Goal: Transaction & Acquisition: Purchase product/service

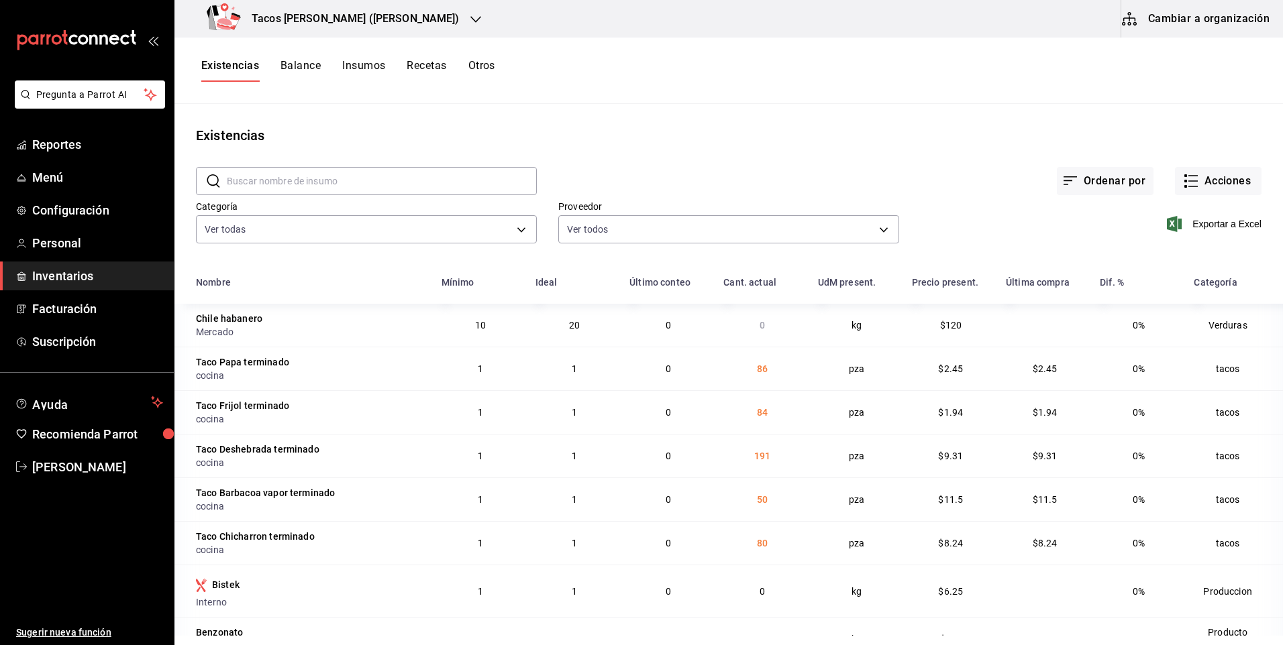
click at [470, 19] on icon "button" at bounding box center [475, 19] width 11 height 11
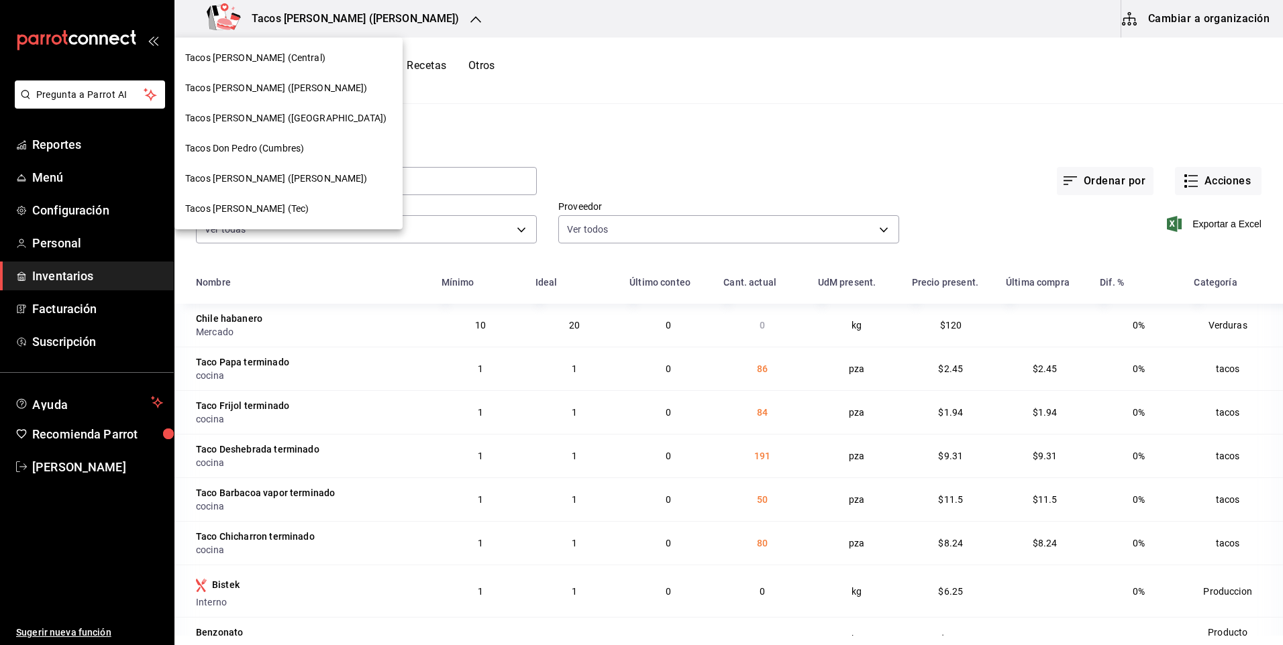
click at [270, 60] on span "Tacos [PERSON_NAME] (Central)" at bounding box center [255, 58] width 140 height 14
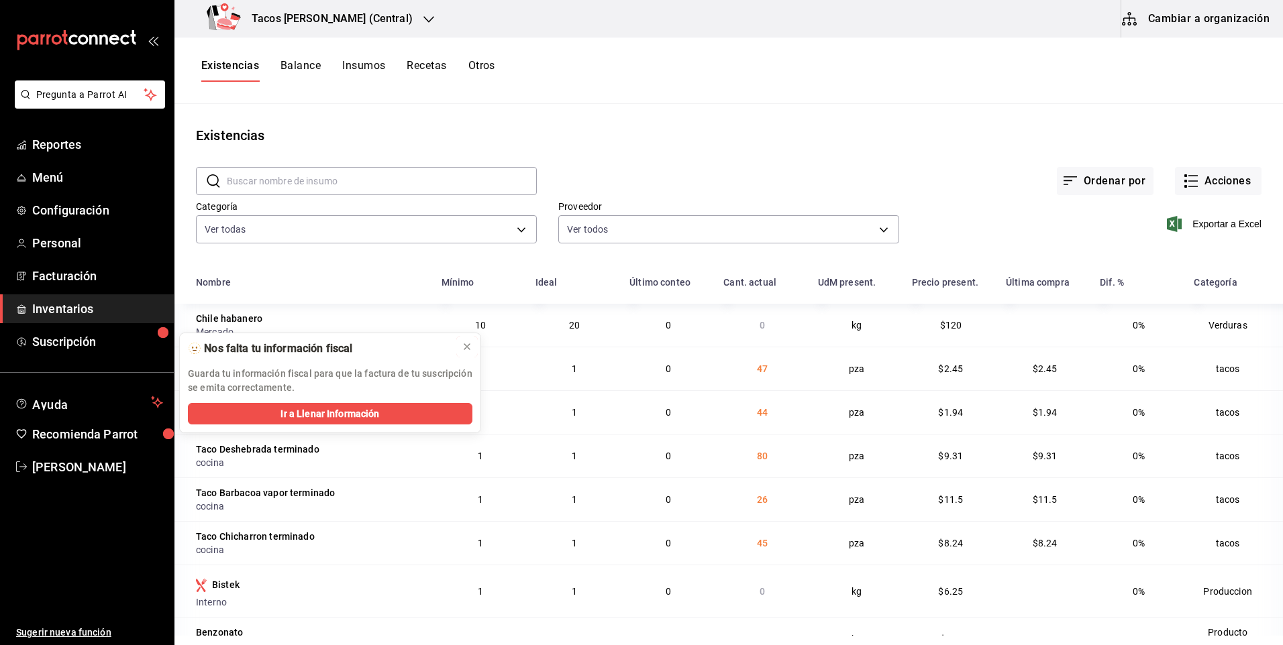
click at [468, 346] on icon at bounding box center [467, 346] width 11 height 11
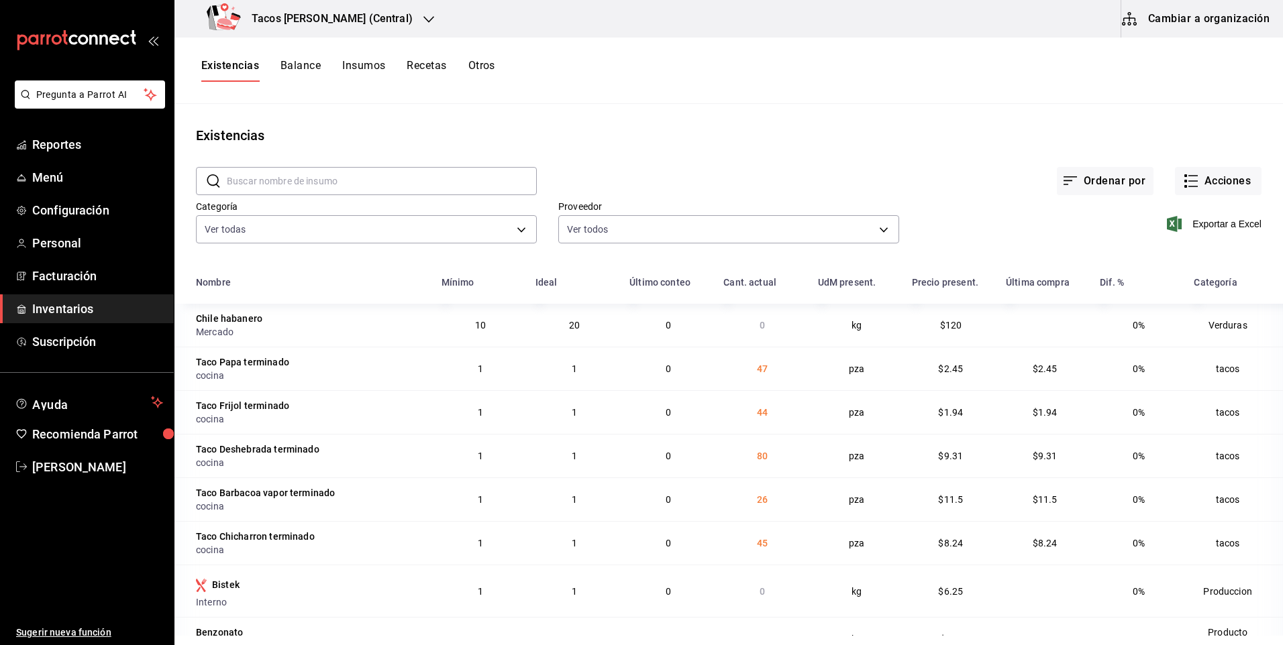
click at [423, 23] on icon "button" at bounding box center [428, 19] width 11 height 11
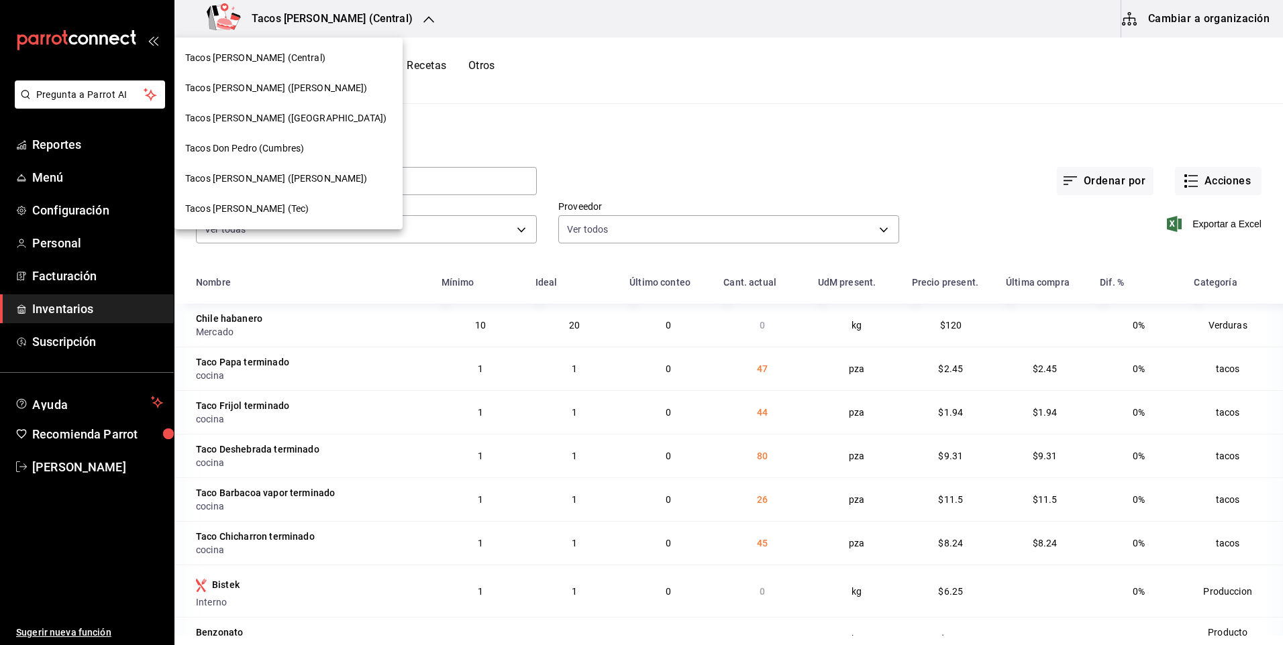
click at [276, 199] on div "Tacos [PERSON_NAME] (Tec)" at bounding box center [288, 209] width 228 height 30
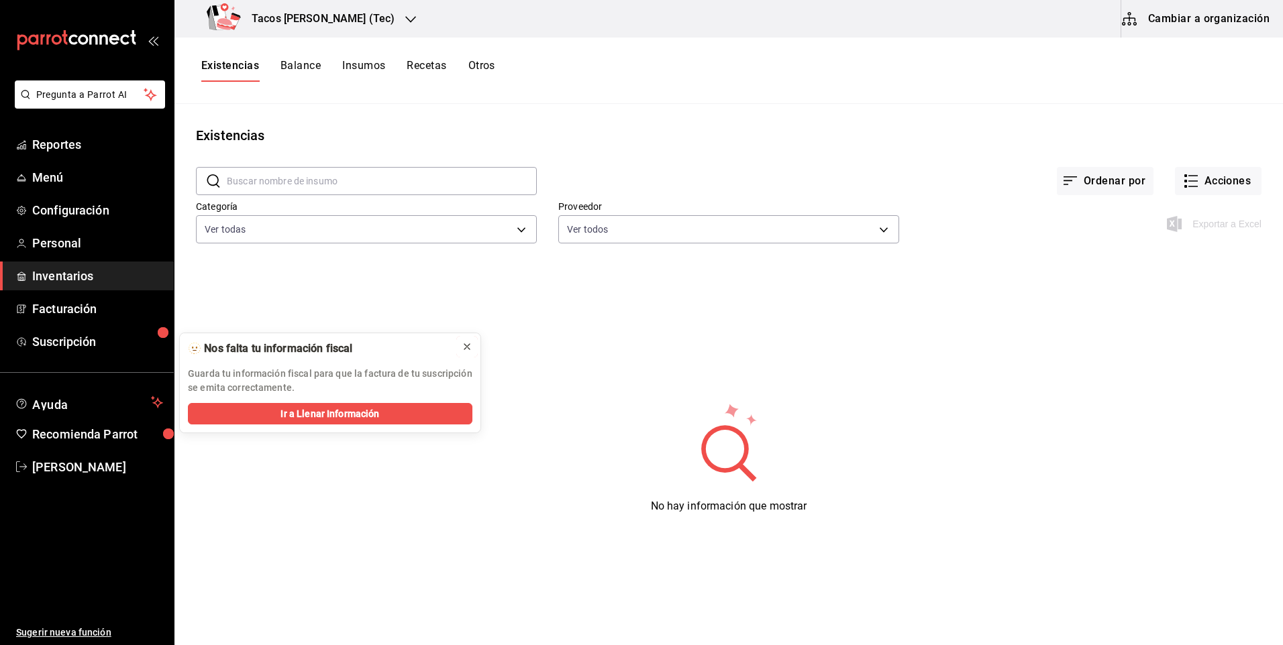
click at [466, 352] on icon at bounding box center [467, 346] width 11 height 11
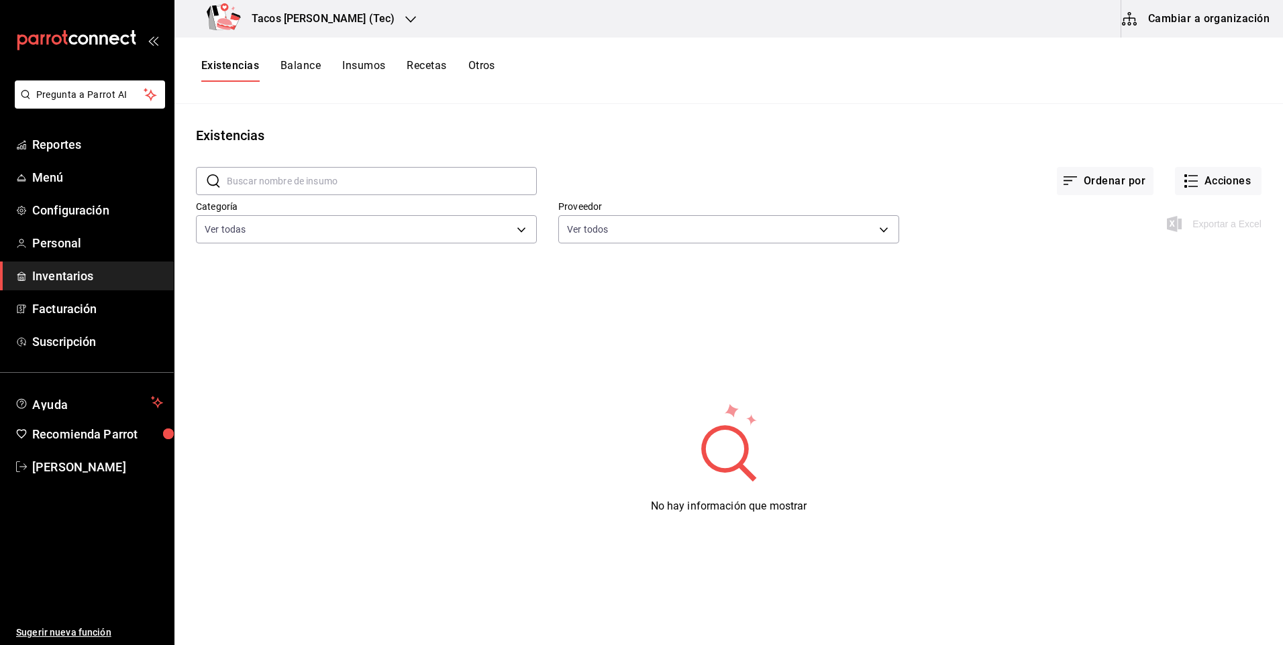
click at [405, 19] on icon "button" at bounding box center [410, 19] width 11 height 11
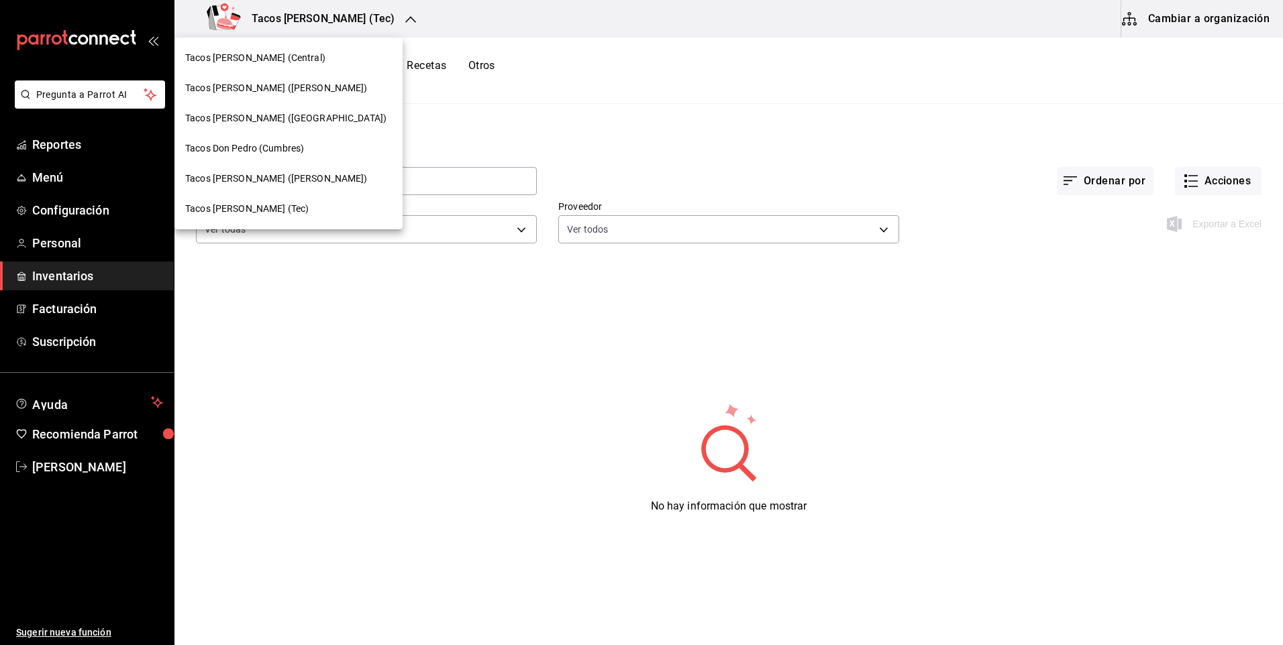
click at [262, 211] on span "Tacos [PERSON_NAME] (Tec)" at bounding box center [246, 209] width 123 height 14
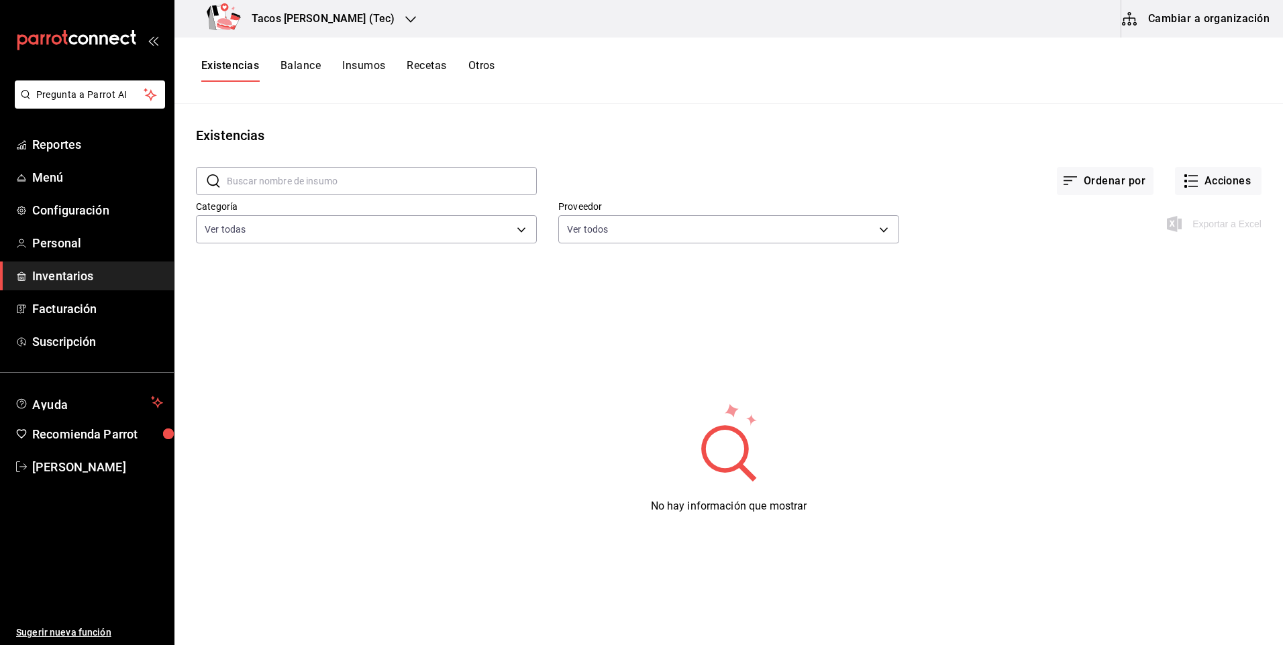
click at [364, 21] on div "Tacos [PERSON_NAME] (Tec)" at bounding box center [303, 19] width 236 height 38
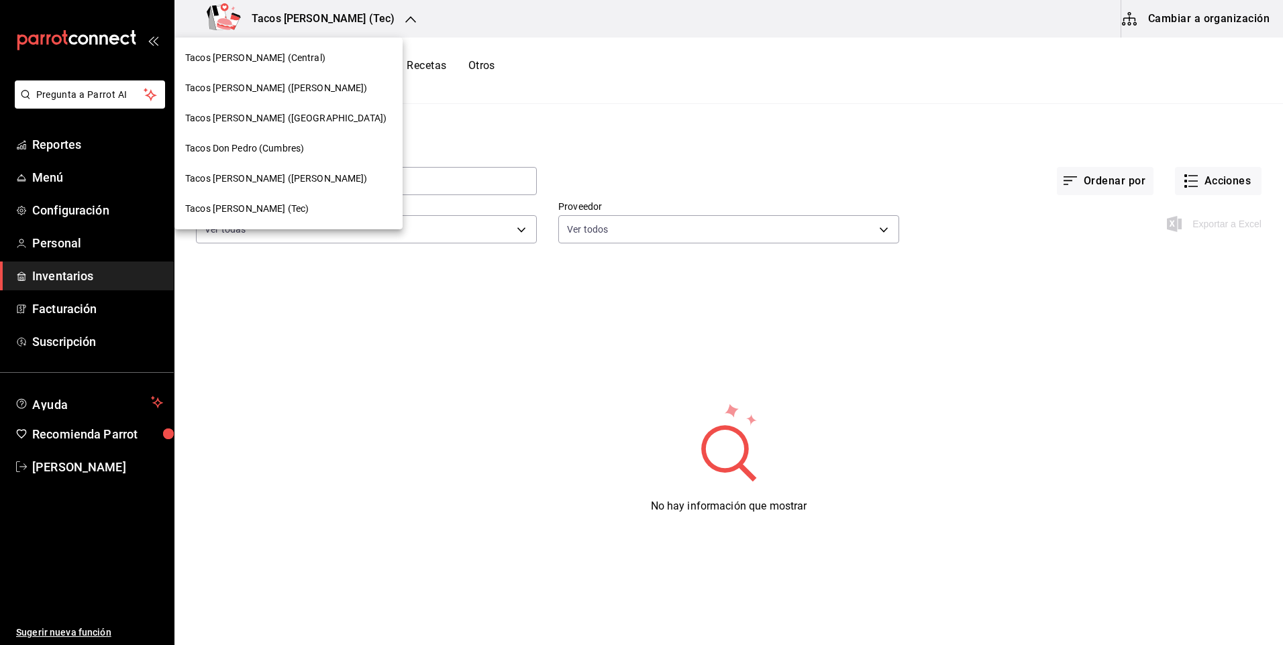
click at [301, 117] on span "Tacos [PERSON_NAME] ([GEOGRAPHIC_DATA])" at bounding box center [285, 118] width 201 height 14
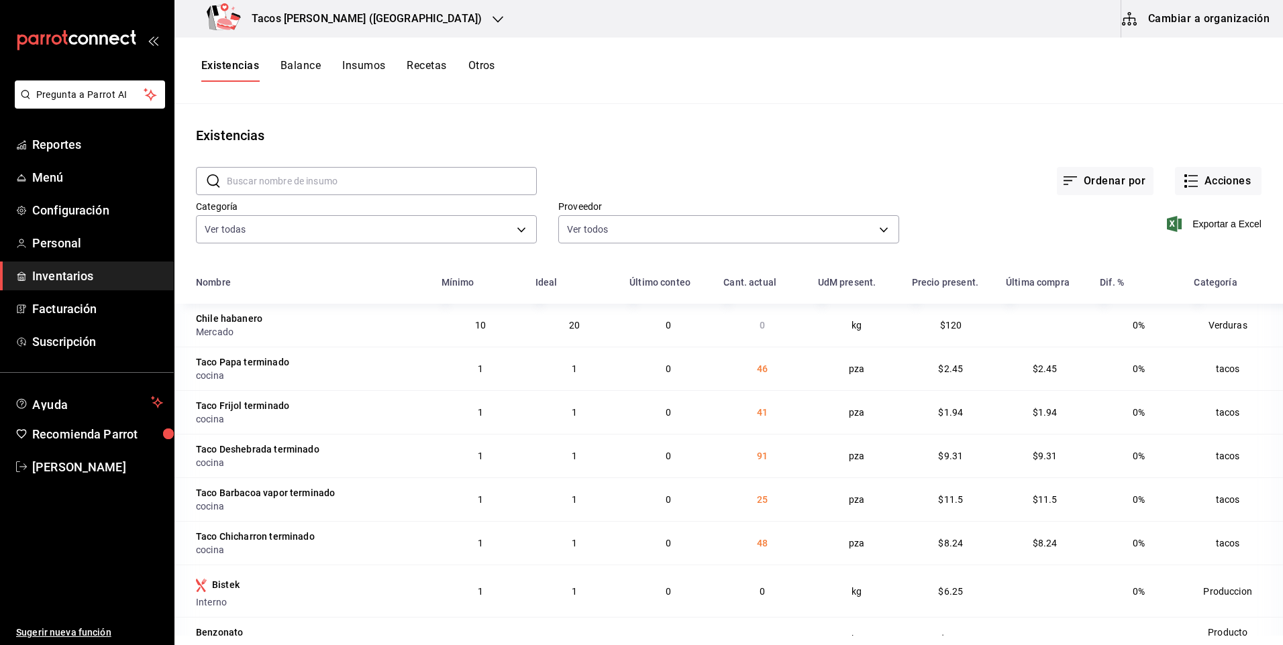
click at [492, 16] on icon "button" at bounding box center [497, 19] width 11 height 11
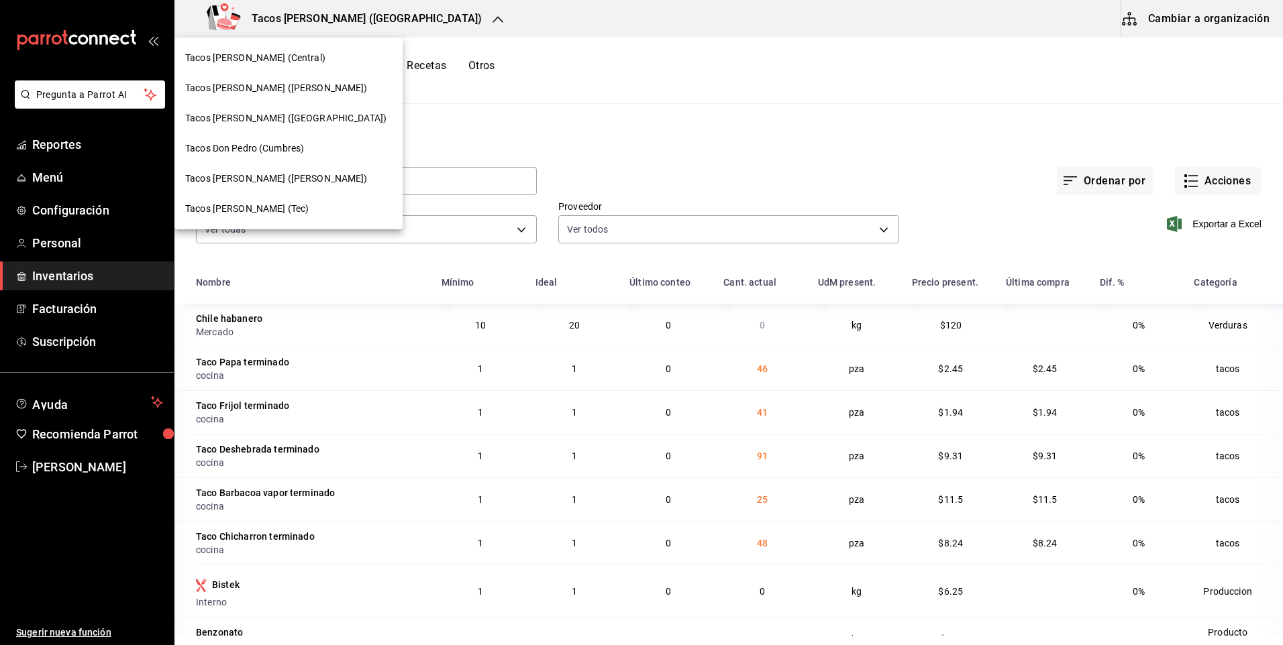
click at [302, 92] on span "Tacos [PERSON_NAME] ([PERSON_NAME])" at bounding box center [276, 88] width 182 height 14
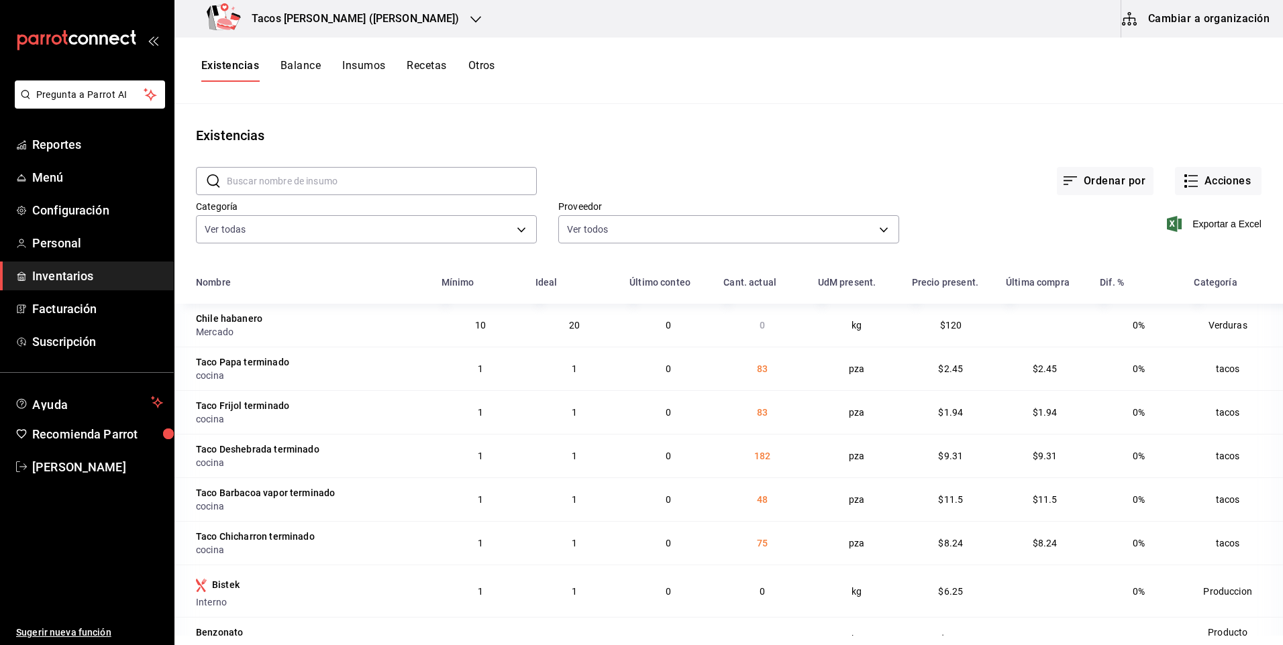
click at [399, 22] on div "Tacos [PERSON_NAME] ([PERSON_NAME])" at bounding box center [335, 19] width 301 height 38
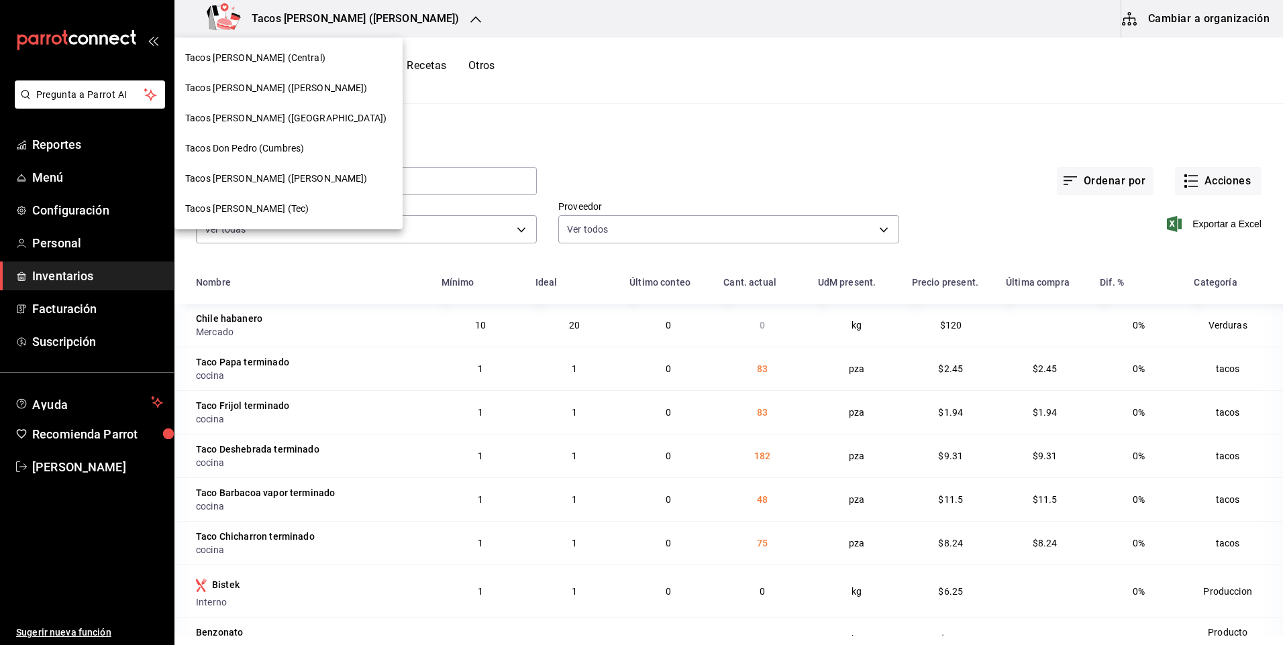
click at [284, 148] on span "Tacos Don Pedro (Cumbres)" at bounding box center [244, 149] width 119 height 14
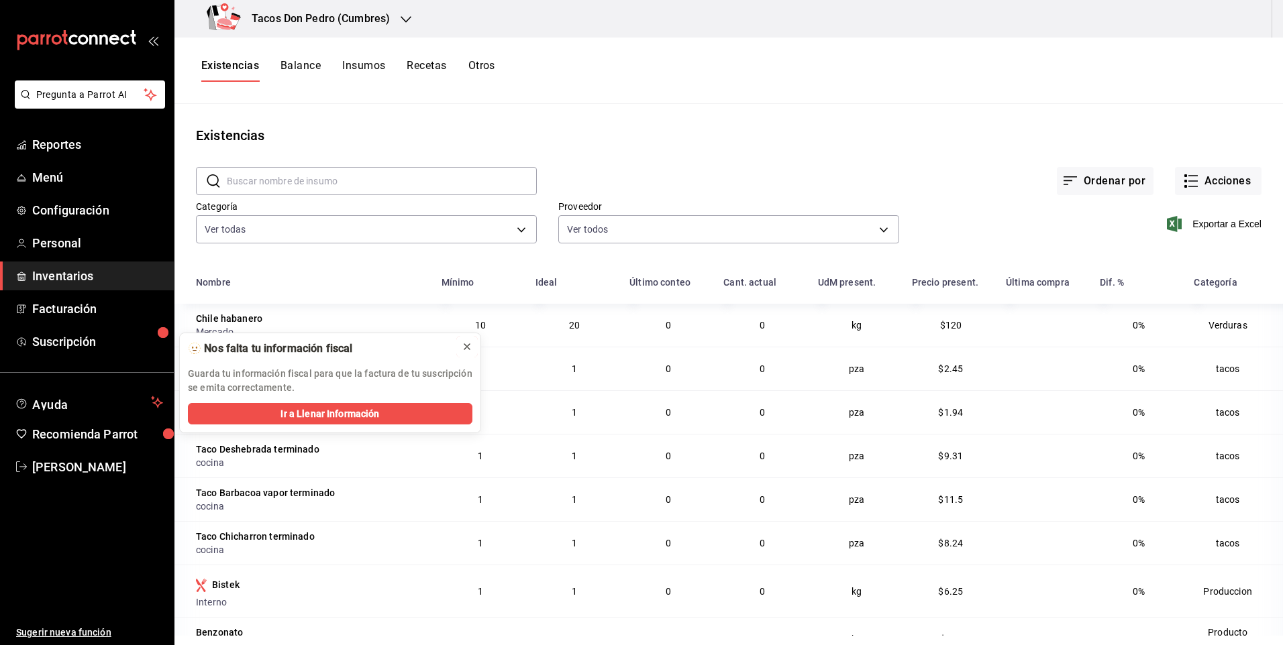
click at [469, 345] on icon at bounding box center [466, 346] width 5 height 5
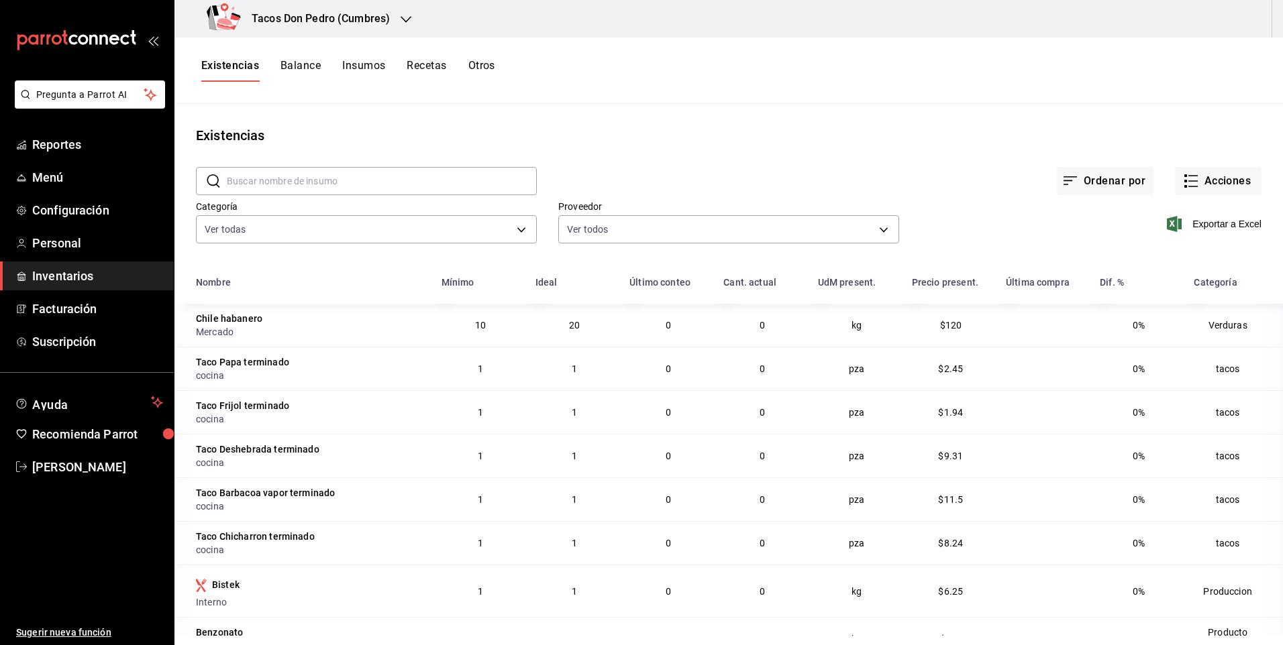
click at [408, 14] on icon "button" at bounding box center [406, 19] width 11 height 11
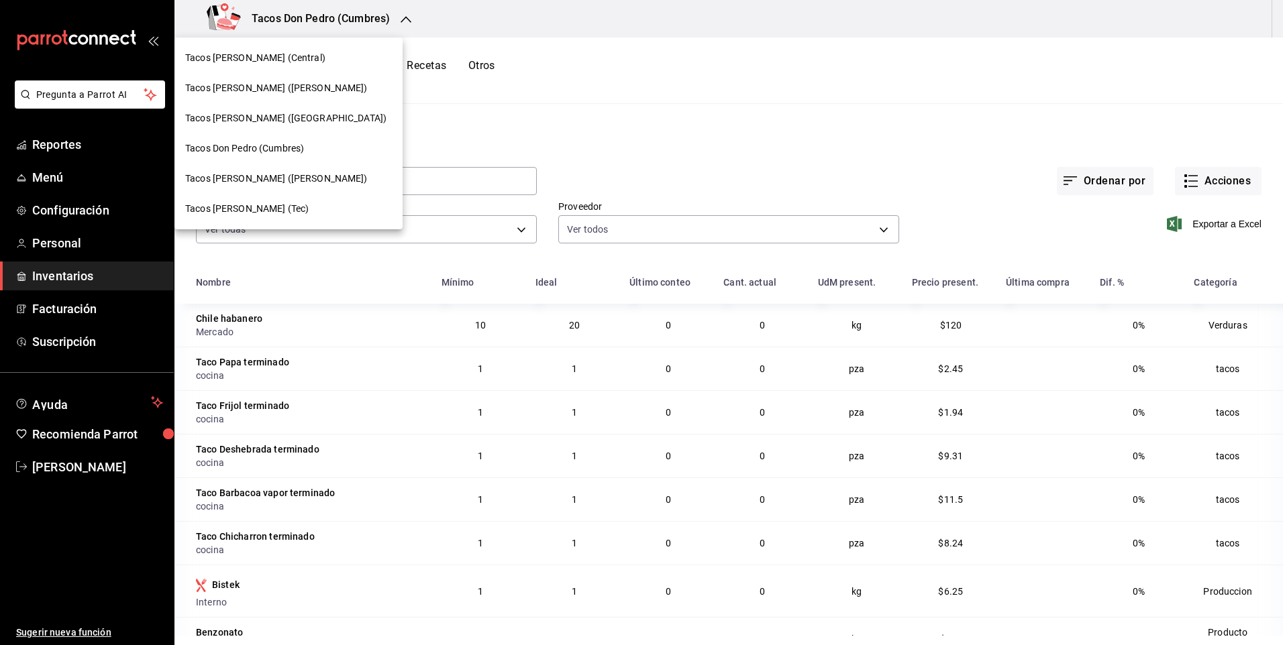
click at [259, 209] on span "Tacos [PERSON_NAME] (Tec)" at bounding box center [246, 209] width 123 height 14
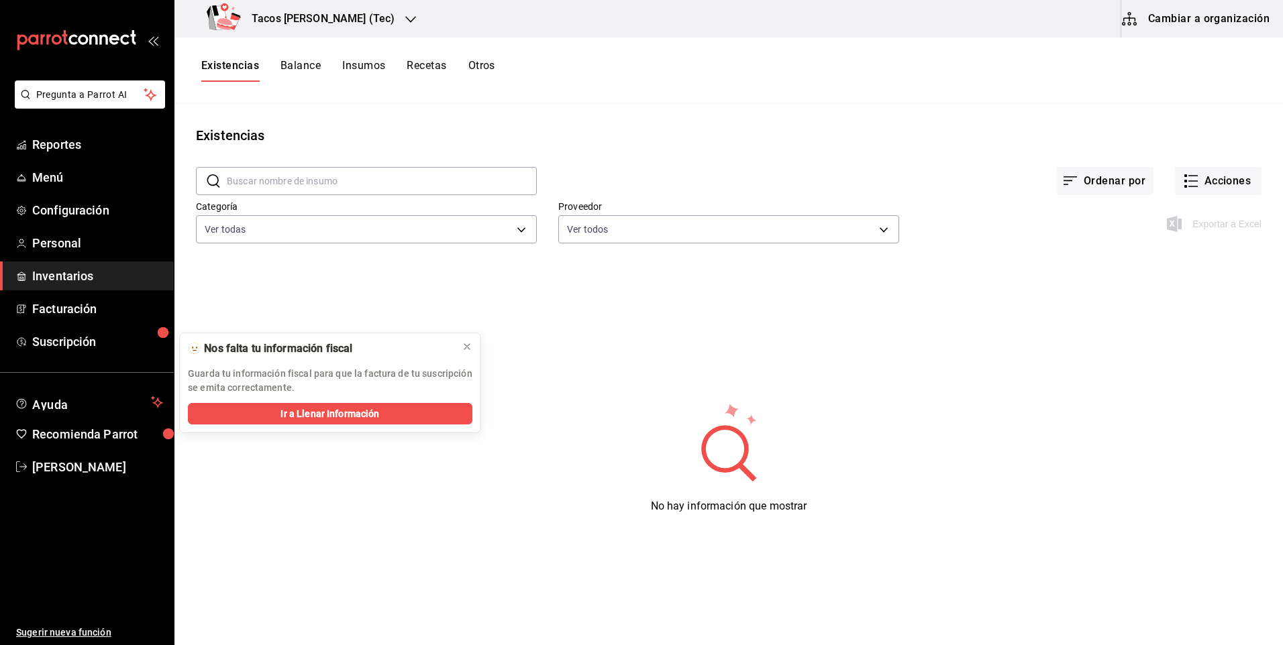
click at [387, 21] on div "Tacos [PERSON_NAME] (Tec)" at bounding box center [303, 19] width 236 height 38
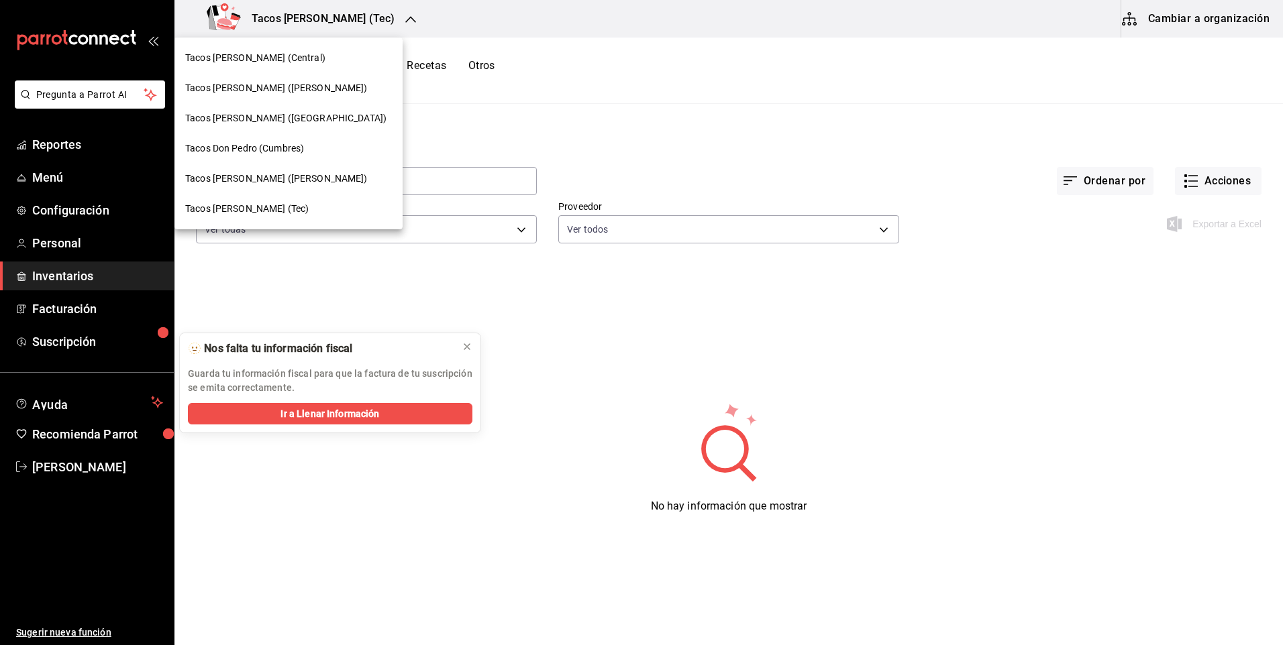
click at [288, 60] on span "Tacos [PERSON_NAME] (Central)" at bounding box center [255, 58] width 140 height 14
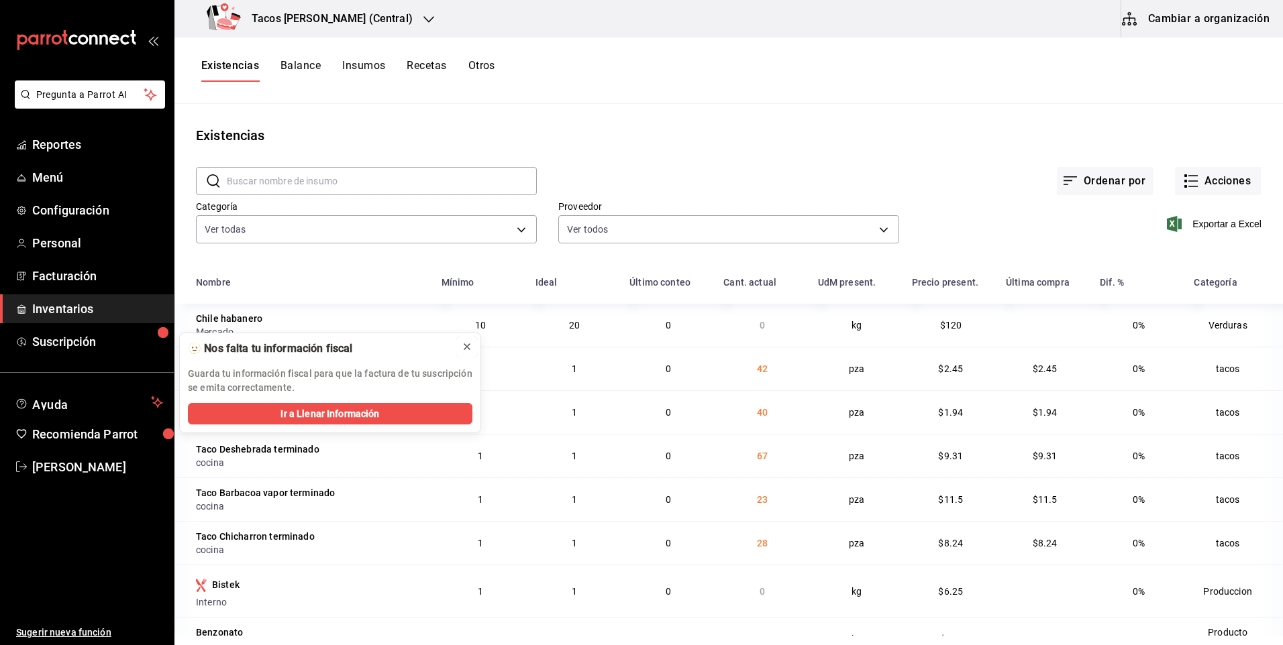
click at [466, 346] on icon at bounding box center [467, 346] width 11 height 11
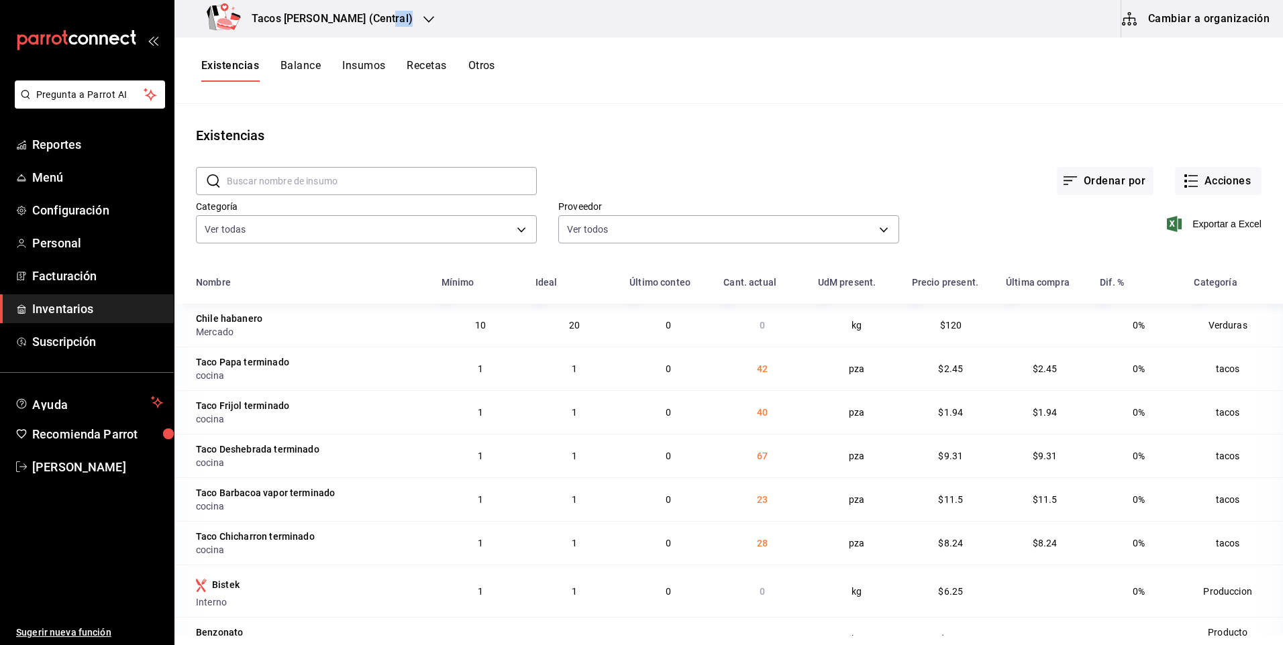
click at [386, 15] on div "Tacos [PERSON_NAME] (Central)" at bounding box center [312, 19] width 254 height 38
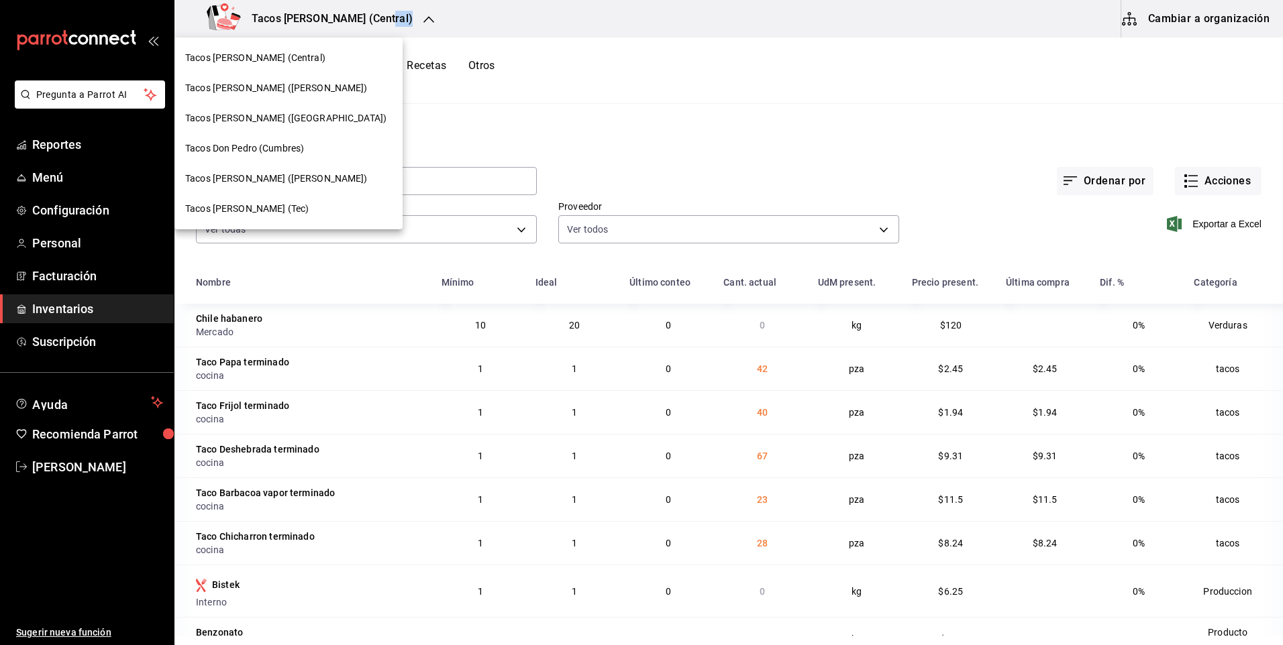
drag, startPoint x: 386, startPoint y: 15, endPoint x: 297, endPoint y: 49, distance: 94.9
click at [297, 49] on div "Tacos [PERSON_NAME] (Central)" at bounding box center [288, 58] width 228 height 30
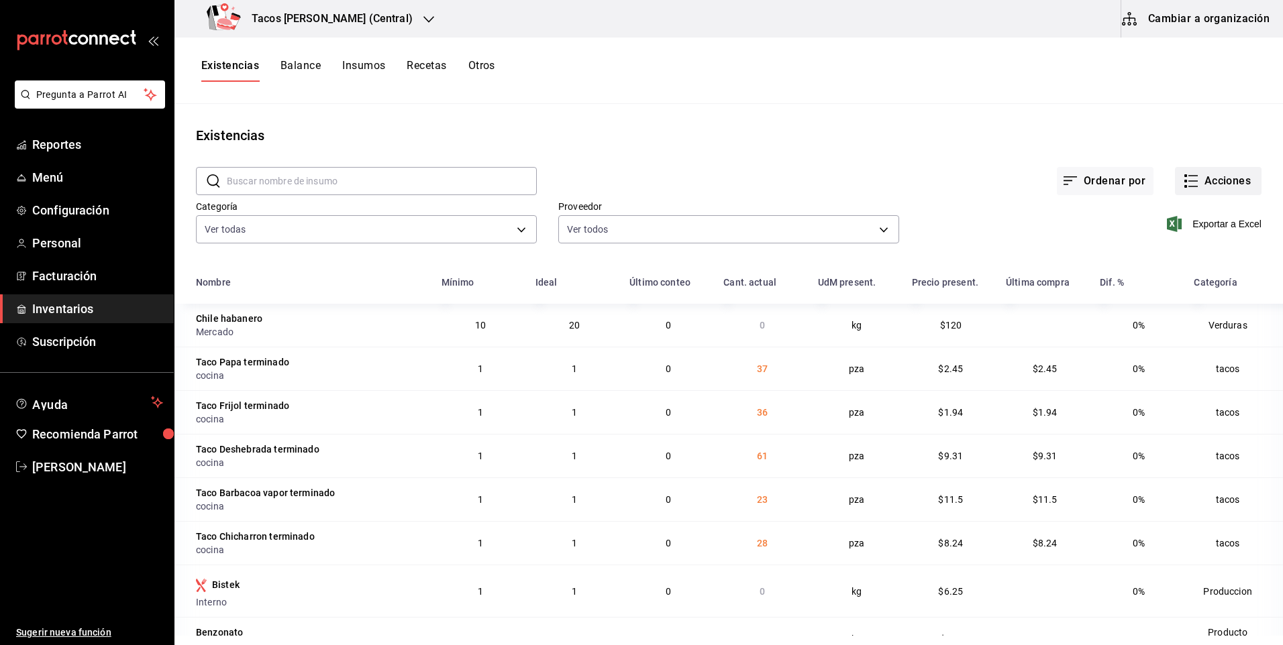
click at [1195, 184] on button "Acciones" at bounding box center [1218, 181] width 87 height 28
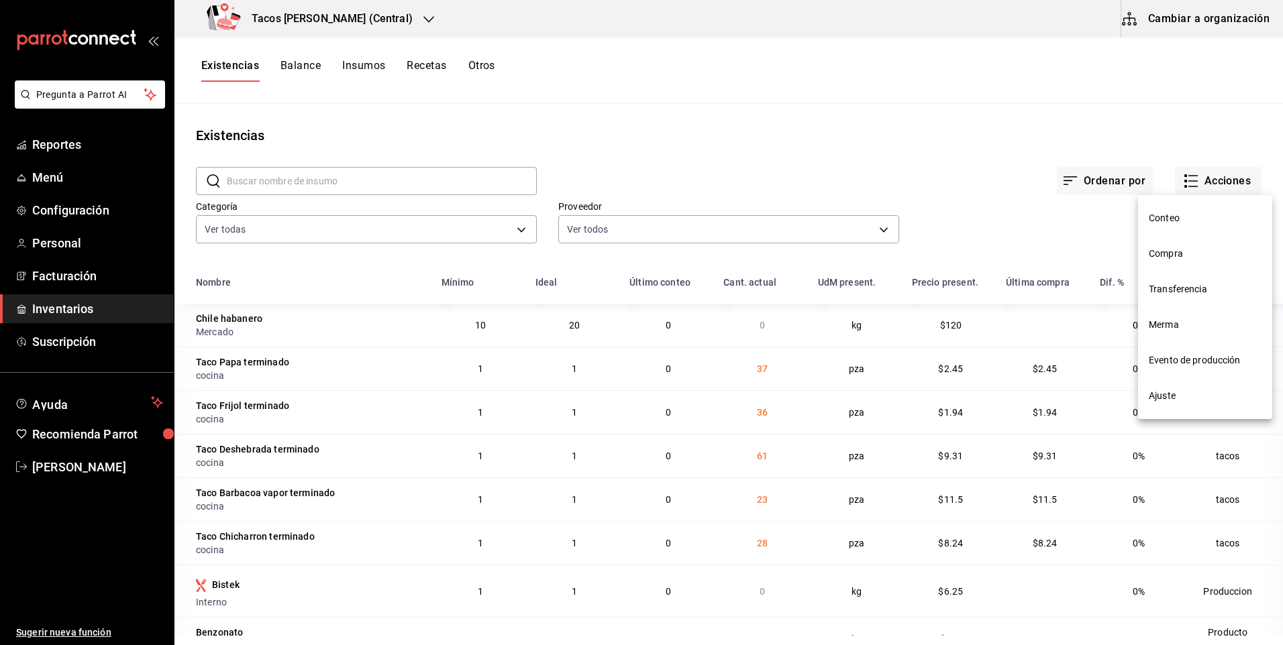
click at [1187, 250] on span "Compra" at bounding box center [1205, 254] width 113 height 14
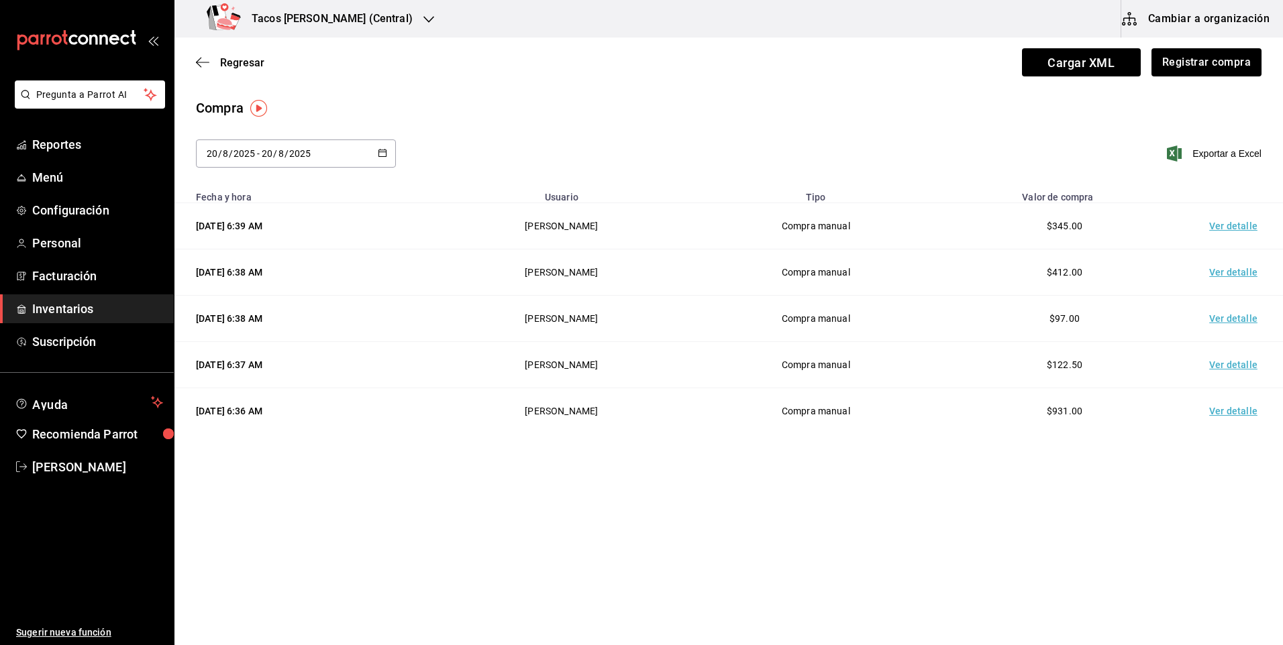
click at [383, 154] on icon "button" at bounding box center [382, 152] width 9 height 9
click at [275, 191] on li "Hoy" at bounding box center [259, 196] width 127 height 30
click at [1241, 56] on button "Registrar compra" at bounding box center [1205, 62] width 111 height 28
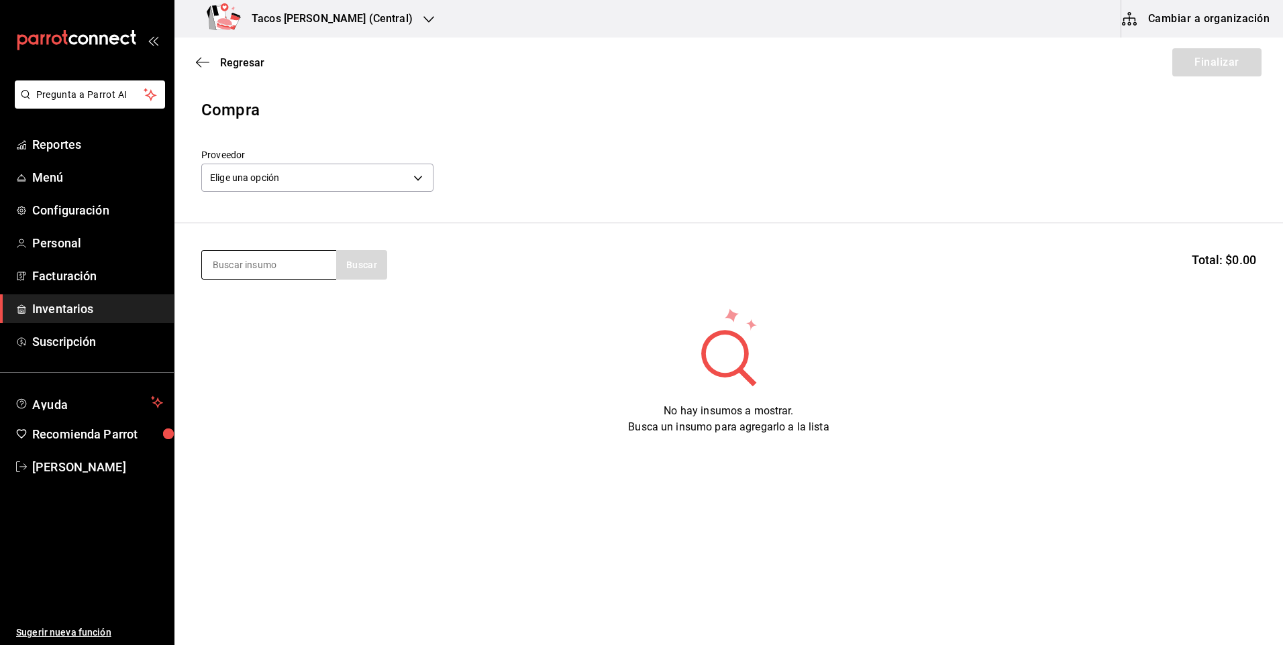
click at [329, 264] on input at bounding box center [269, 265] width 134 height 28
click at [327, 267] on input "des" at bounding box center [269, 265] width 134 height 28
type input "des"
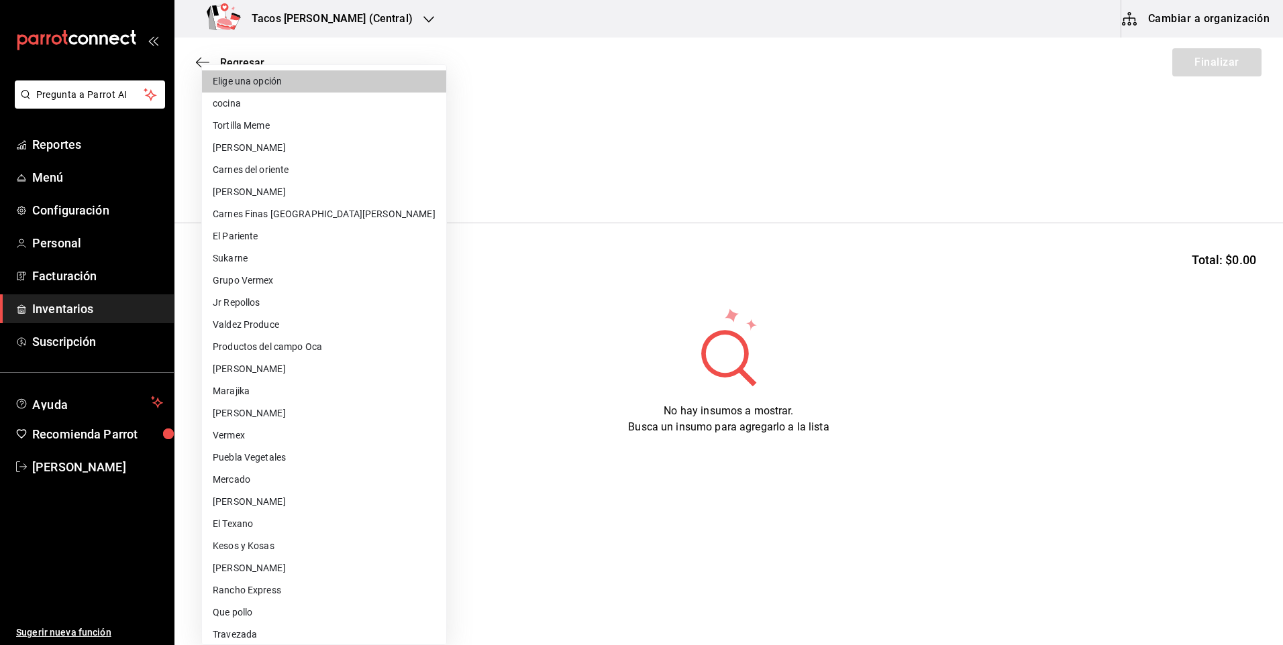
click at [377, 188] on body "Pregunta a Parrot AI Reportes Menú Configuración Personal Facturación Inventari…" at bounding box center [641, 285] width 1283 height 570
click at [266, 103] on li "cocina" at bounding box center [324, 104] width 244 height 22
type input "237c9a5b-4078-49eb-83ef-23bf52bd7acd"
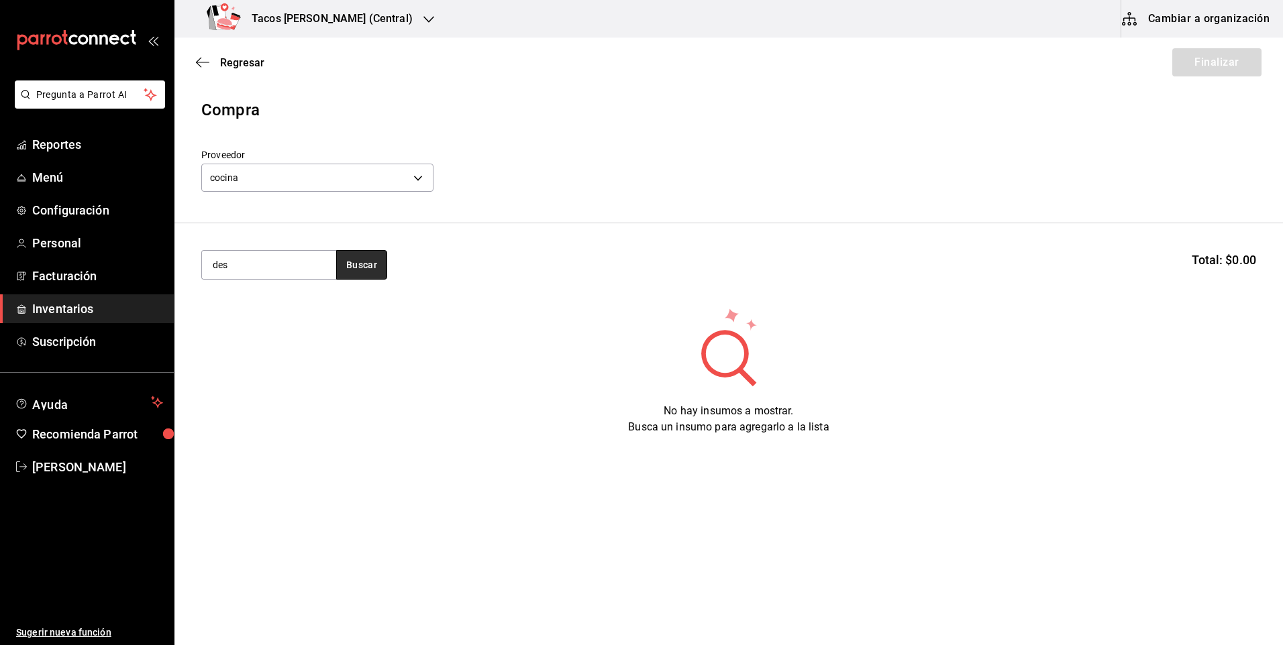
click at [355, 261] on button "Buscar" at bounding box center [361, 265] width 51 height 30
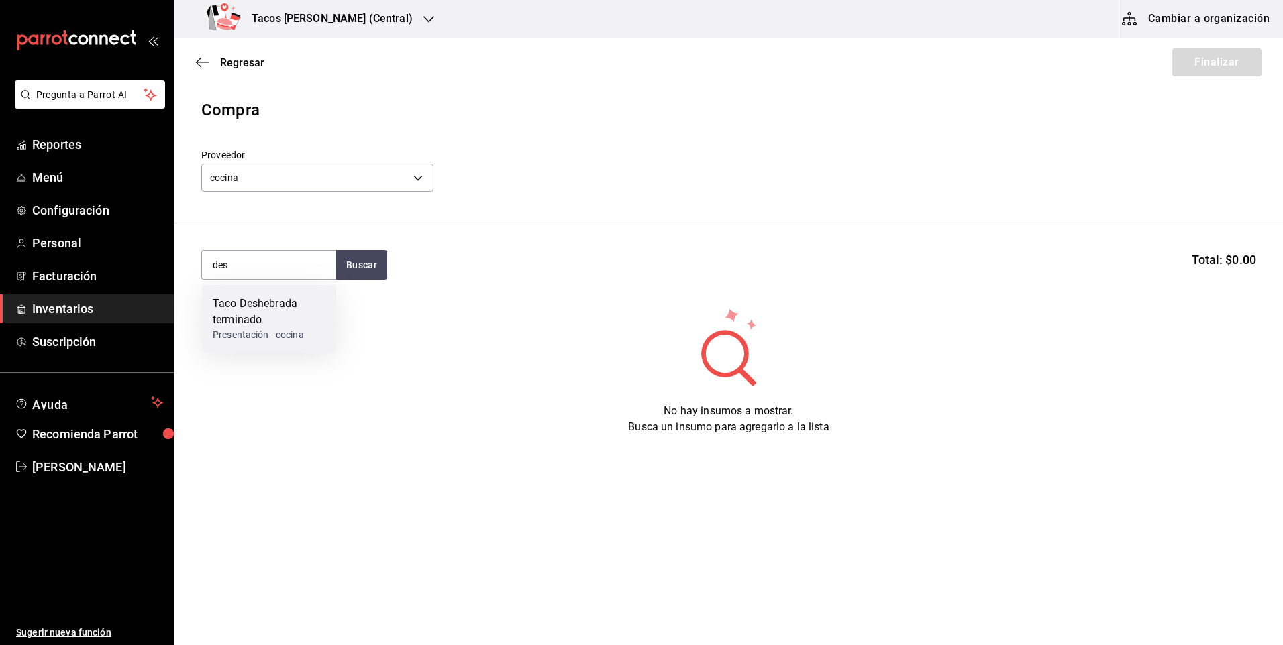
click at [284, 322] on div "Taco Deshebrada terminado" at bounding box center [269, 312] width 113 height 32
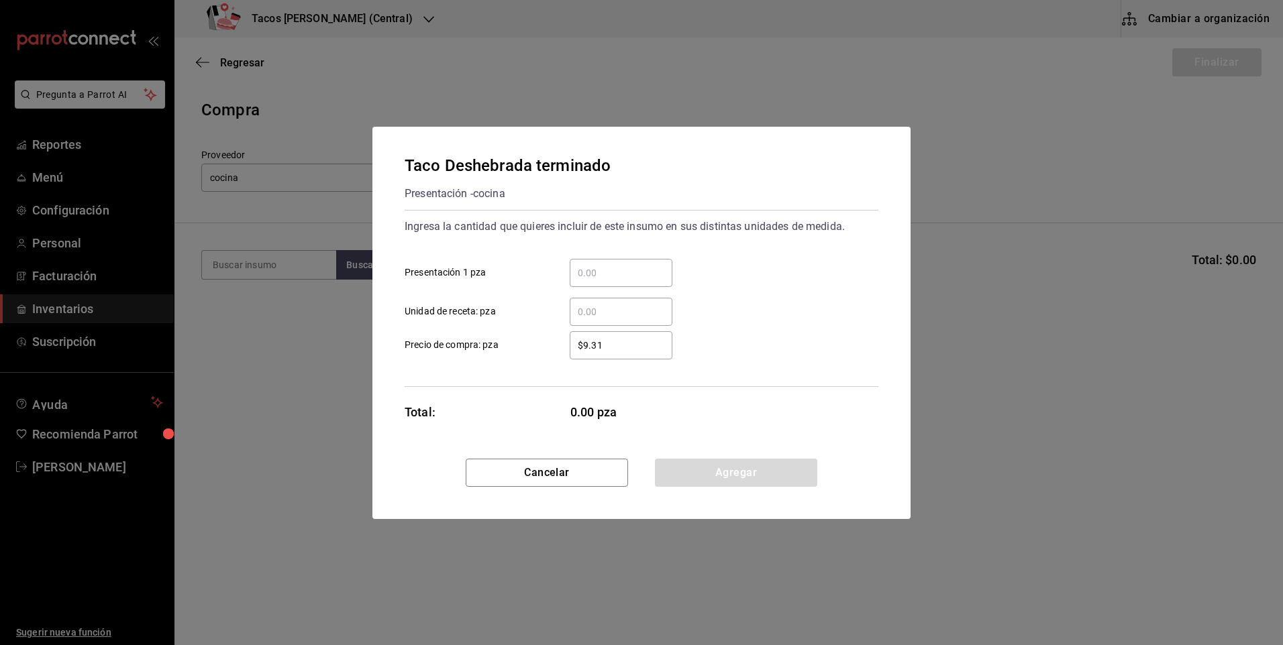
click at [626, 270] on input "​ Presentación 1 pza" at bounding box center [621, 273] width 103 height 16
type input "50"
click at [719, 483] on button "Agregar" at bounding box center [736, 473] width 162 height 28
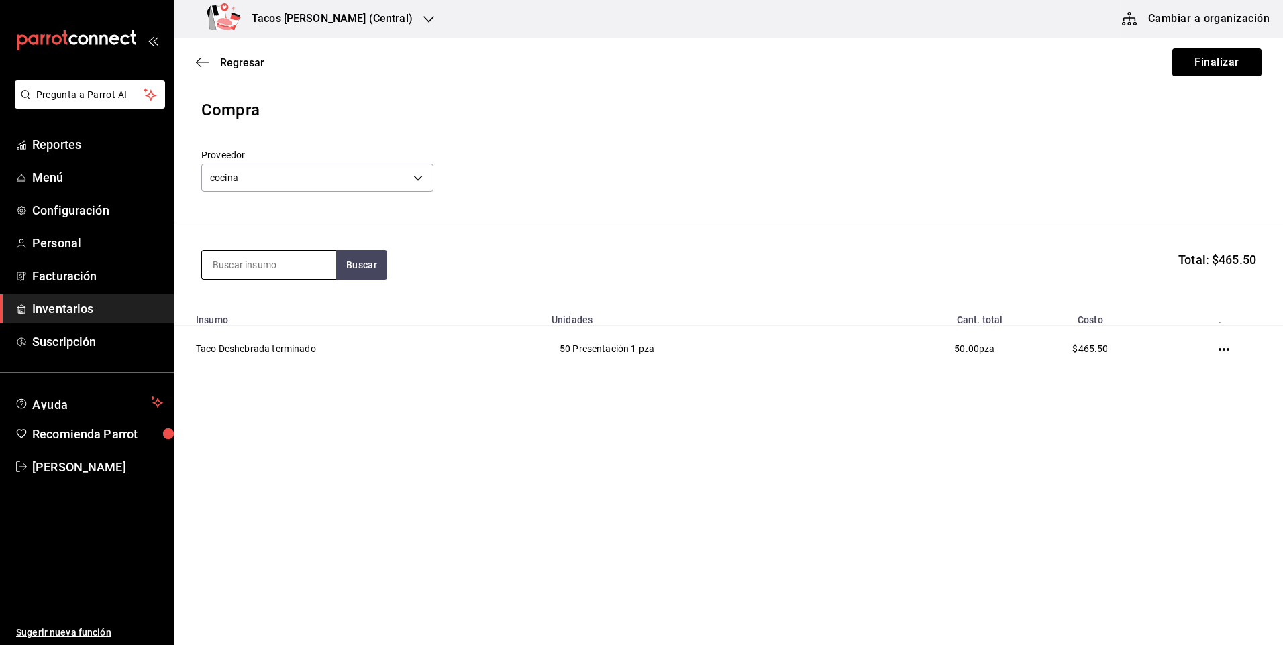
click at [258, 259] on input at bounding box center [269, 265] width 134 height 28
type input "pap"
click at [357, 264] on button "Buscar" at bounding box center [361, 265] width 51 height 30
click at [278, 319] on div "Presentación - cocina" at bounding box center [265, 319] width 104 height 14
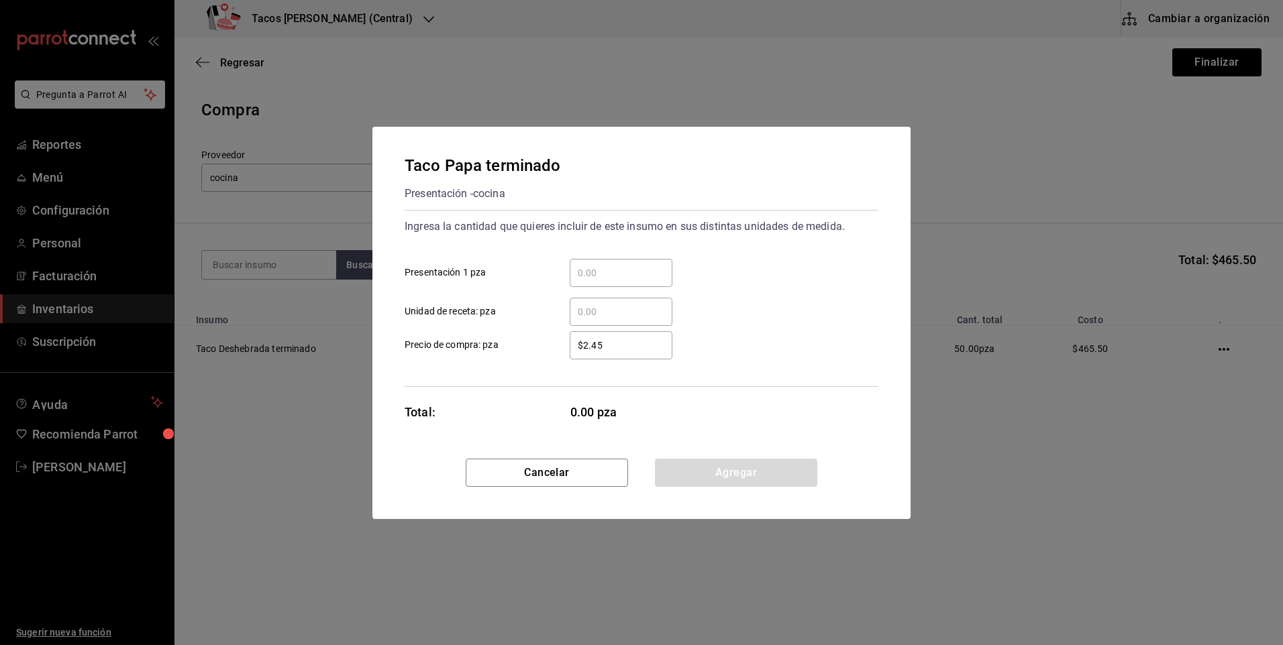
click at [611, 272] on input "​ Presentación 1 pza" at bounding box center [621, 273] width 103 height 16
type input "30"
click at [714, 486] on button "Agregar" at bounding box center [736, 473] width 162 height 28
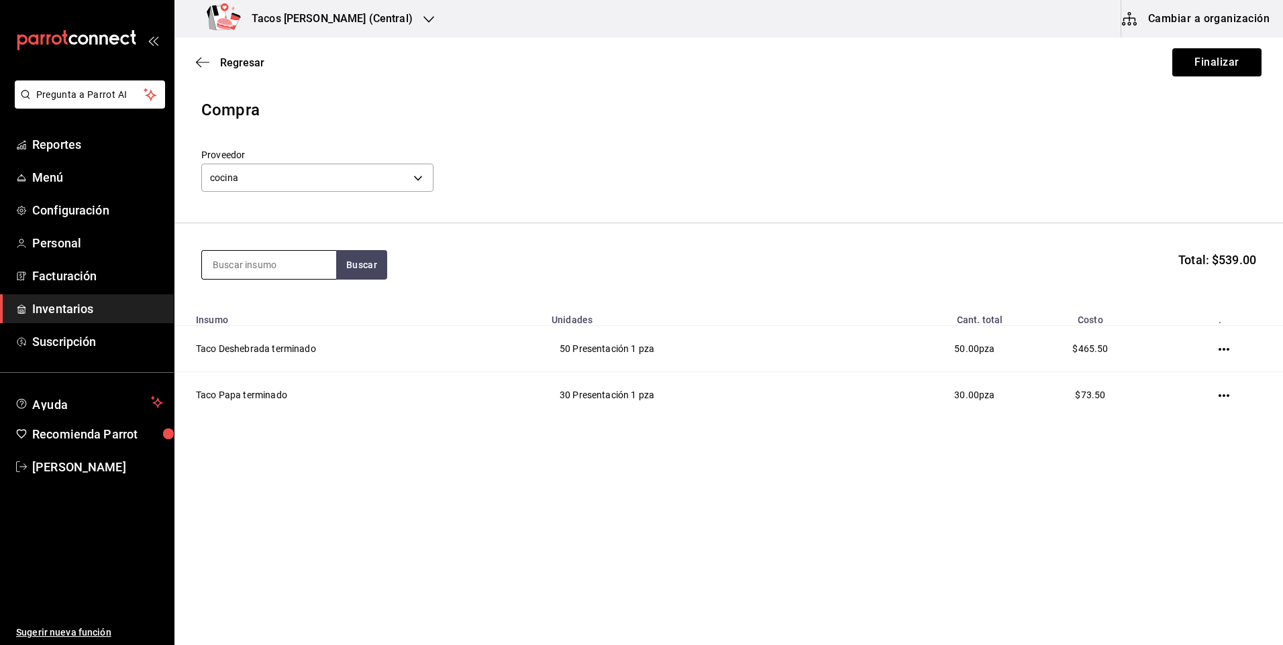
click at [255, 262] on input at bounding box center [269, 265] width 134 height 28
type input "fri"
click at [356, 262] on button "Buscar" at bounding box center [361, 265] width 51 height 30
click at [257, 319] on div "Presentación - cocina" at bounding box center [264, 319] width 103 height 14
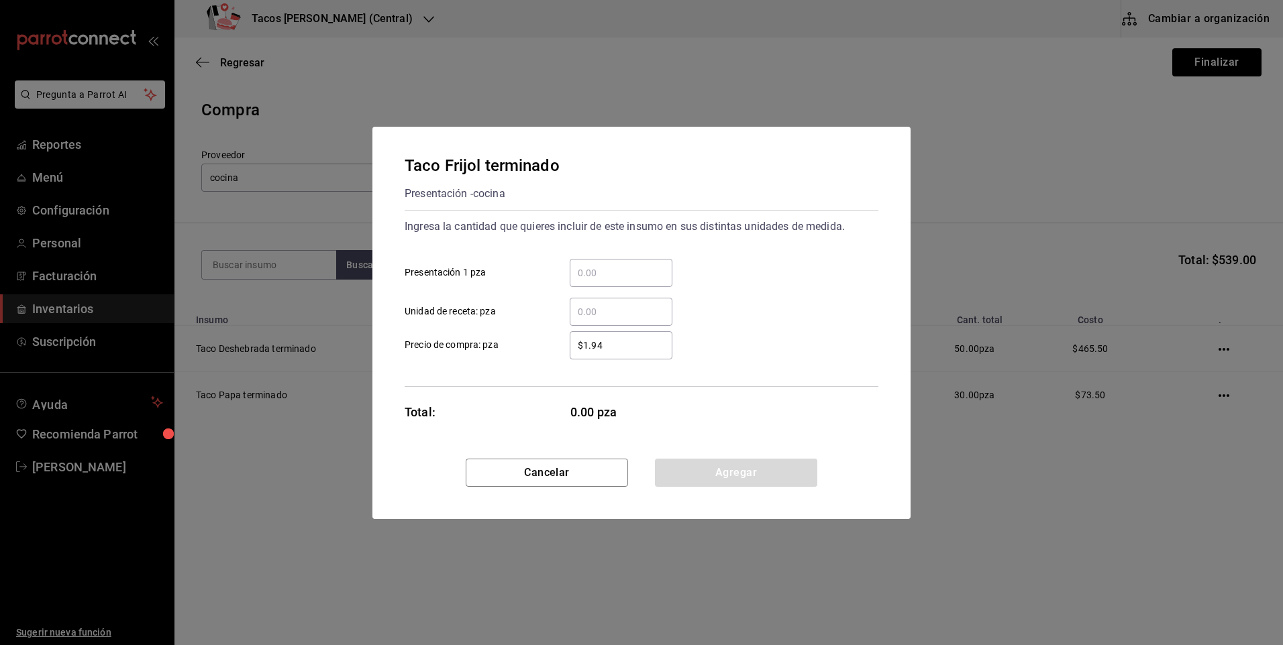
click at [584, 260] on div "​" at bounding box center [621, 273] width 103 height 28
click at [584, 265] on input "​ Presentación 1 pza" at bounding box center [621, 273] width 103 height 16
type input "30"
click at [702, 480] on button "Agregar" at bounding box center [736, 473] width 162 height 28
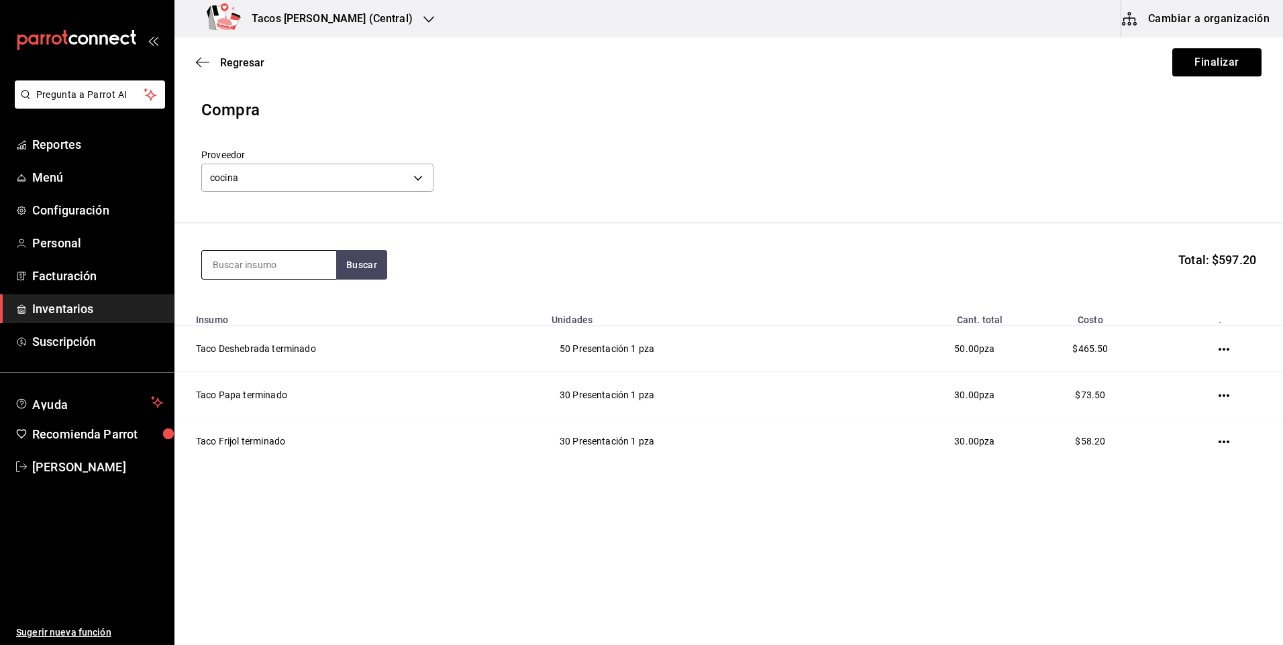
click at [252, 266] on input at bounding box center [269, 265] width 134 height 28
type input "chi"
click at [352, 262] on button "Buscar" at bounding box center [361, 265] width 51 height 30
click at [280, 300] on div "Taco Chicharron terminado" at bounding box center [269, 312] width 113 height 32
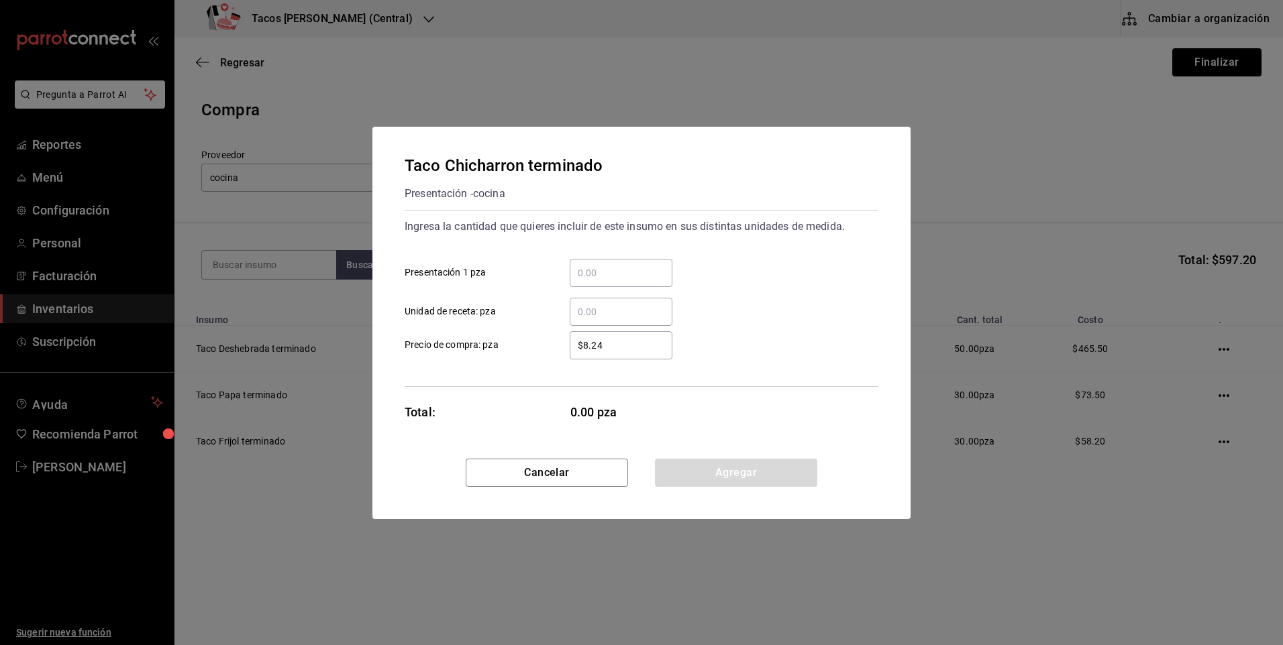
click at [624, 271] on input "​ Presentación 1 pza" at bounding box center [621, 273] width 103 height 16
type input "50"
click at [723, 463] on button "Agregar" at bounding box center [736, 473] width 162 height 28
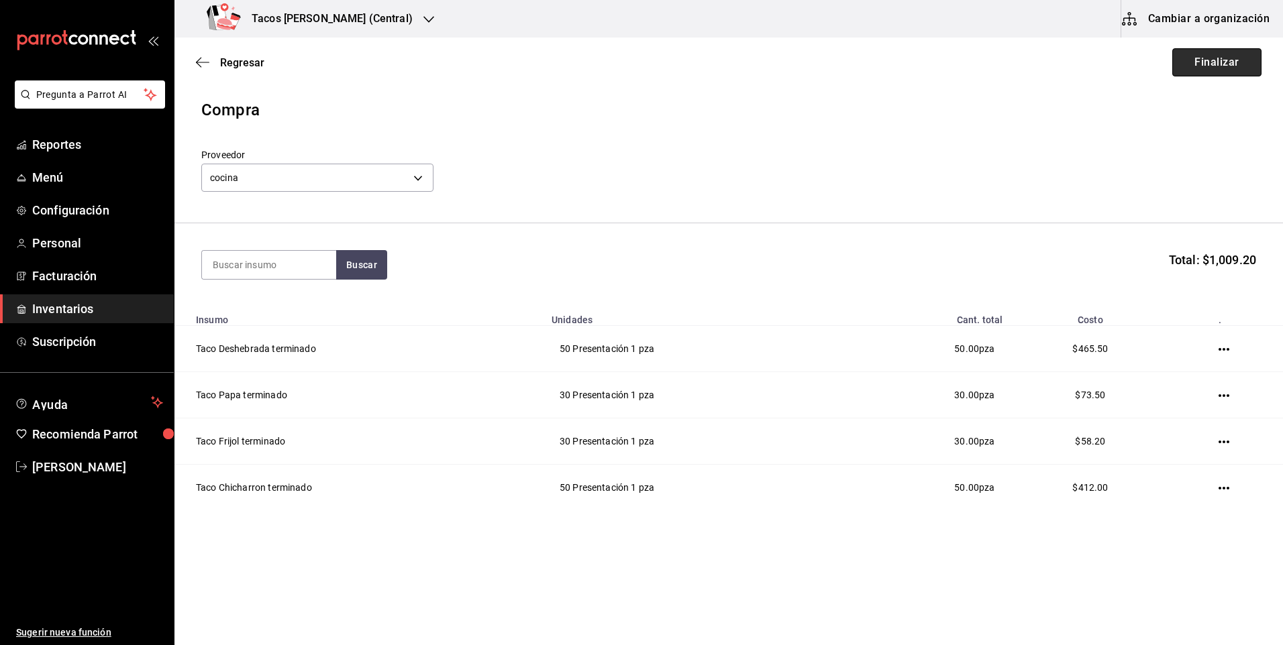
click at [1226, 70] on button "Finalizar" at bounding box center [1216, 62] width 89 height 28
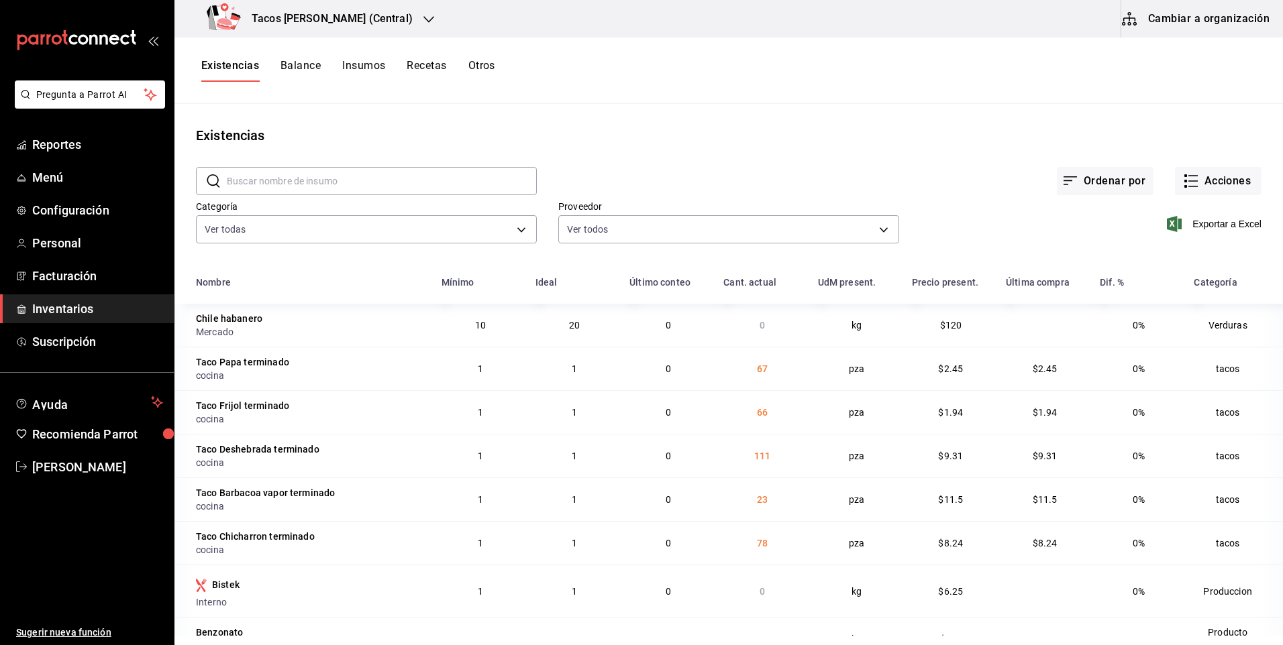
click at [394, 11] on div "Tacos [PERSON_NAME] (Central)" at bounding box center [312, 19] width 254 height 38
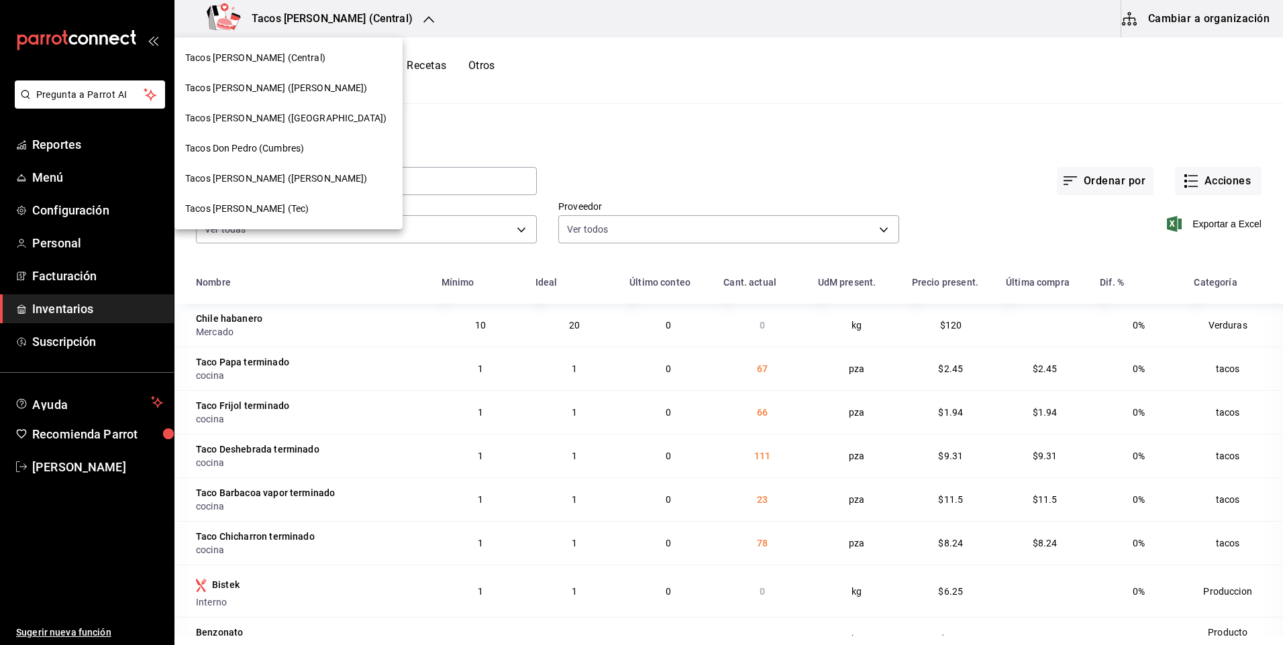
click at [305, 54] on div "Tacos [PERSON_NAME] (Central)" at bounding box center [288, 58] width 207 height 14
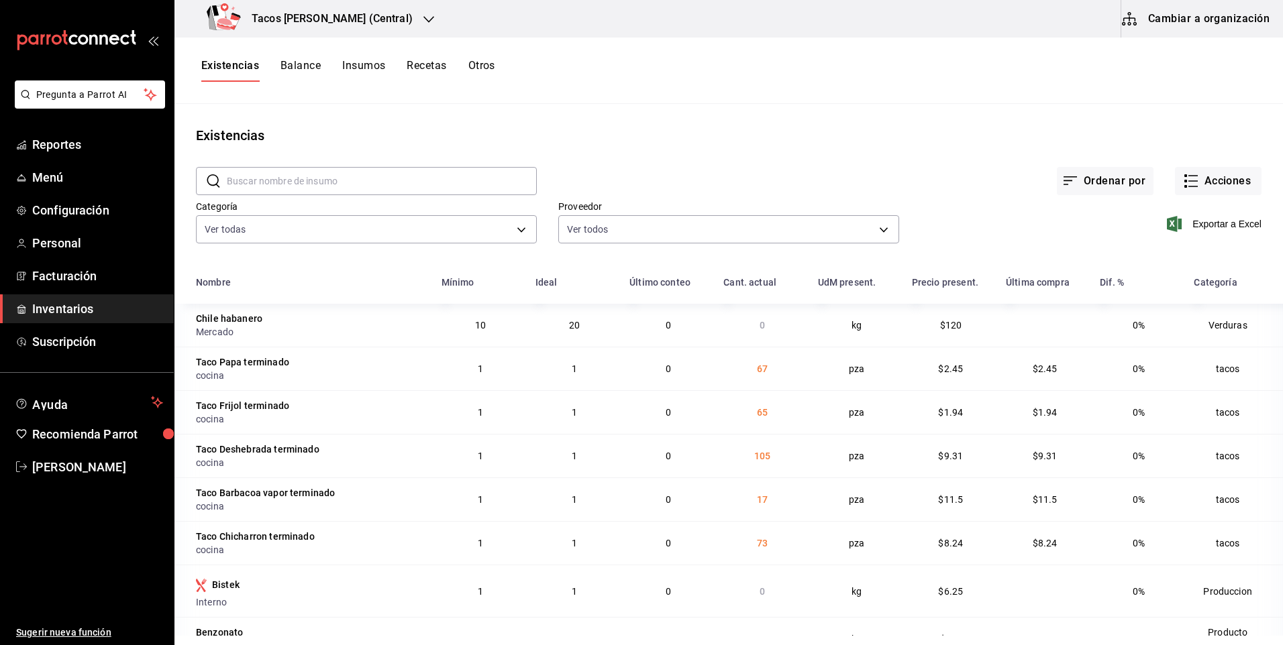
click at [405, 23] on div "Tacos [PERSON_NAME] (Central)" at bounding box center [312, 19] width 254 height 38
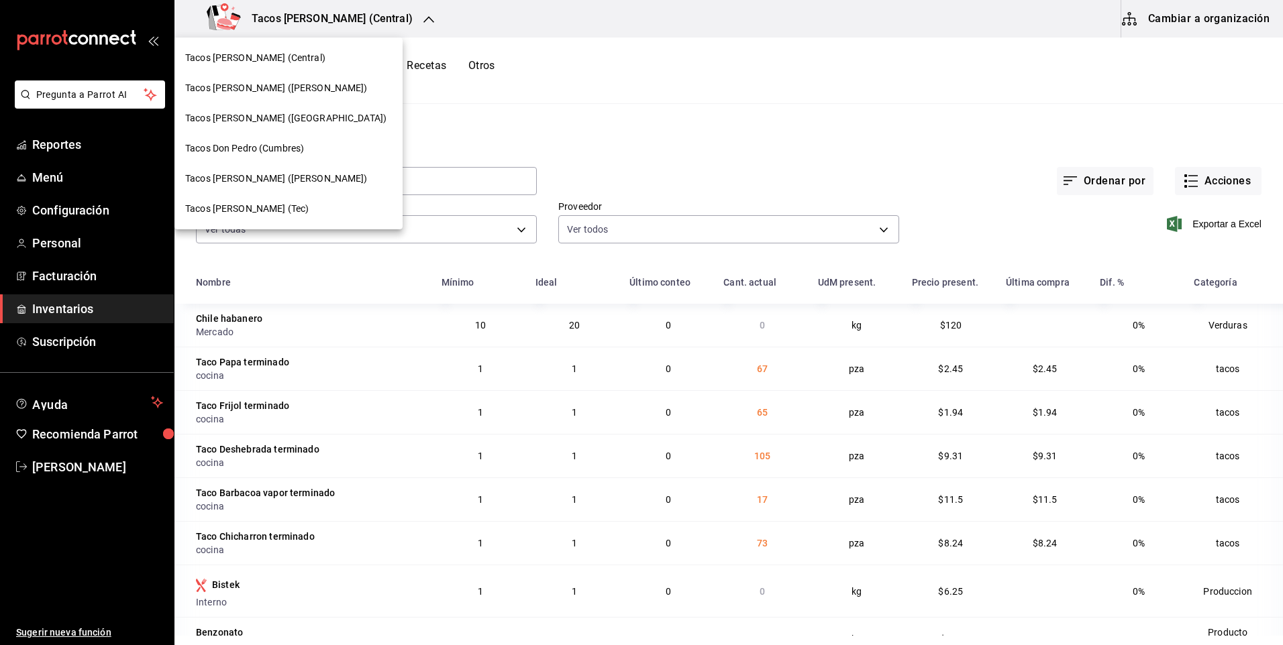
click at [281, 123] on span "Tacos [PERSON_NAME] ([GEOGRAPHIC_DATA])" at bounding box center [285, 118] width 201 height 14
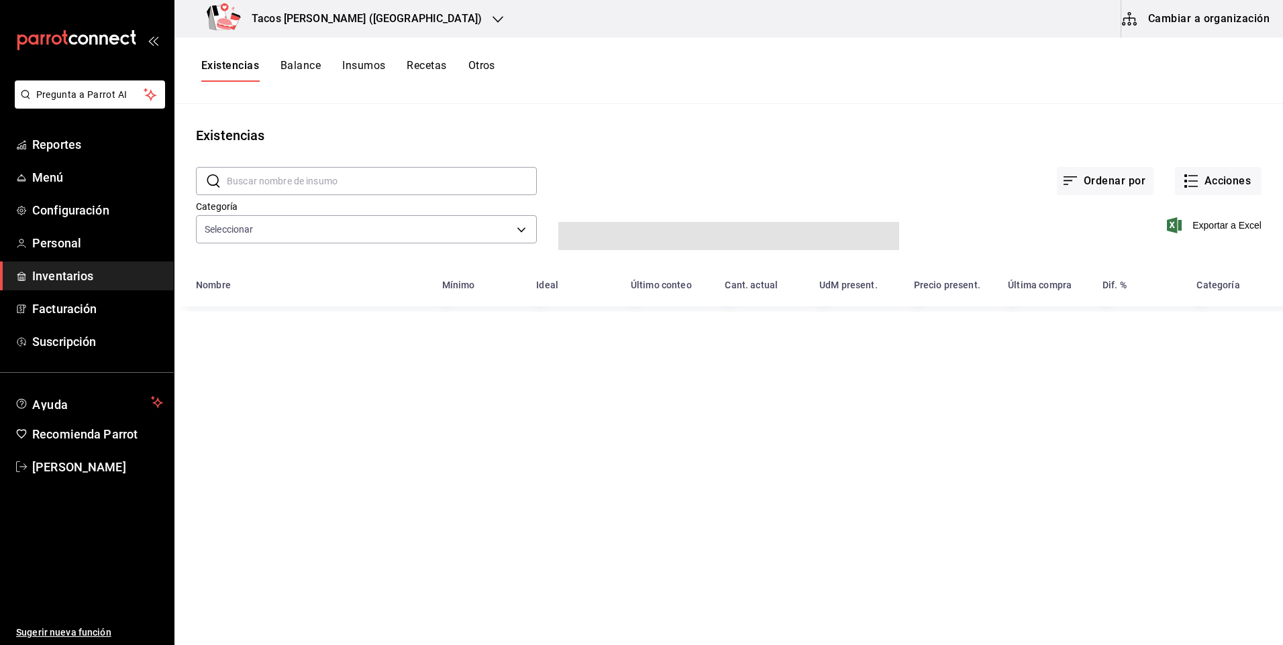
type input "64336f84-08d8-4239-bfaa-5486086aae1c,073d835d-a08f-4687-8e3c-e3e3aae56298,b4453…"
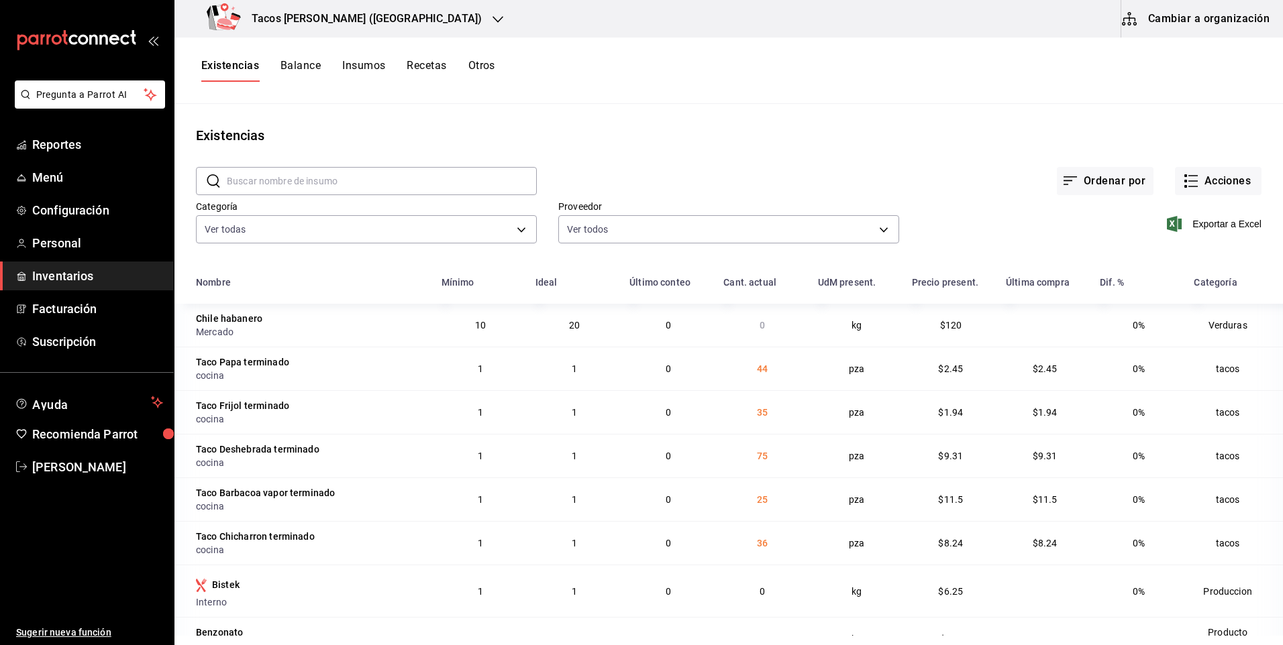
click at [492, 17] on icon "button" at bounding box center [497, 19] width 11 height 11
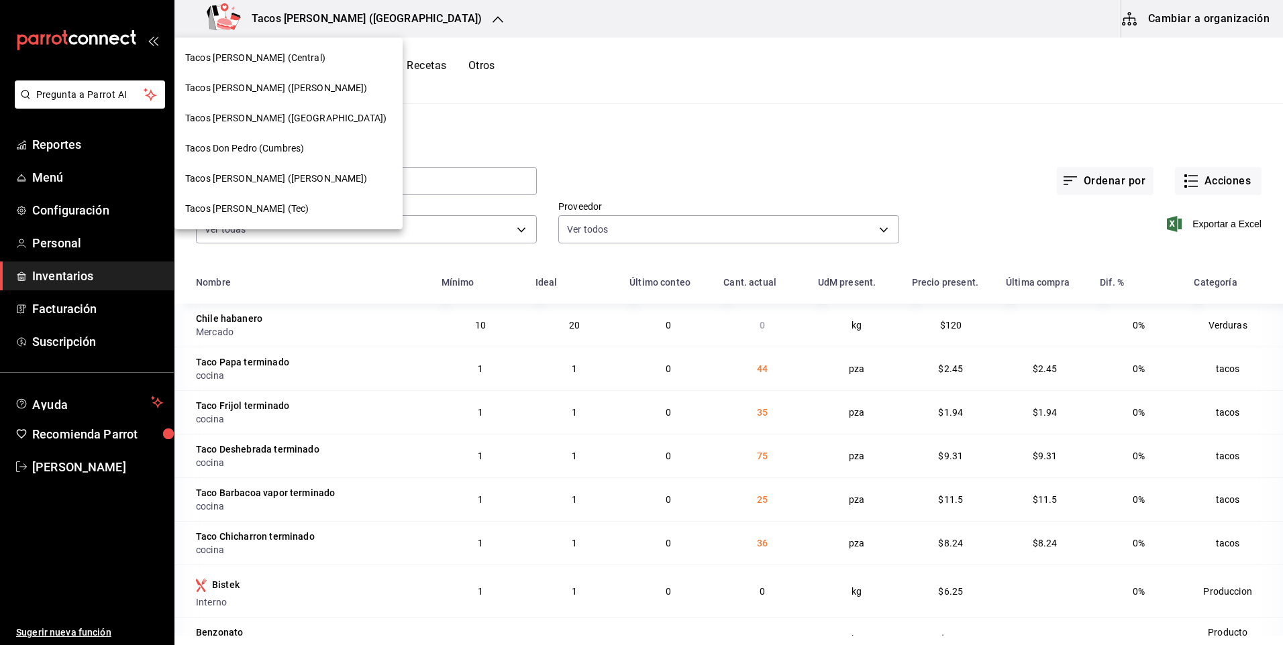
click at [291, 83] on span "Tacos [PERSON_NAME] ([PERSON_NAME])" at bounding box center [276, 88] width 182 height 14
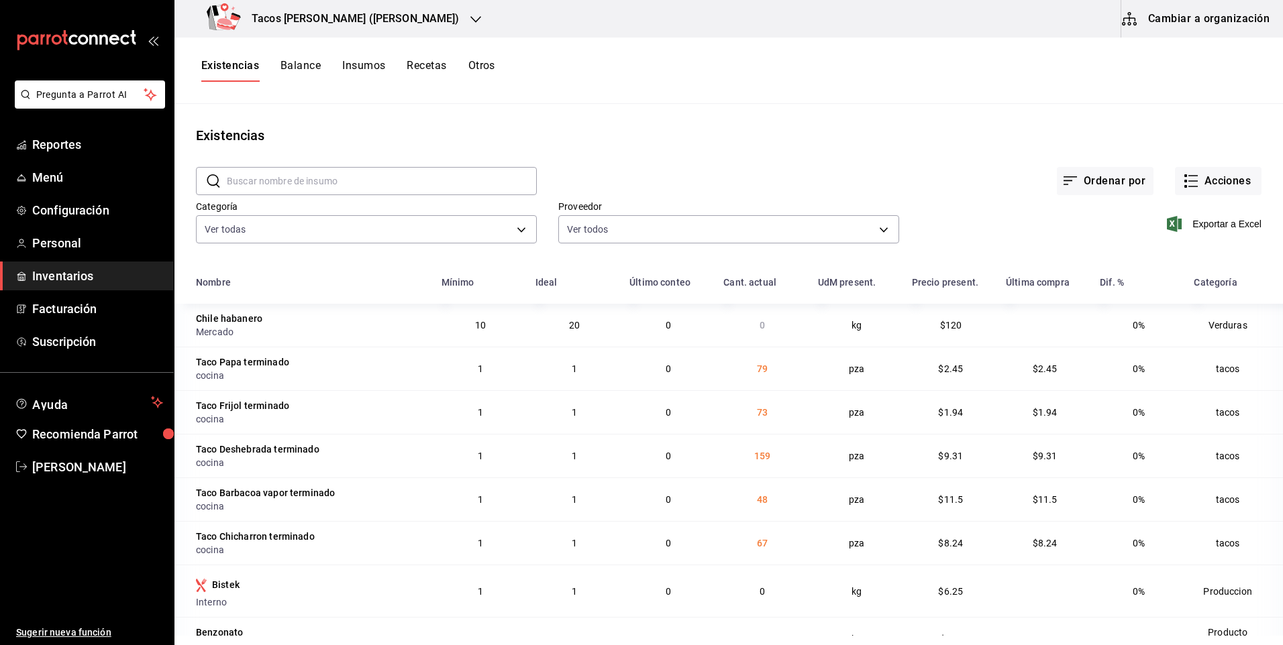
click at [415, 20] on div "Tacos [PERSON_NAME] ([PERSON_NAME])" at bounding box center [335, 19] width 301 height 38
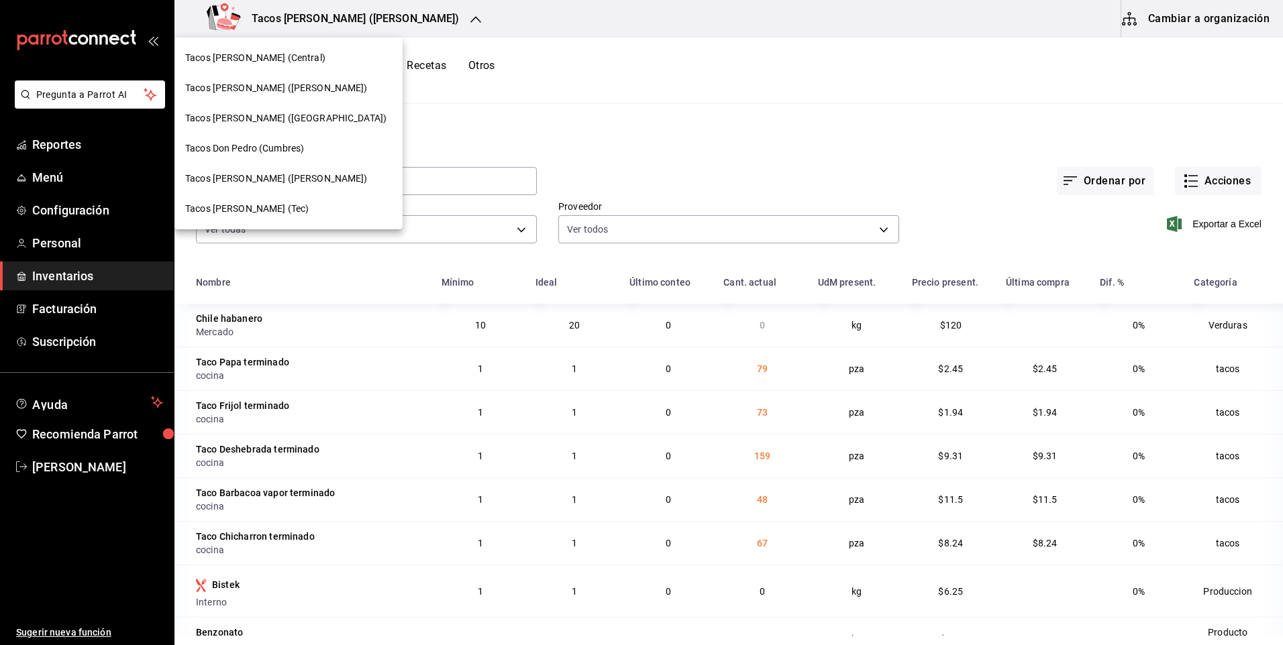
click at [298, 66] on div "Tacos [PERSON_NAME] (Central)" at bounding box center [288, 58] width 228 height 30
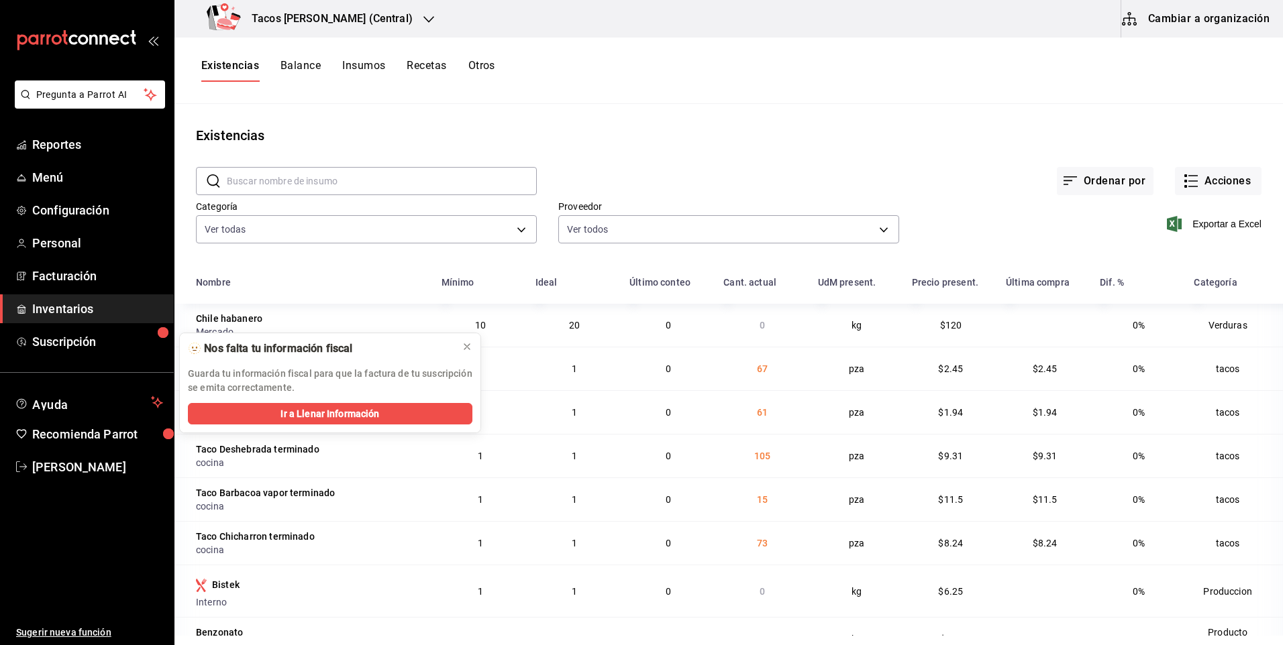
click at [375, 15] on h3 "Tacos [PERSON_NAME] (Central)" at bounding box center [327, 19] width 172 height 16
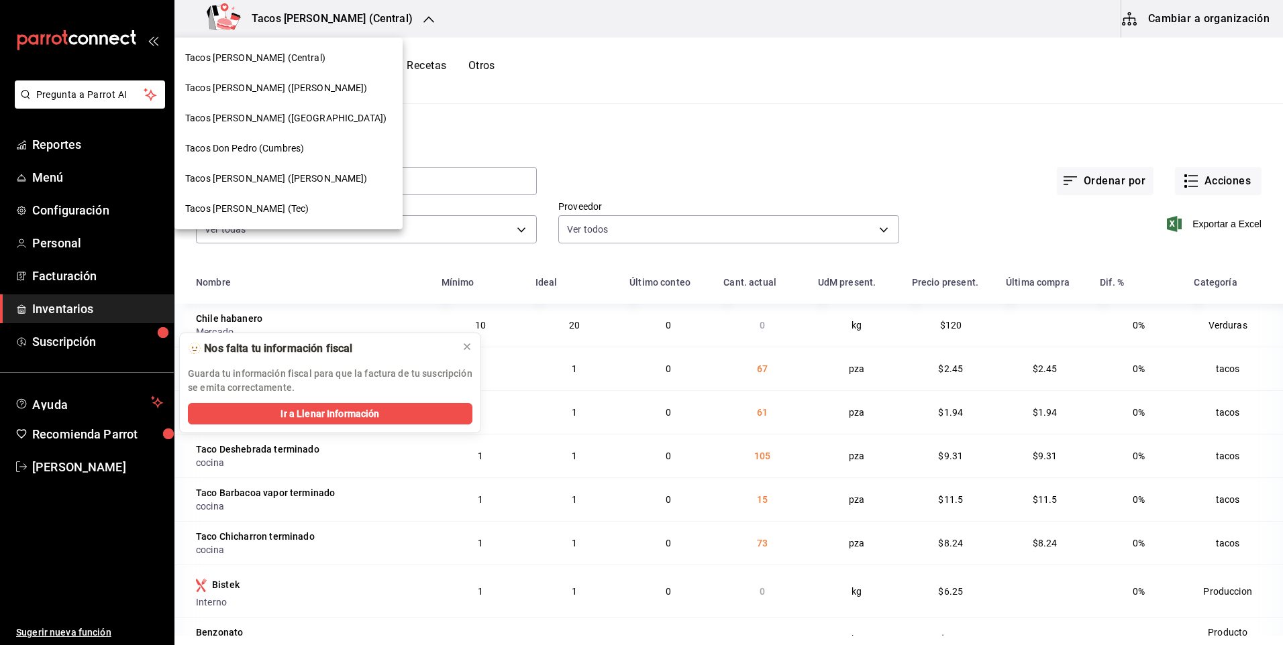
click at [301, 59] on div "Tacos [PERSON_NAME] (Central)" at bounding box center [288, 58] width 207 height 14
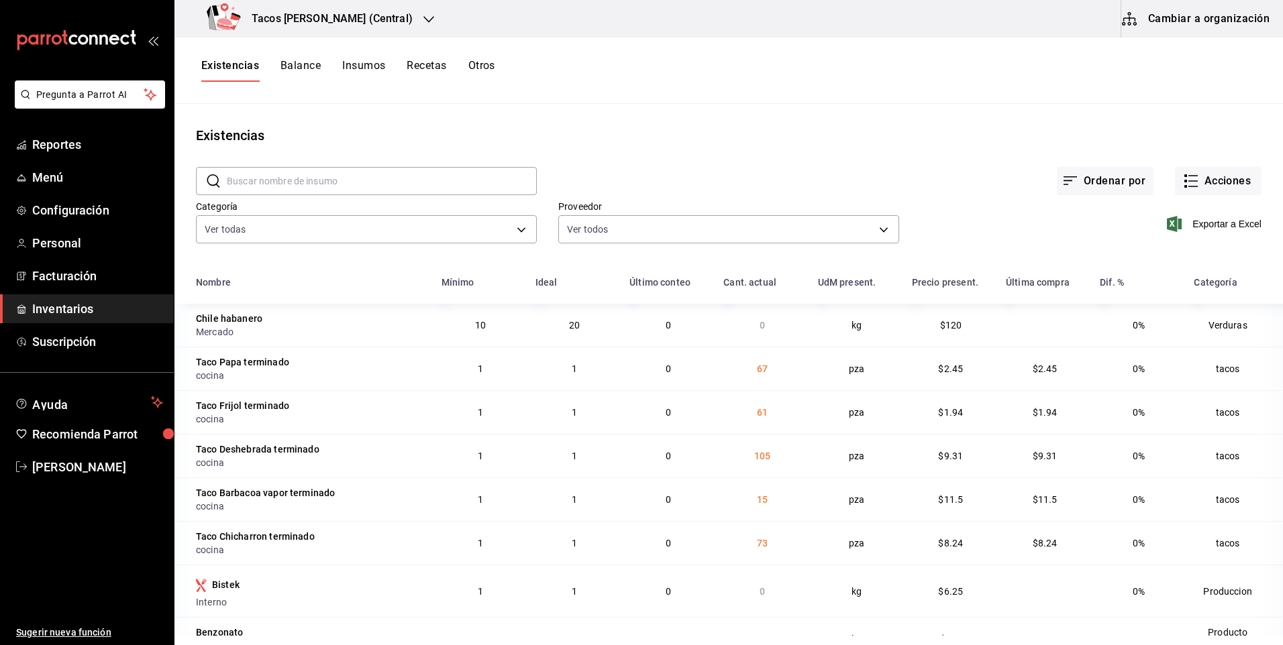
click at [386, 15] on div "Tacos [PERSON_NAME] (Central)" at bounding box center [312, 19] width 254 height 38
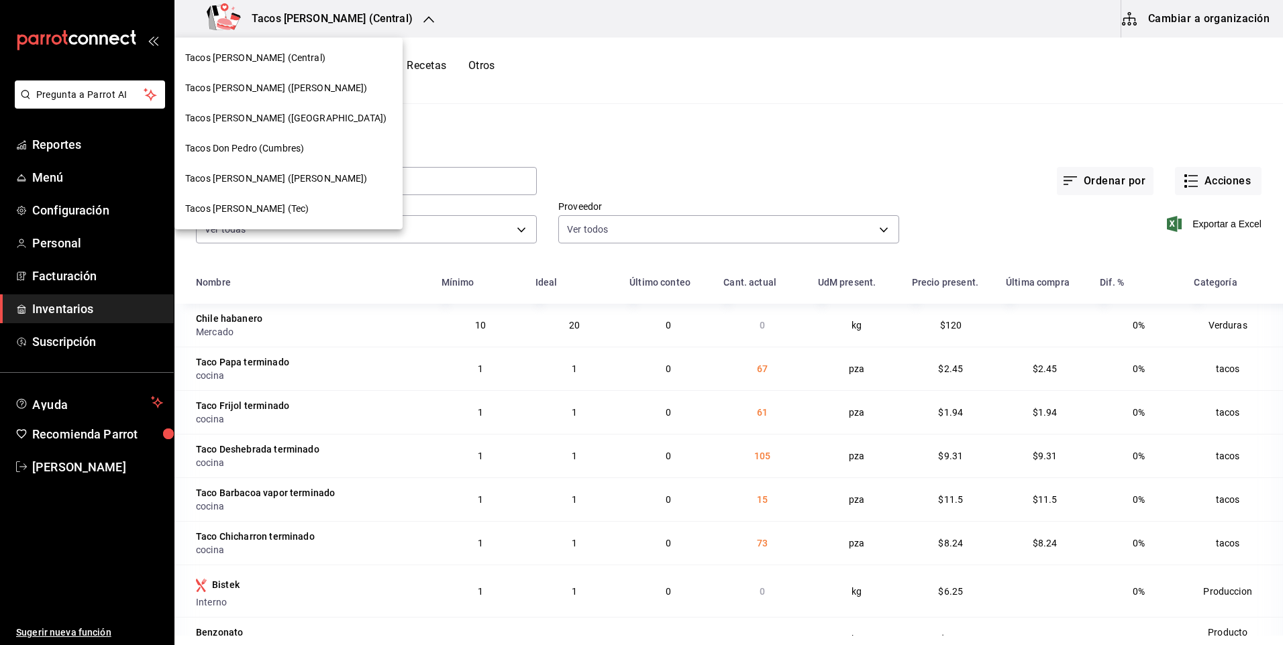
click at [286, 99] on div "Tacos [PERSON_NAME] ([PERSON_NAME])" at bounding box center [288, 88] width 228 height 30
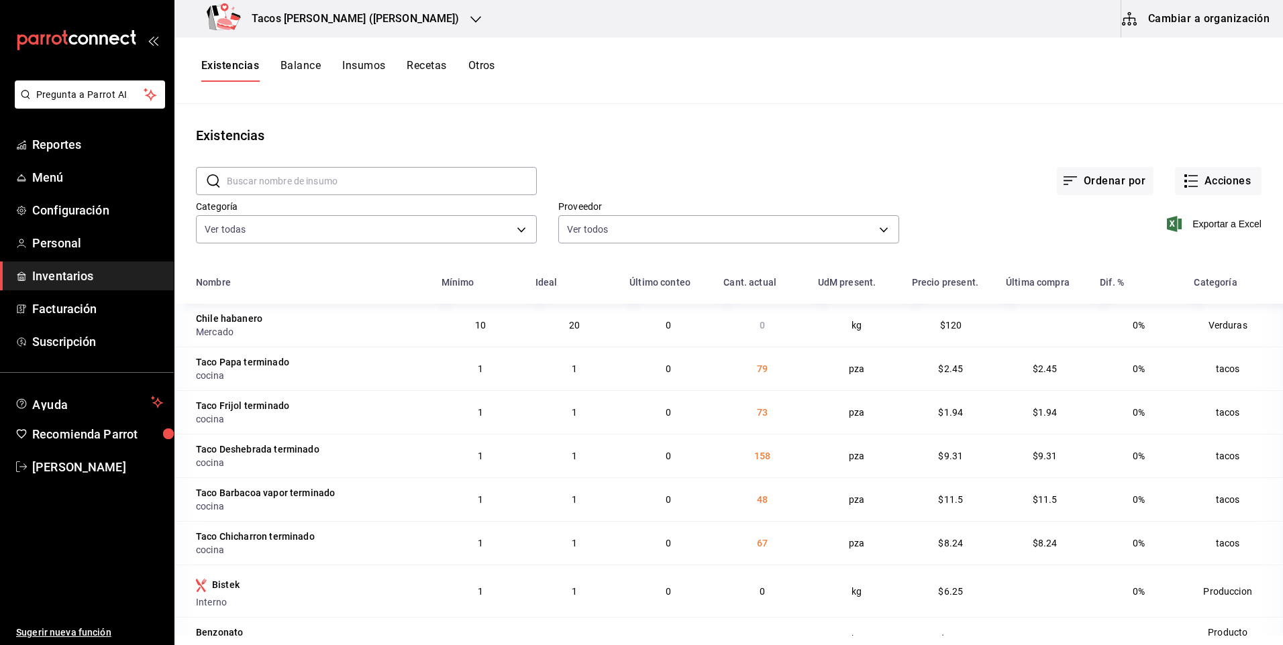
click at [470, 15] on icon "button" at bounding box center [475, 19] width 11 height 11
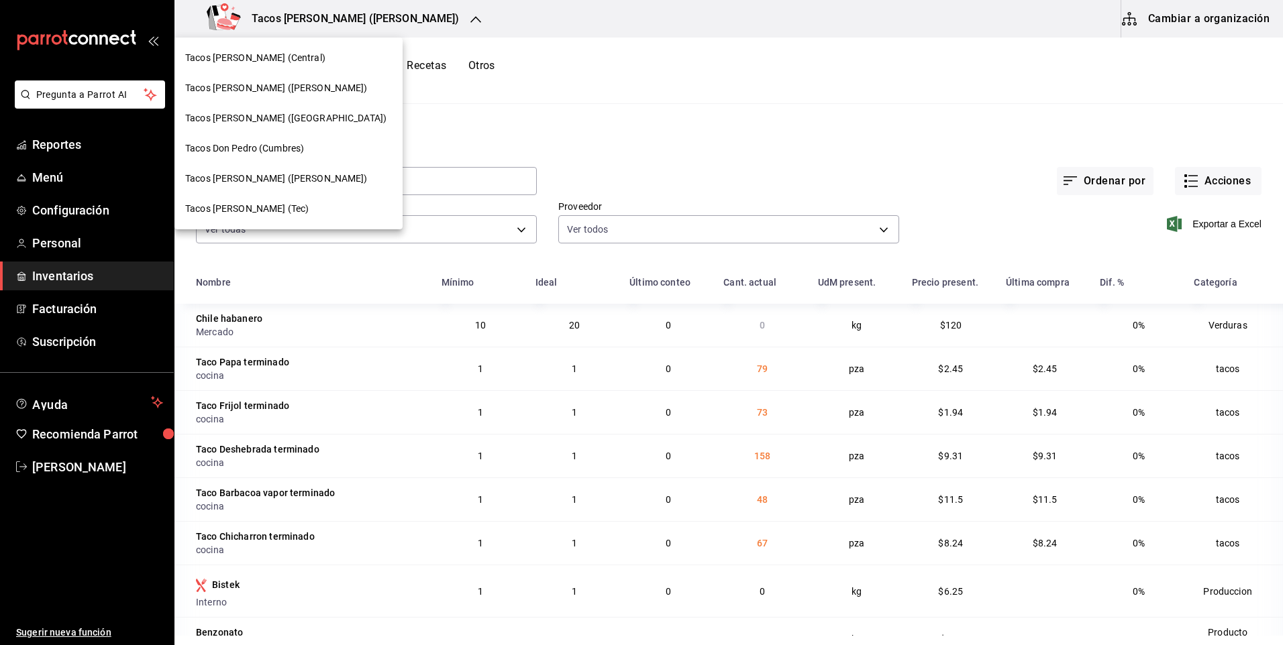
click at [305, 121] on span "Tacos [PERSON_NAME] ([GEOGRAPHIC_DATA])" at bounding box center [285, 118] width 201 height 14
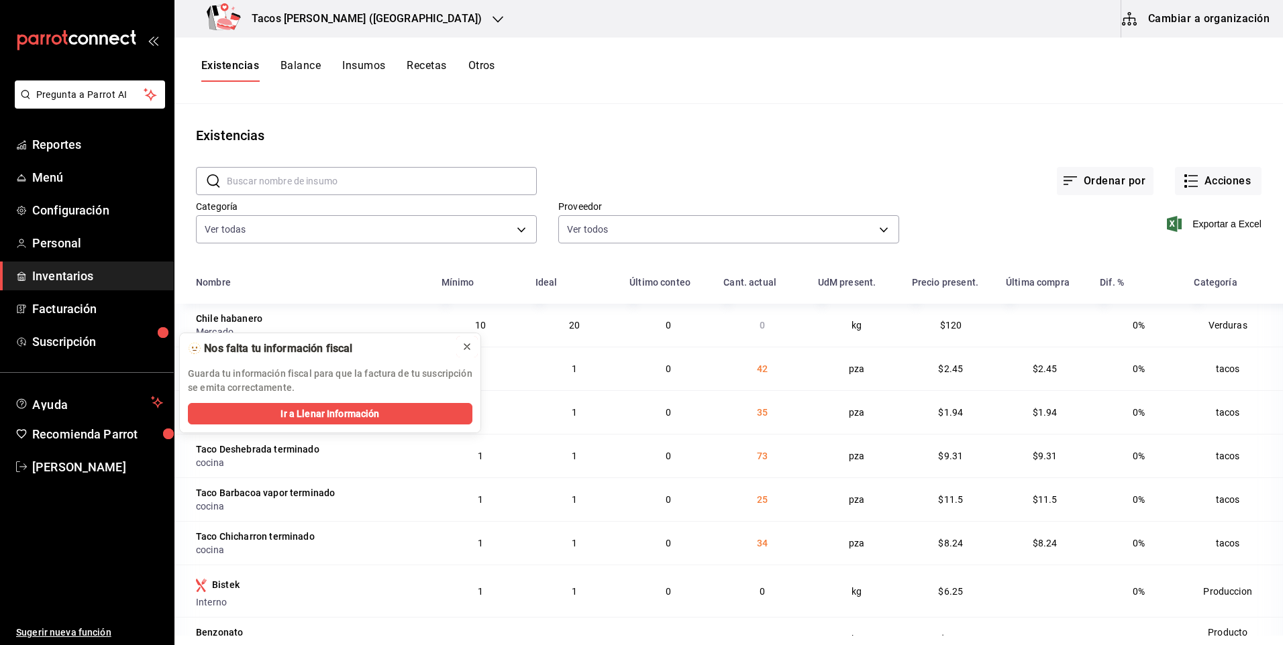
click at [467, 350] on icon at bounding box center [467, 346] width 11 height 11
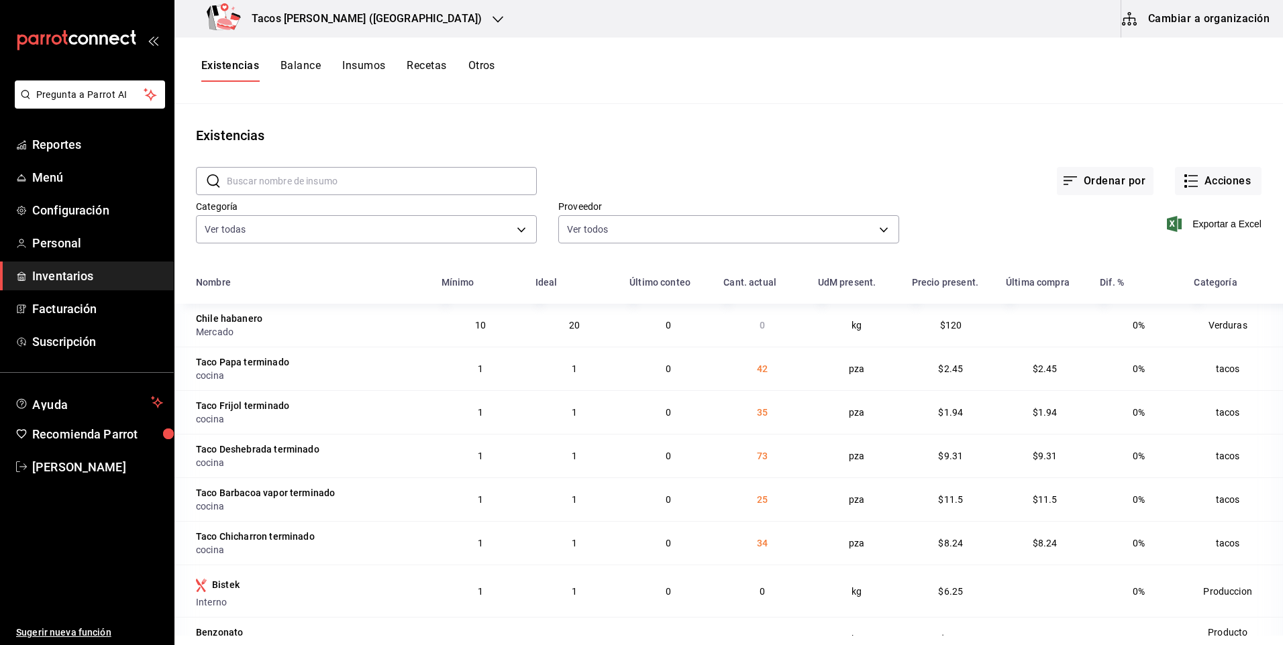
click at [492, 21] on icon "button" at bounding box center [497, 19] width 11 height 7
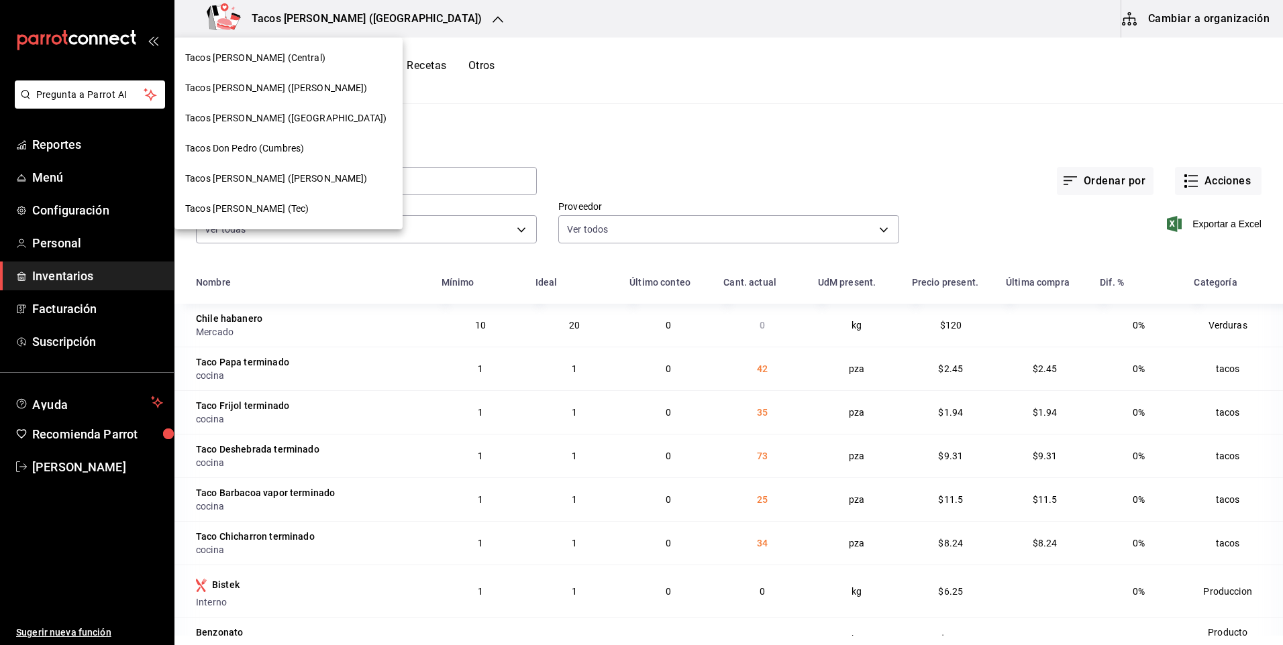
click at [274, 54] on span "Tacos [PERSON_NAME] (Central)" at bounding box center [255, 58] width 140 height 14
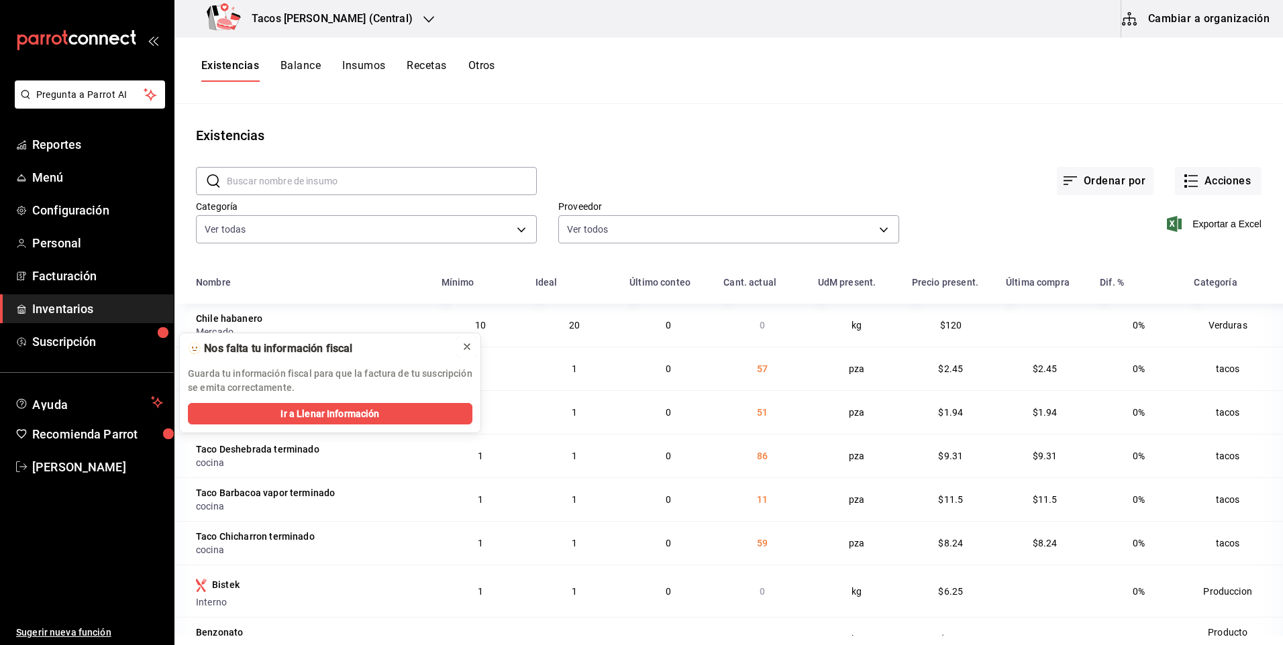
click at [472, 349] on button at bounding box center [466, 346] width 21 height 21
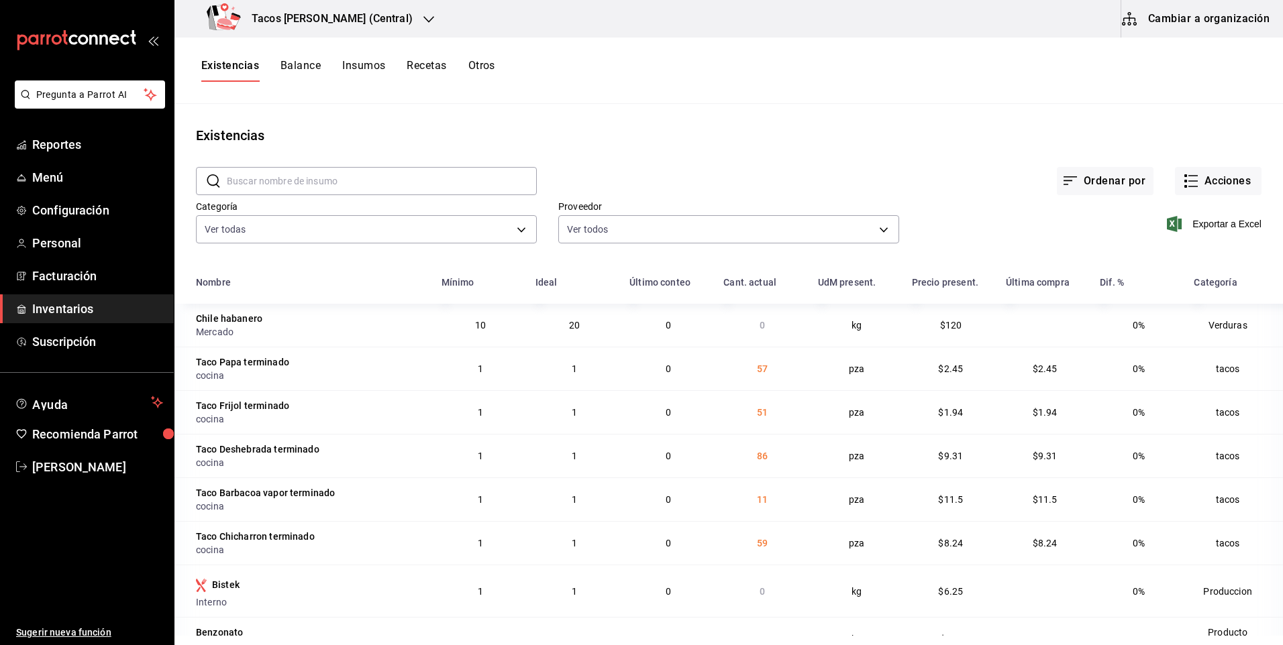
click at [423, 18] on icon "button" at bounding box center [428, 19] width 11 height 11
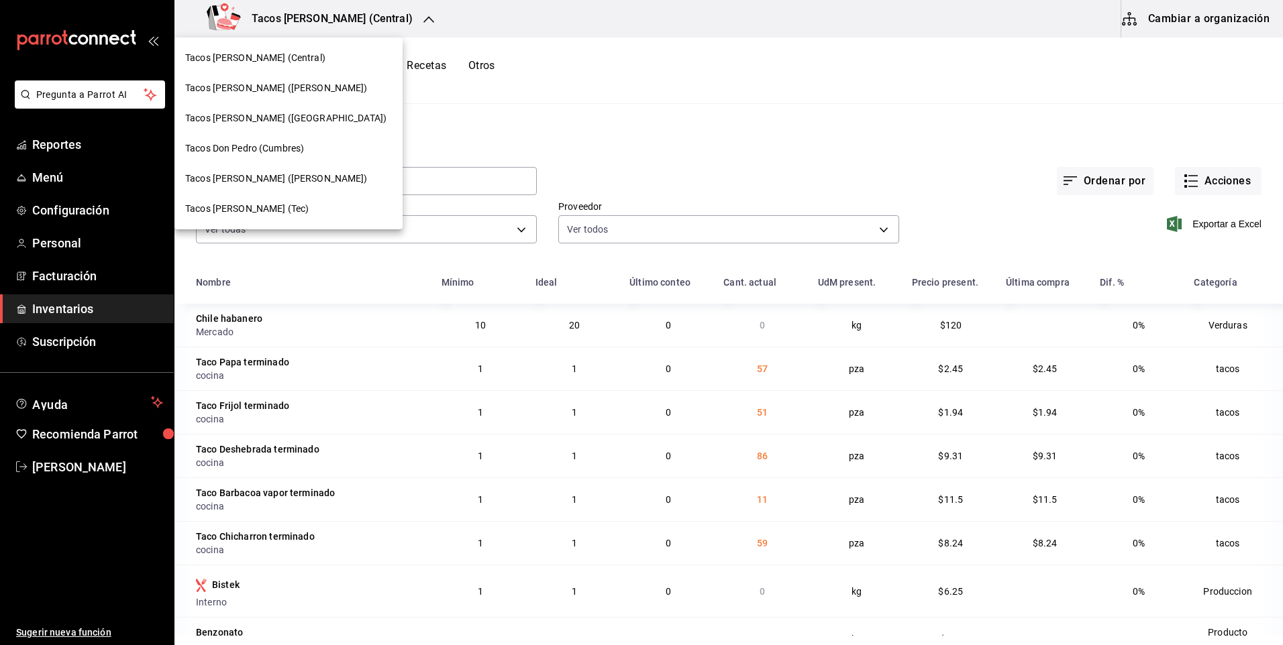
click at [282, 121] on span "Tacos [PERSON_NAME] ([GEOGRAPHIC_DATA])" at bounding box center [285, 118] width 201 height 14
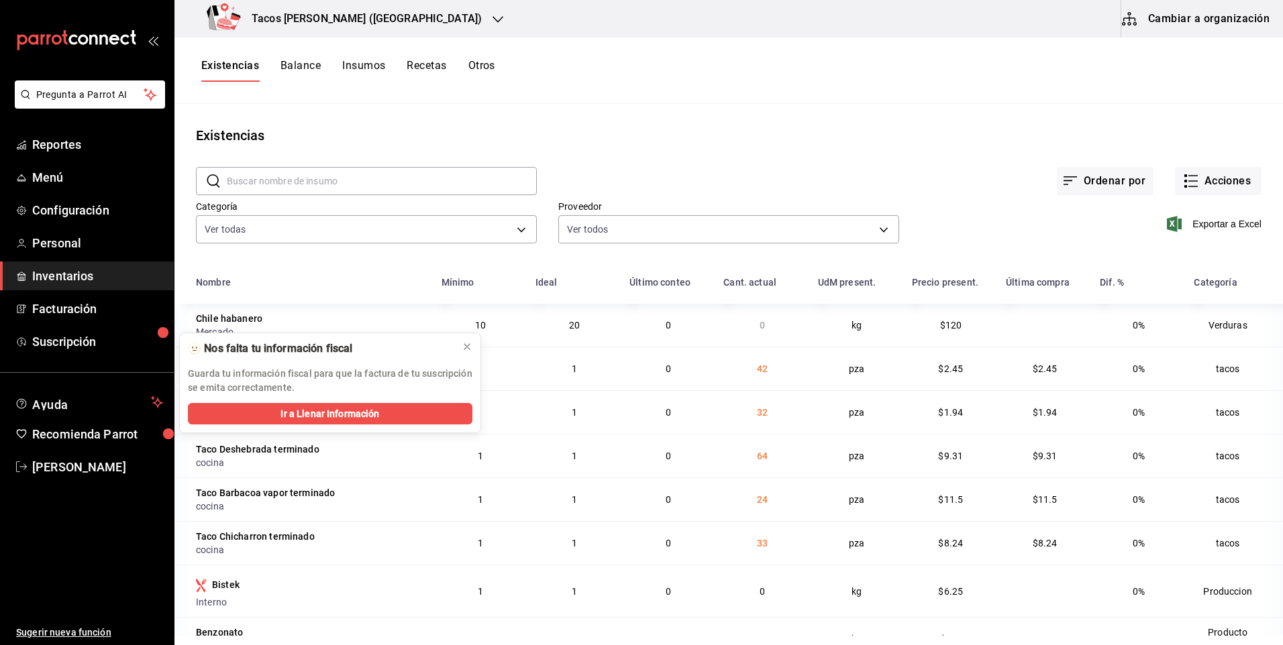
click at [396, 20] on div "Tacos [PERSON_NAME] ([GEOGRAPHIC_DATA])" at bounding box center [346, 19] width 323 height 38
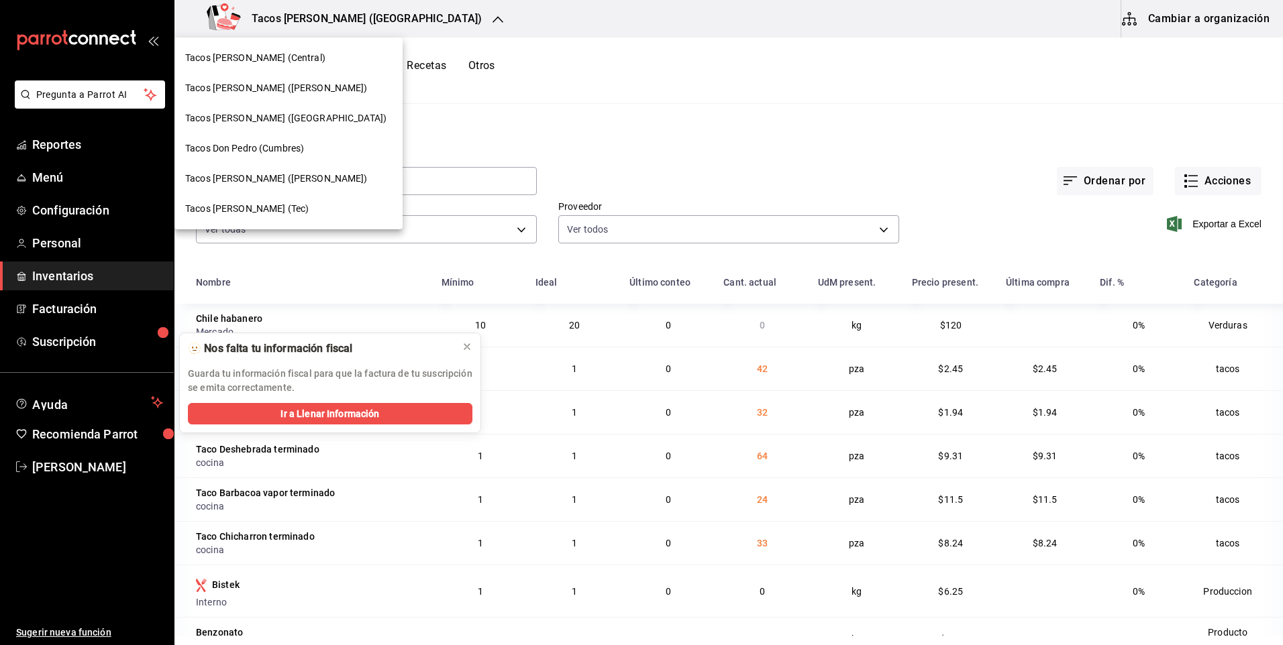
click at [322, 78] on div "Tacos [PERSON_NAME] ([PERSON_NAME])" at bounding box center [288, 88] width 228 height 30
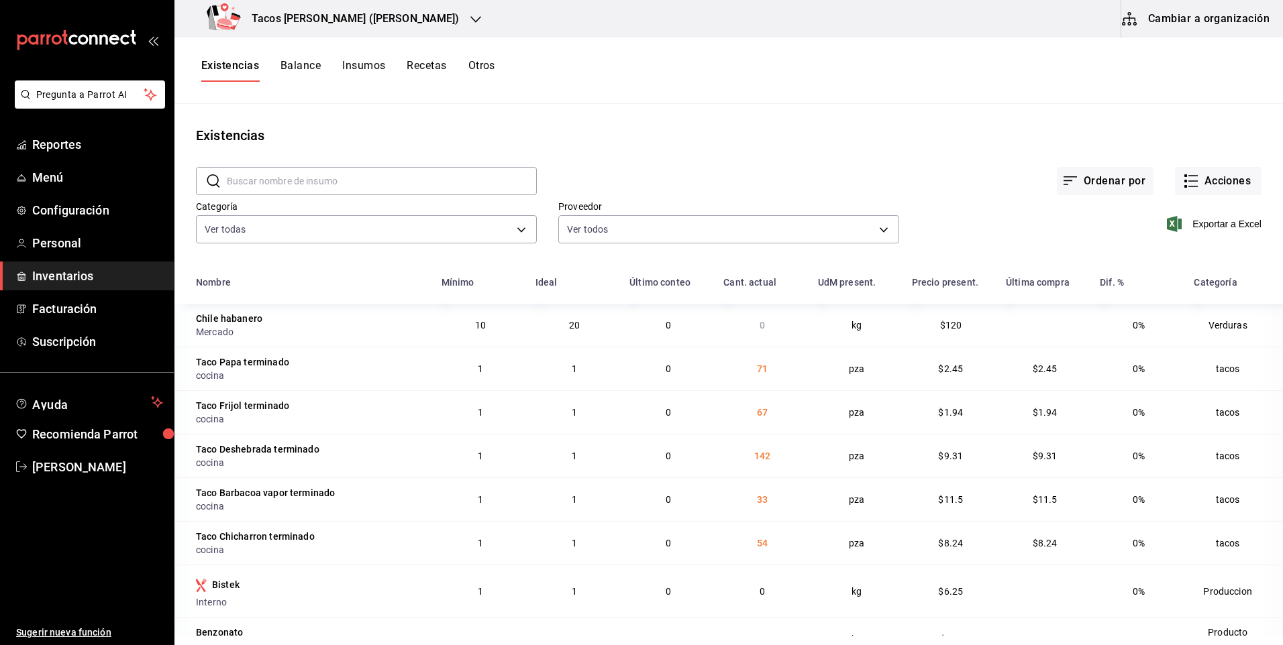
click at [470, 18] on icon "button" at bounding box center [475, 19] width 11 height 7
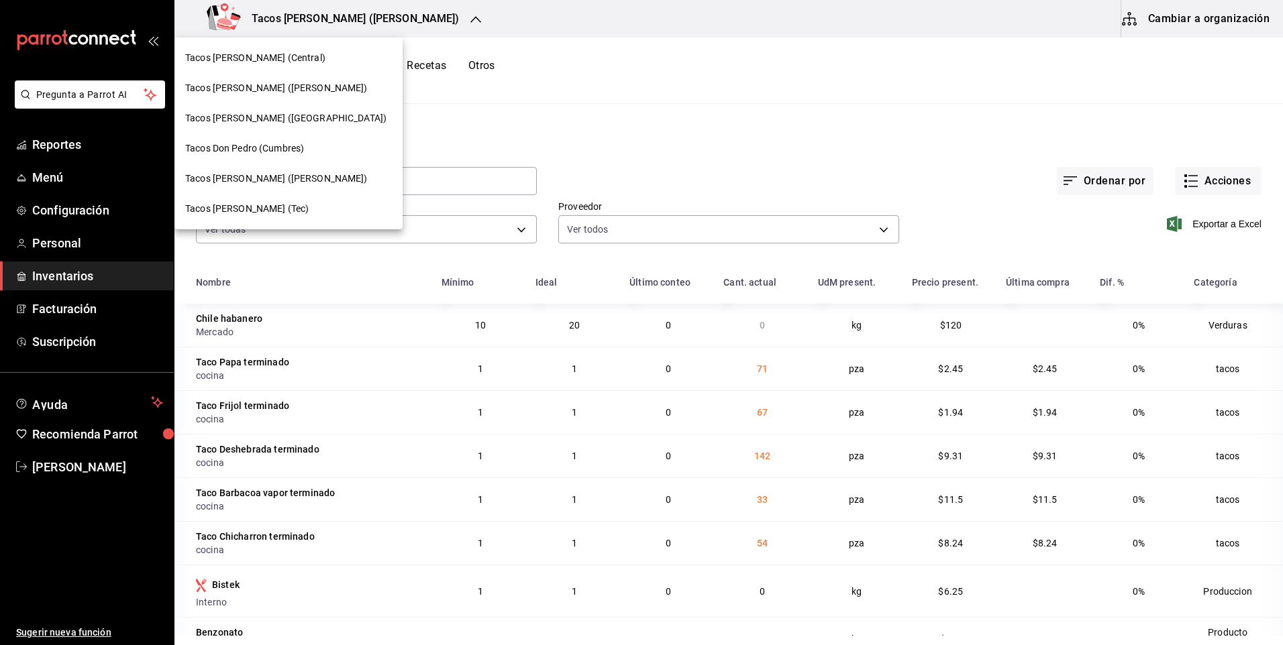
click at [276, 62] on span "Tacos [PERSON_NAME] (Central)" at bounding box center [255, 58] width 140 height 14
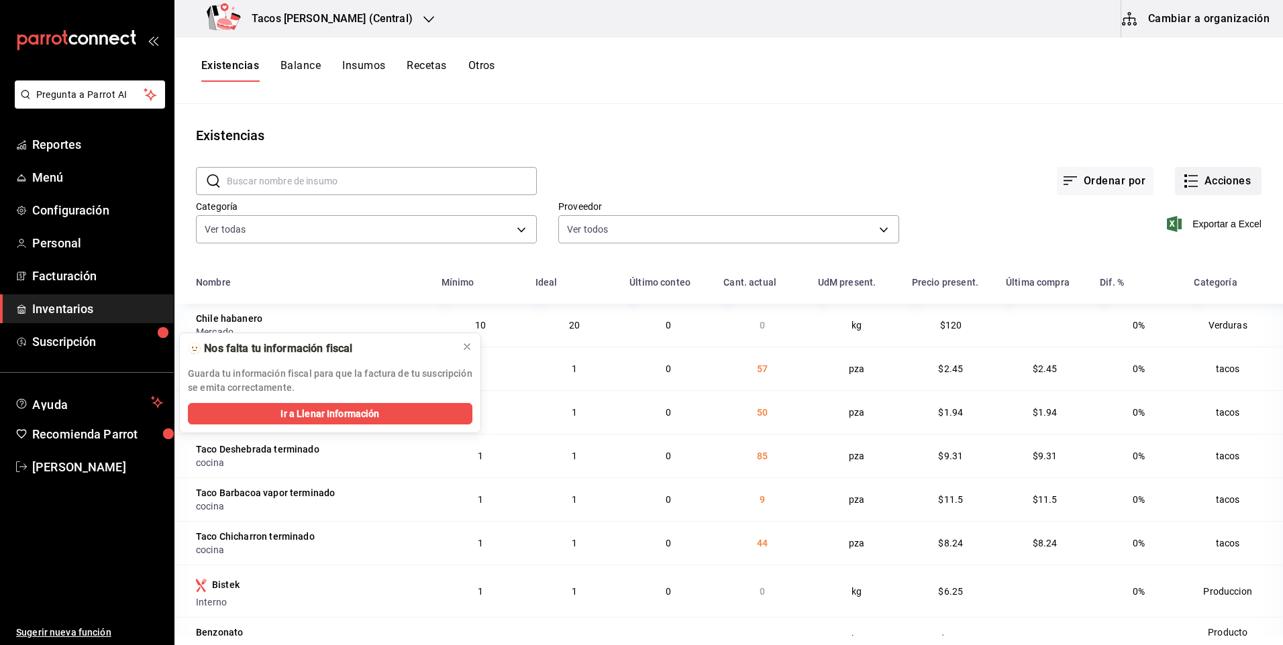
click at [1211, 177] on button "Acciones" at bounding box center [1218, 181] width 87 height 28
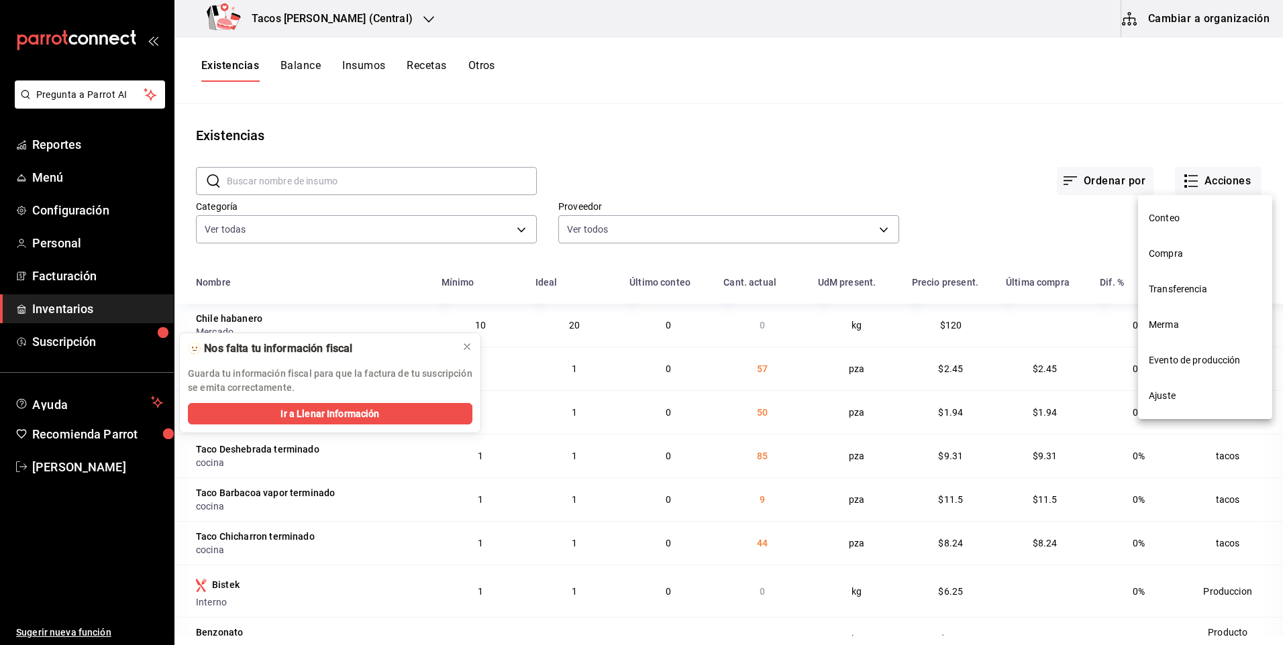
click at [1175, 248] on span "Compra" at bounding box center [1205, 254] width 113 height 14
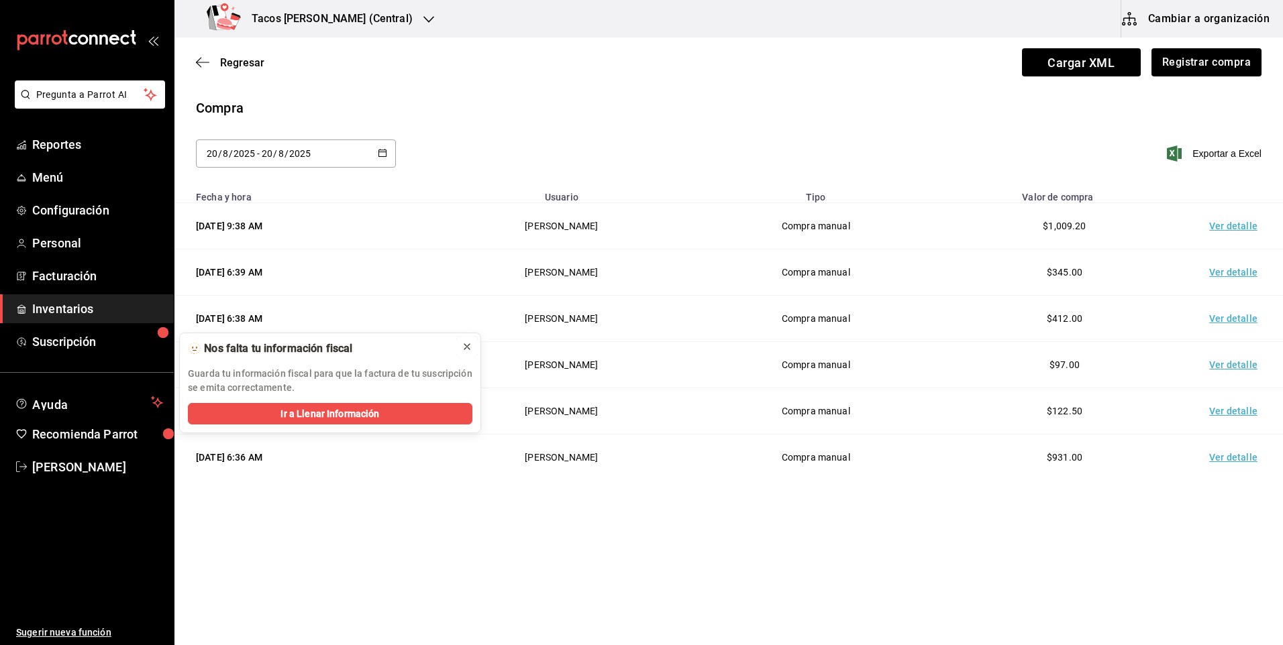
click at [466, 348] on icon at bounding box center [467, 346] width 11 height 11
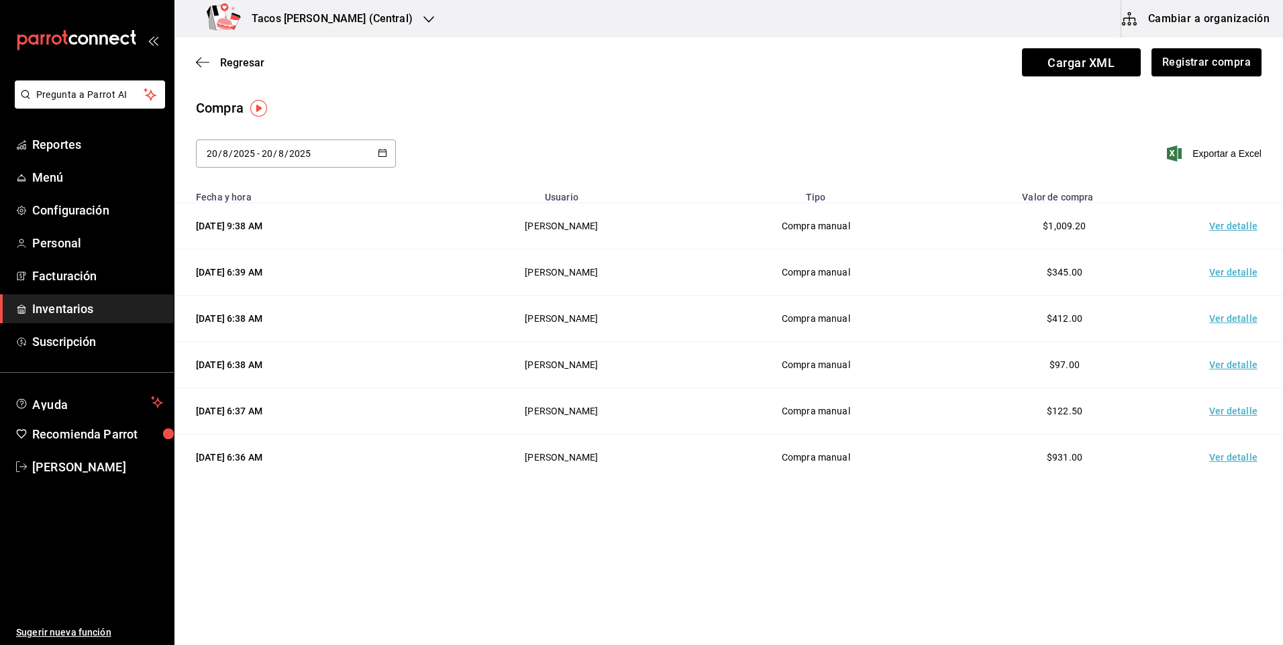
click at [384, 165] on div "2025-08-20 20 / 8 / 2025 - 2025-08-20 20 / 8 / 2025" at bounding box center [296, 154] width 200 height 28
click at [236, 227] on li "Ayer" at bounding box center [259, 226] width 127 height 30
type input "2025-08-19"
type input "19"
type input "2025-08-19"
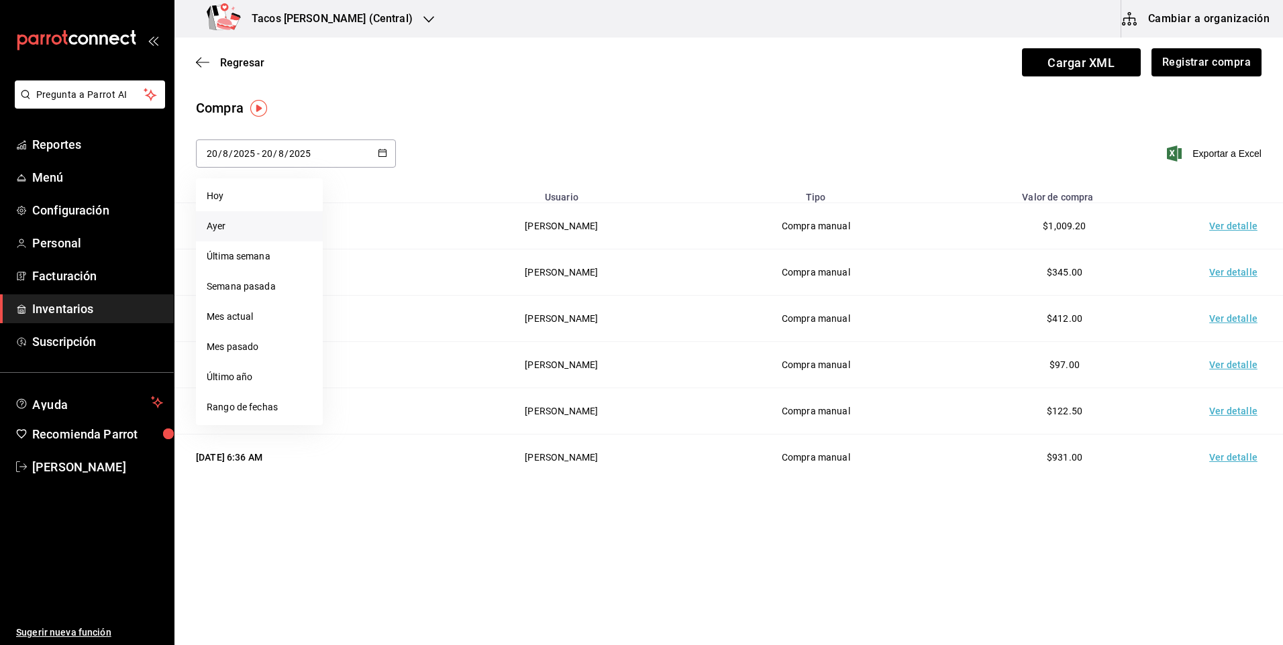
type input "19"
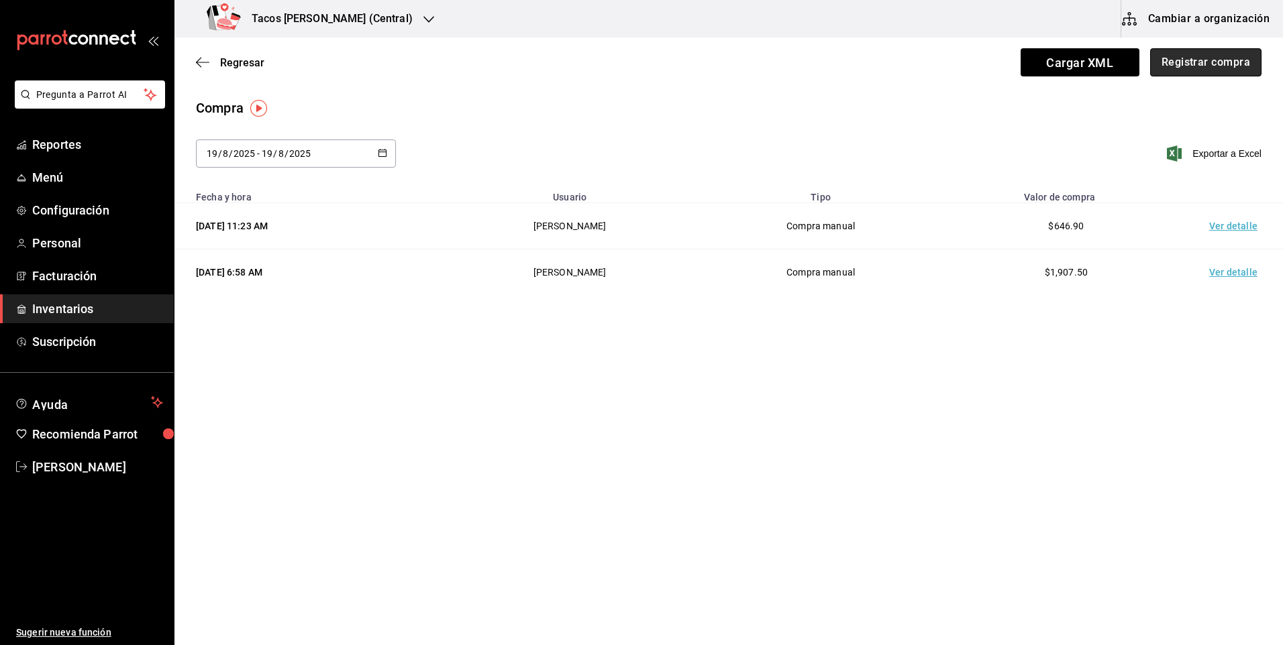
click at [1223, 64] on button "Registrar compra" at bounding box center [1205, 62] width 111 height 28
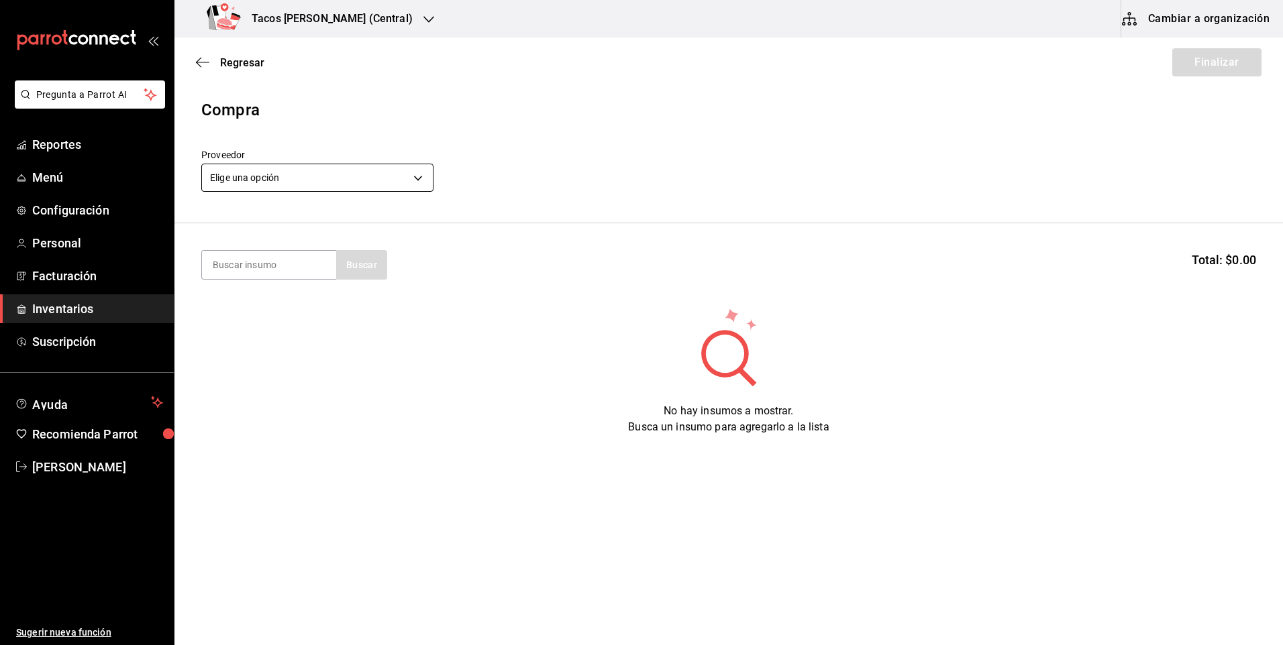
click at [429, 181] on body "Pregunta a Parrot AI Reportes Menú Configuración Personal Facturación Inventari…" at bounding box center [641, 285] width 1283 height 570
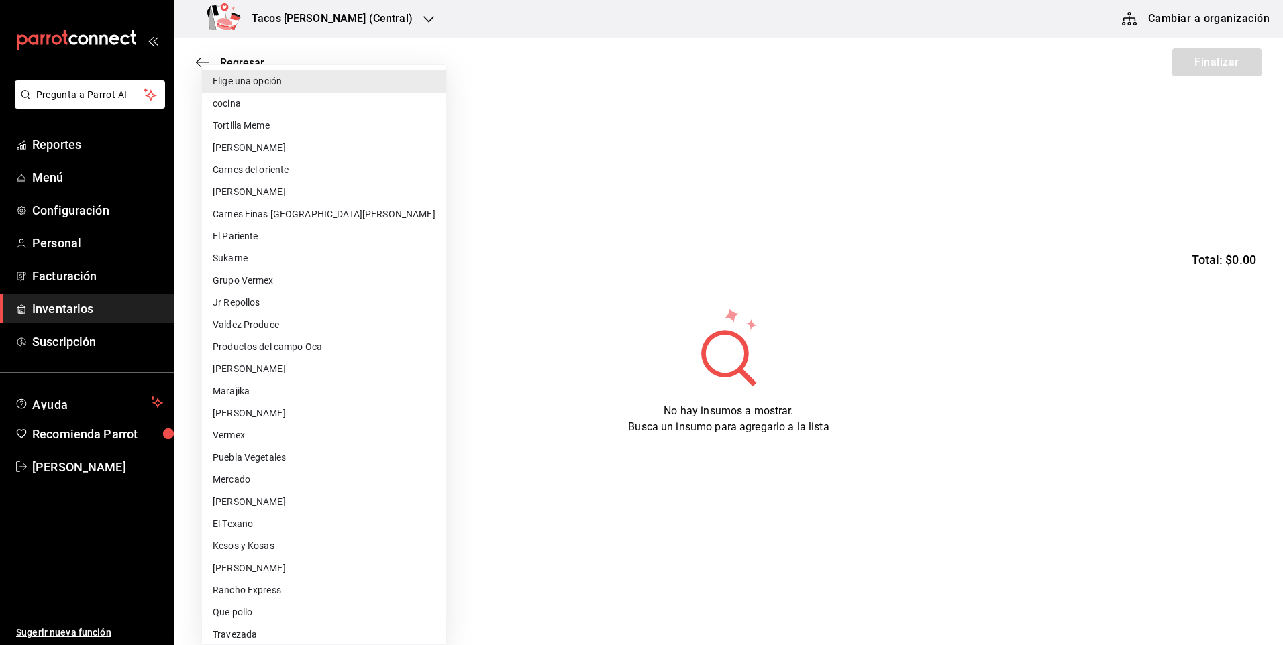
click at [267, 108] on li "cocina" at bounding box center [324, 104] width 244 height 22
type input "237c9a5b-4078-49eb-83ef-23bf52bd7acd"
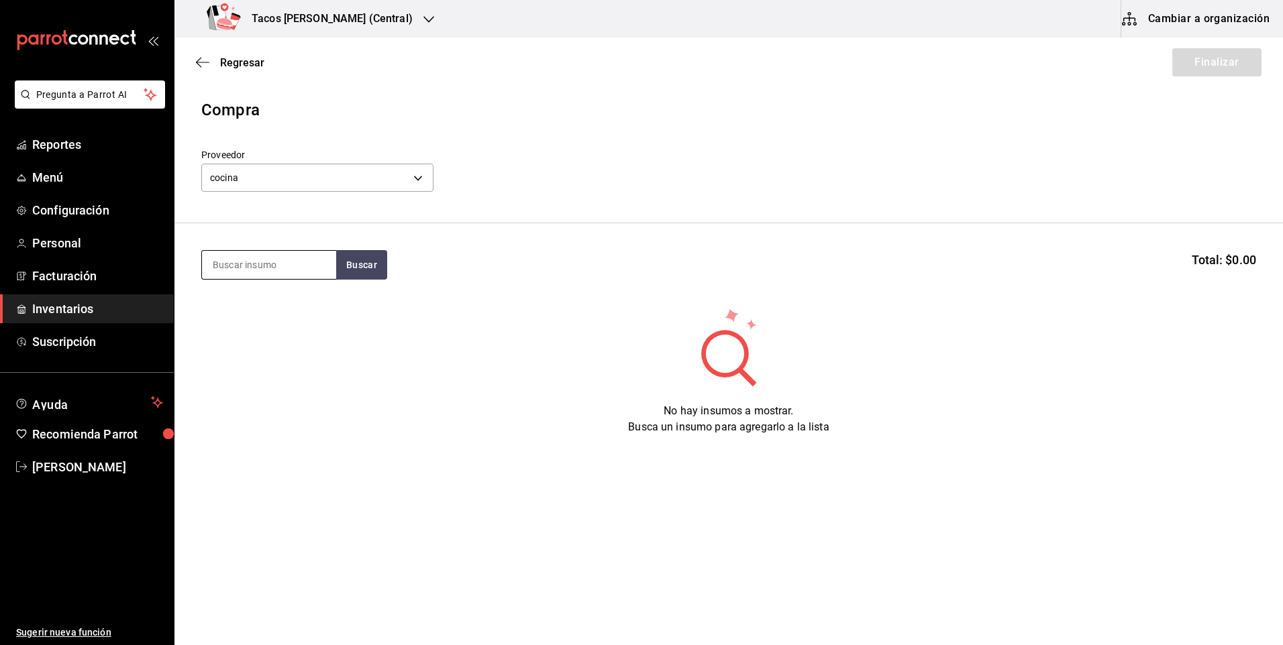
click at [245, 255] on input at bounding box center [269, 265] width 134 height 28
type input "bar"
click at [360, 258] on button "Buscar" at bounding box center [361, 265] width 51 height 30
click at [289, 321] on div "Taco Barbacoa vapor terminado" at bounding box center [269, 312] width 113 height 32
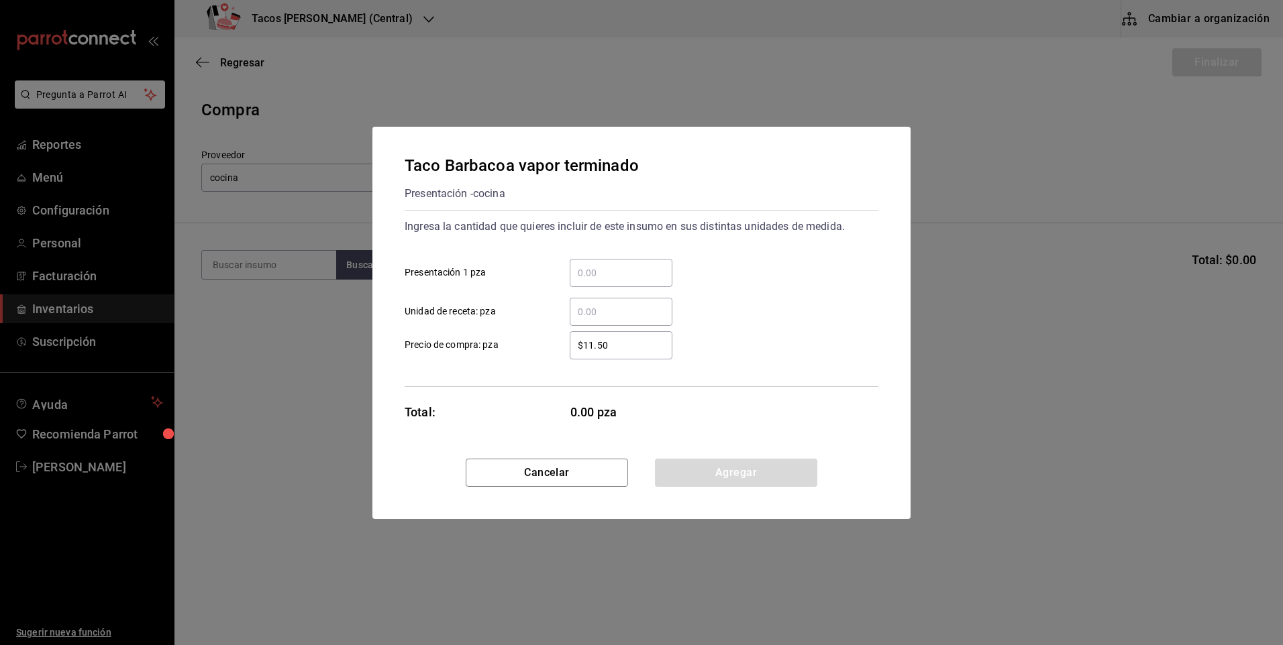
click at [603, 274] on input "​ Presentación 1 pza" at bounding box center [621, 273] width 103 height 16
type input "20"
click at [717, 460] on button "Agregar" at bounding box center [736, 473] width 162 height 28
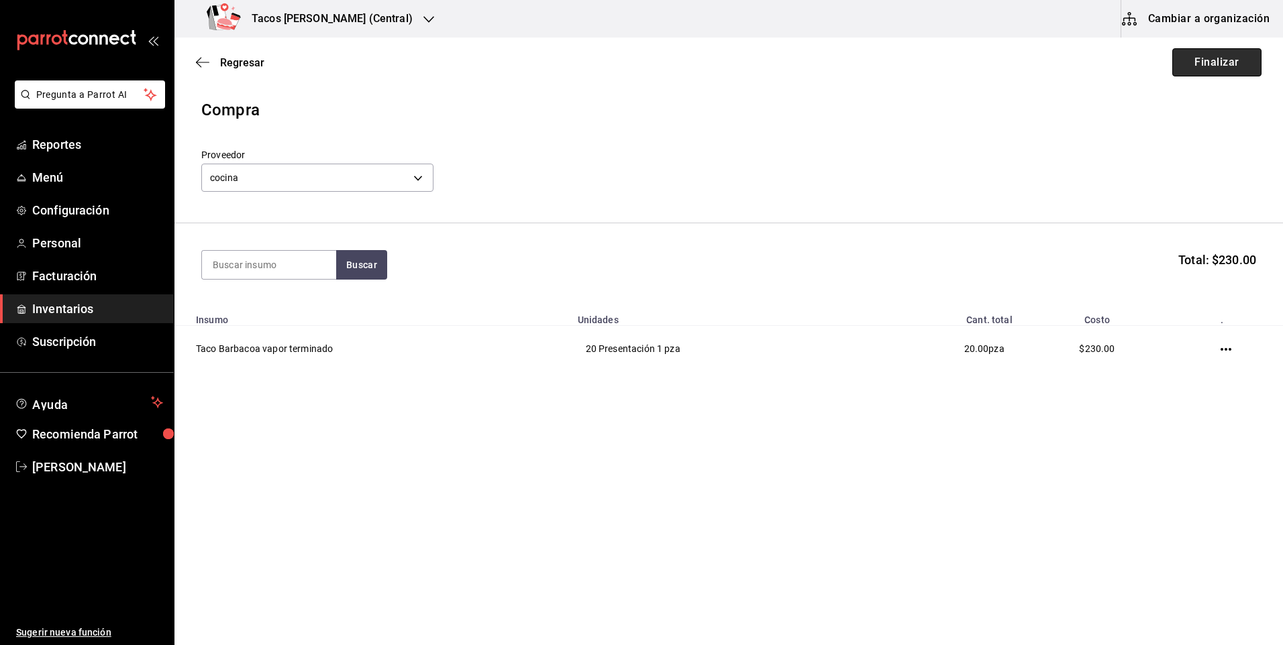
click at [1252, 69] on button "Finalizar" at bounding box center [1216, 62] width 89 height 28
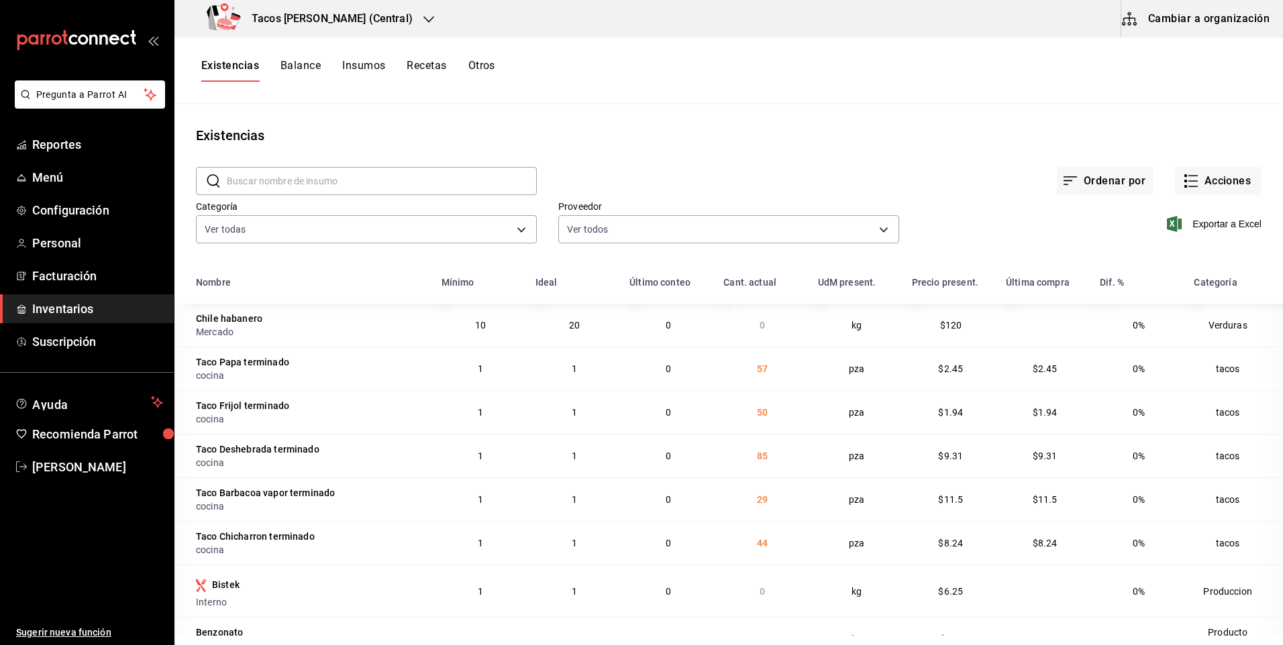
click at [368, 13] on h3 "Tacos Don Pedro (Central)" at bounding box center [327, 19] width 172 height 16
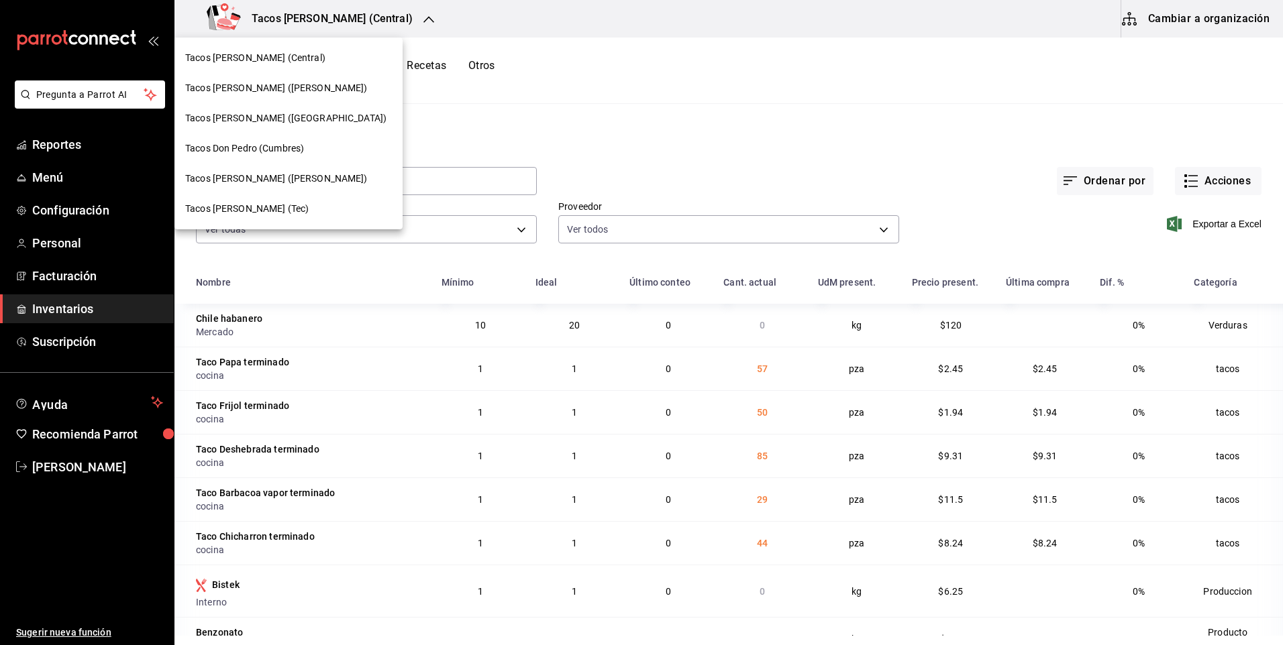
click at [293, 56] on span "Tacos Don Pedro (Central)" at bounding box center [255, 58] width 140 height 14
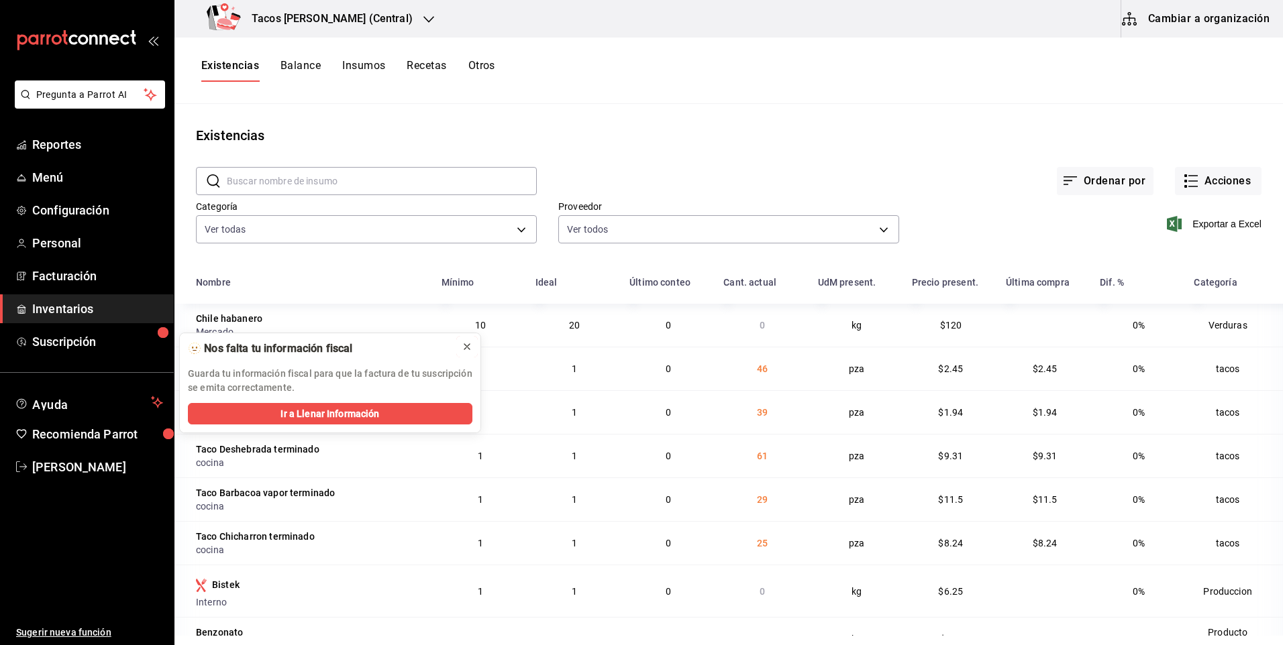
click at [471, 348] on icon at bounding box center [467, 346] width 11 height 11
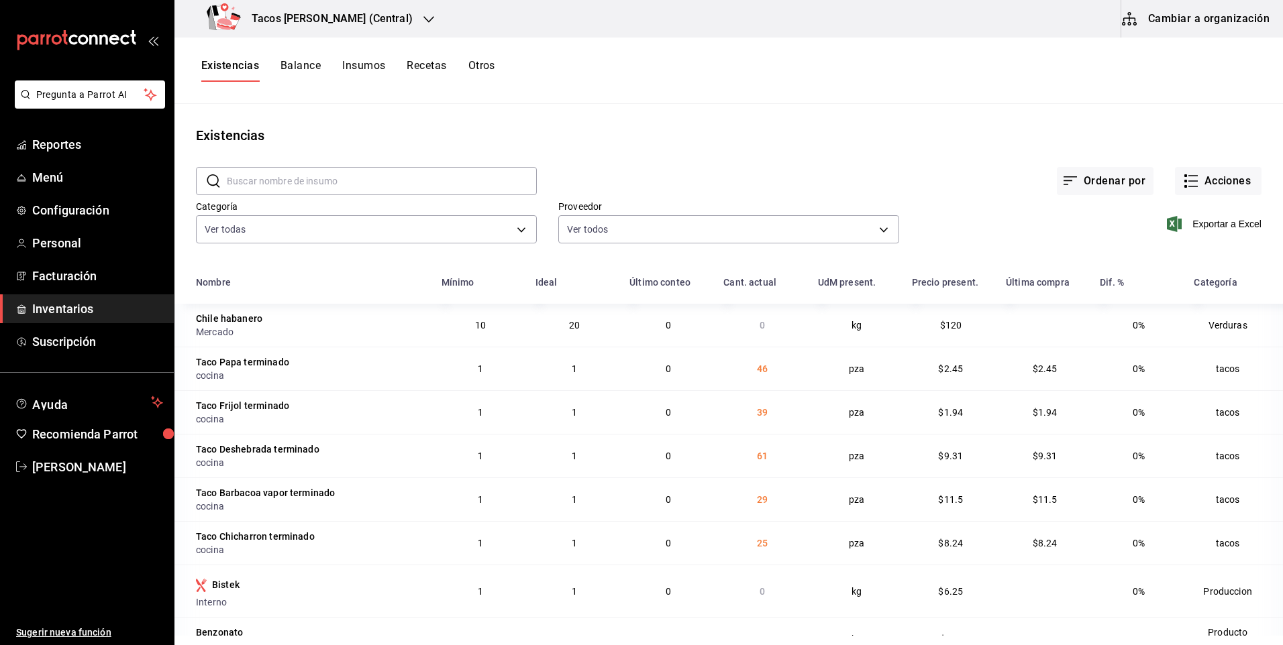
click at [359, 21] on h3 "Tacos [PERSON_NAME] (Central)" at bounding box center [327, 19] width 172 height 16
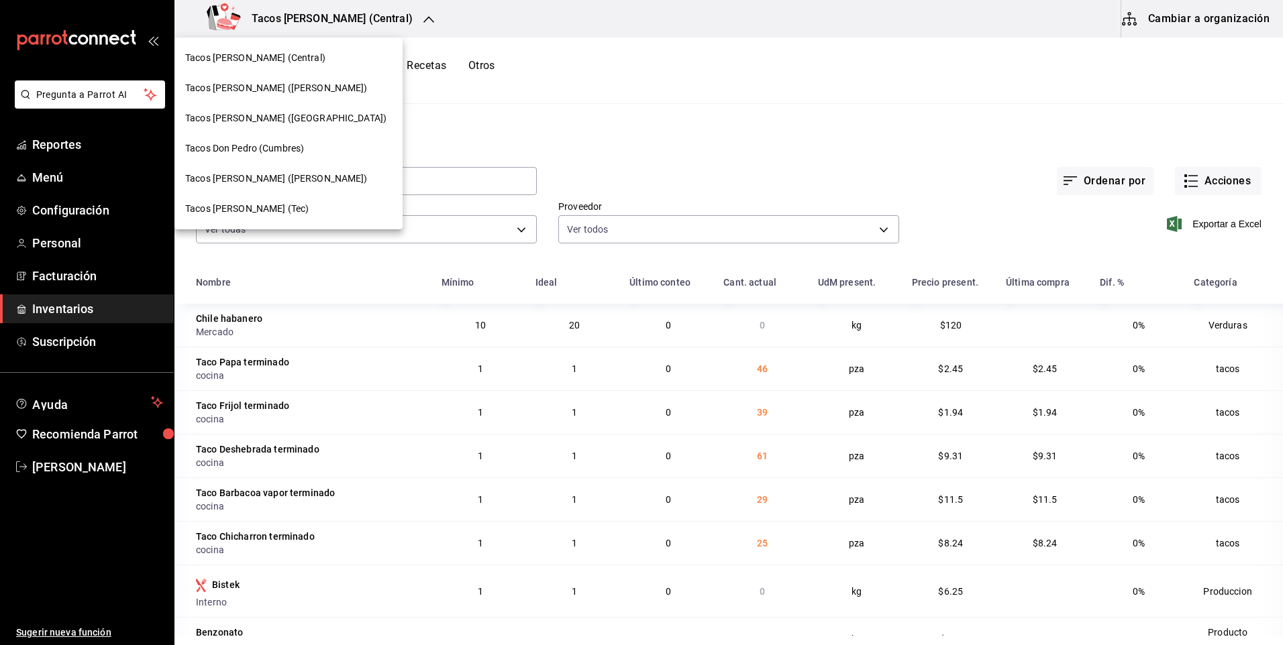
click at [289, 123] on span "Tacos [PERSON_NAME] ([GEOGRAPHIC_DATA])" at bounding box center [285, 118] width 201 height 14
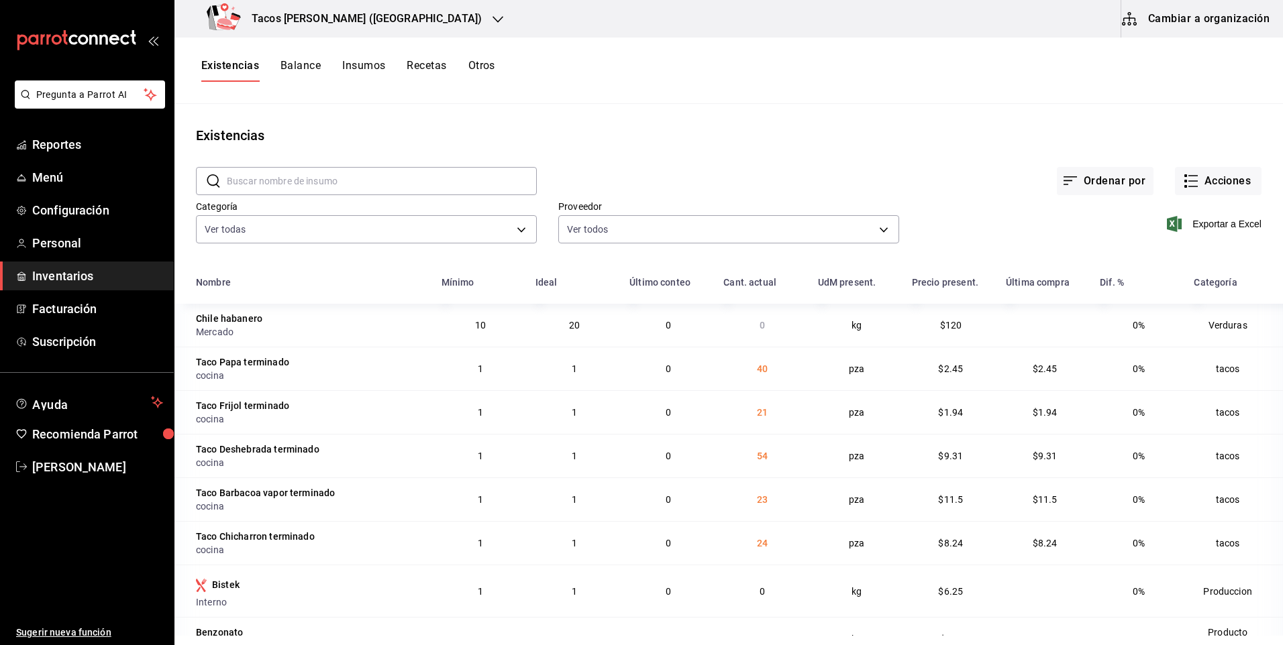
click at [315, 15] on h3 "Tacos [PERSON_NAME] ([GEOGRAPHIC_DATA])" at bounding box center [361, 19] width 241 height 16
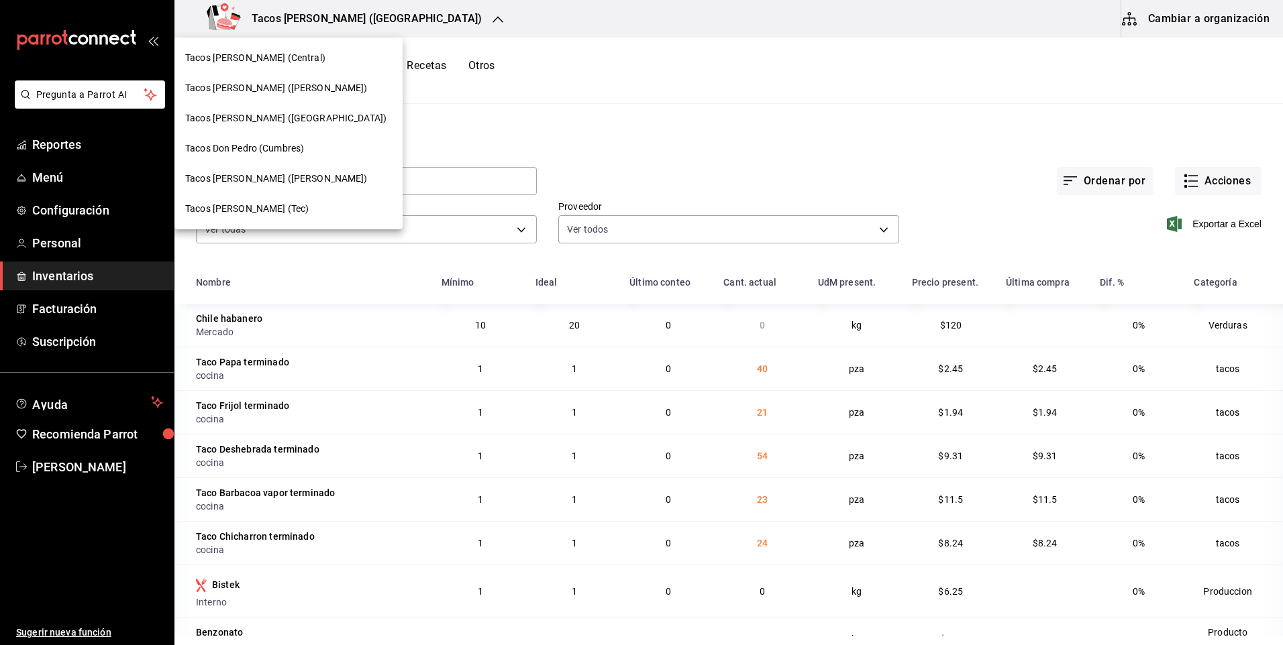
click at [292, 60] on span "Tacos Don Pedro (Central)" at bounding box center [255, 58] width 140 height 14
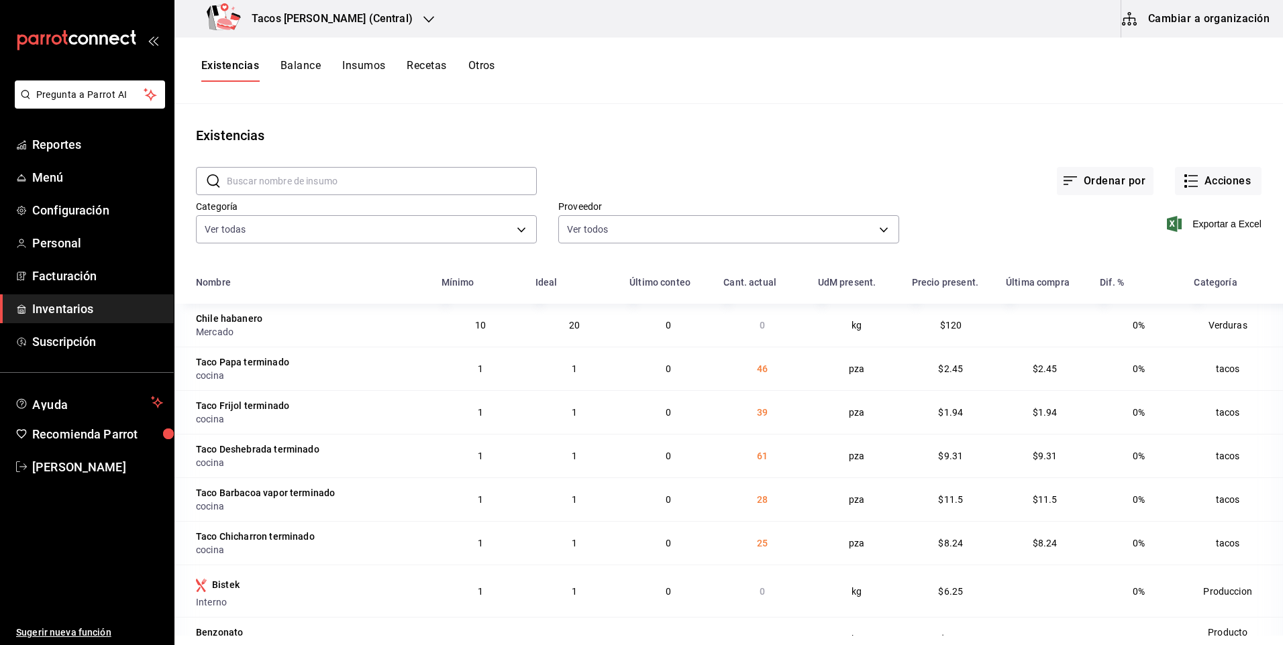
click at [342, 295] on th "Nombre" at bounding box center [303, 286] width 259 height 35
click at [370, 21] on h3 "Tacos Don Pedro (Central)" at bounding box center [327, 19] width 172 height 16
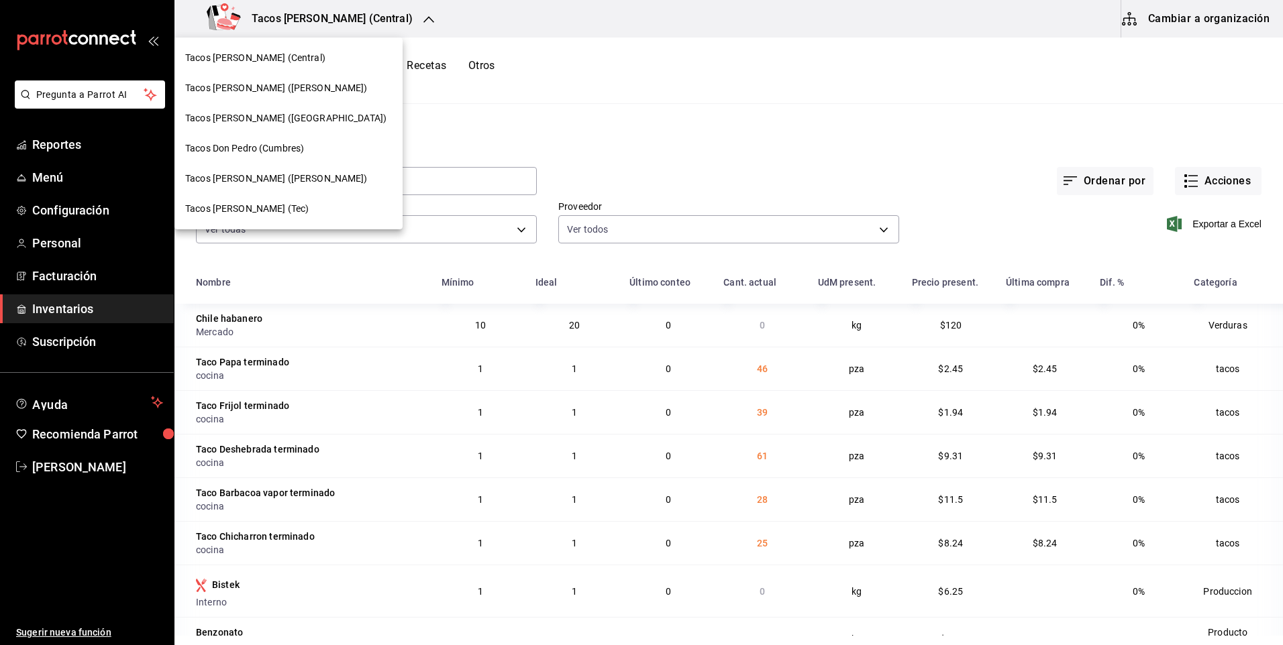
click at [327, 115] on div "Tacos [PERSON_NAME] ([GEOGRAPHIC_DATA])" at bounding box center [288, 118] width 207 height 14
